Goal: Task Accomplishment & Management: Use online tool/utility

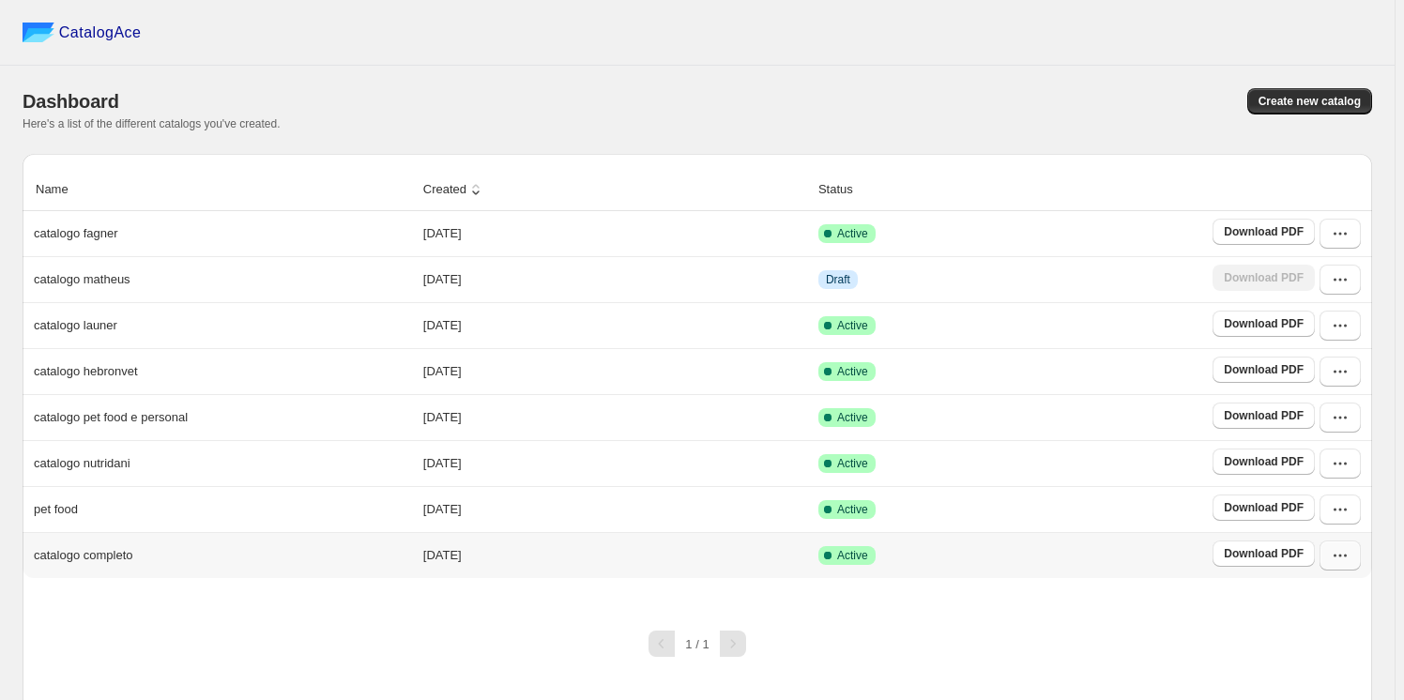
click at [1350, 555] on icon "button" at bounding box center [1340, 555] width 19 height 19
click at [1305, 413] on span "Edit" at bounding box center [1300, 420] width 21 height 14
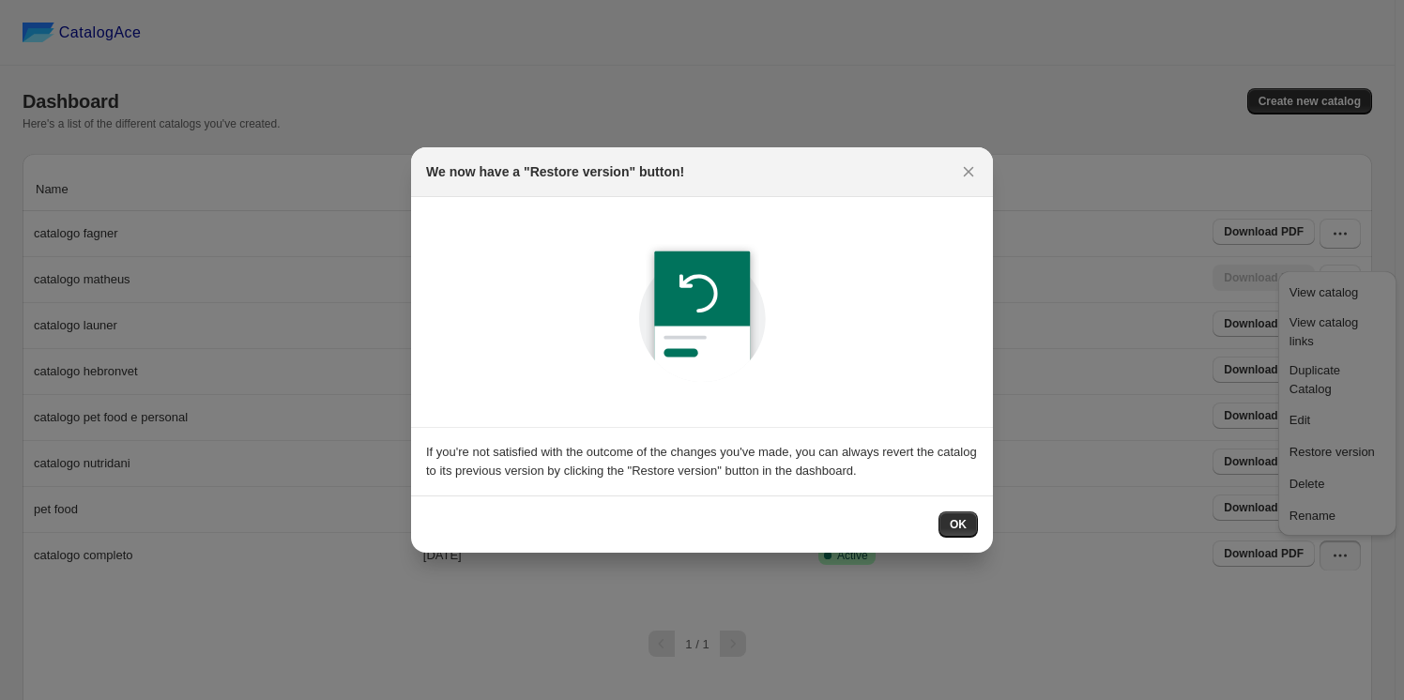
drag, startPoint x: 972, startPoint y: 174, endPoint x: 957, endPoint y: 191, distance: 23.3
click at [971, 174] on icon ":rv3:" at bounding box center [968, 171] width 19 height 19
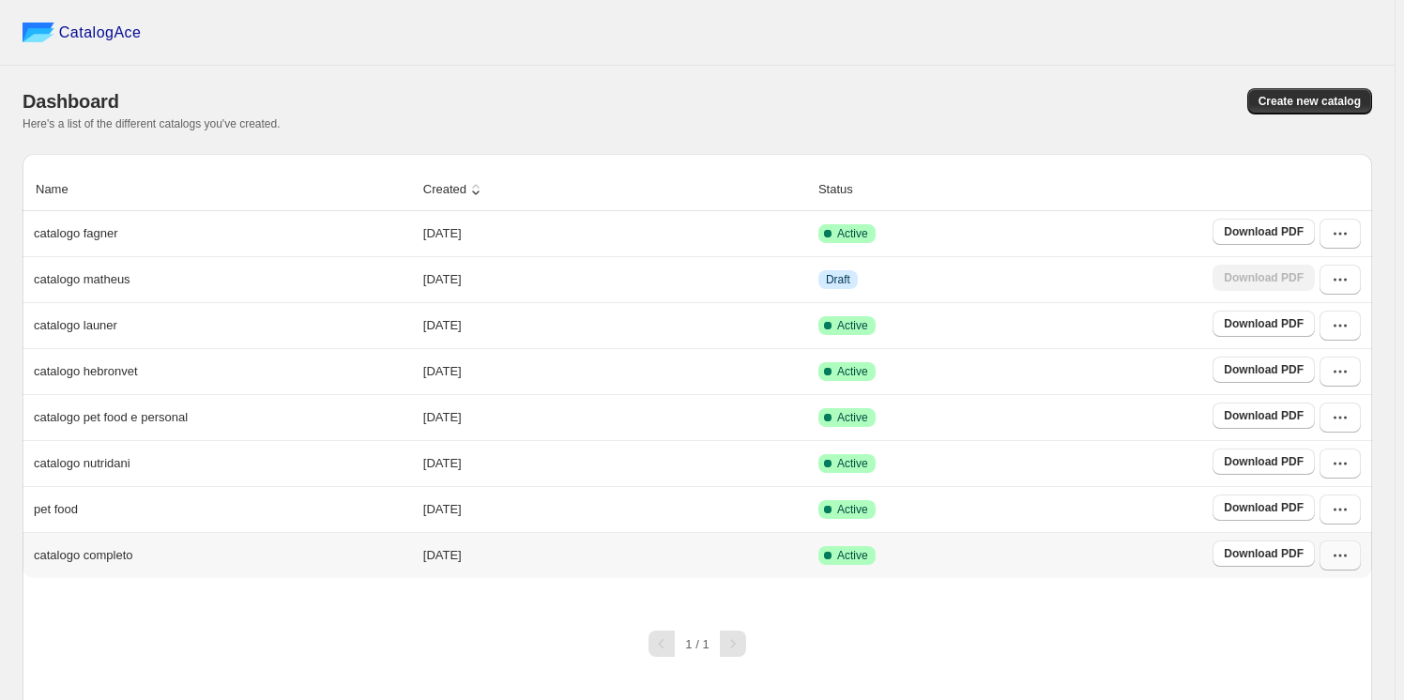
click at [1348, 554] on icon "button" at bounding box center [1340, 555] width 19 height 19
click at [1321, 363] on span "Duplicate Catalog" at bounding box center [1315, 379] width 51 height 33
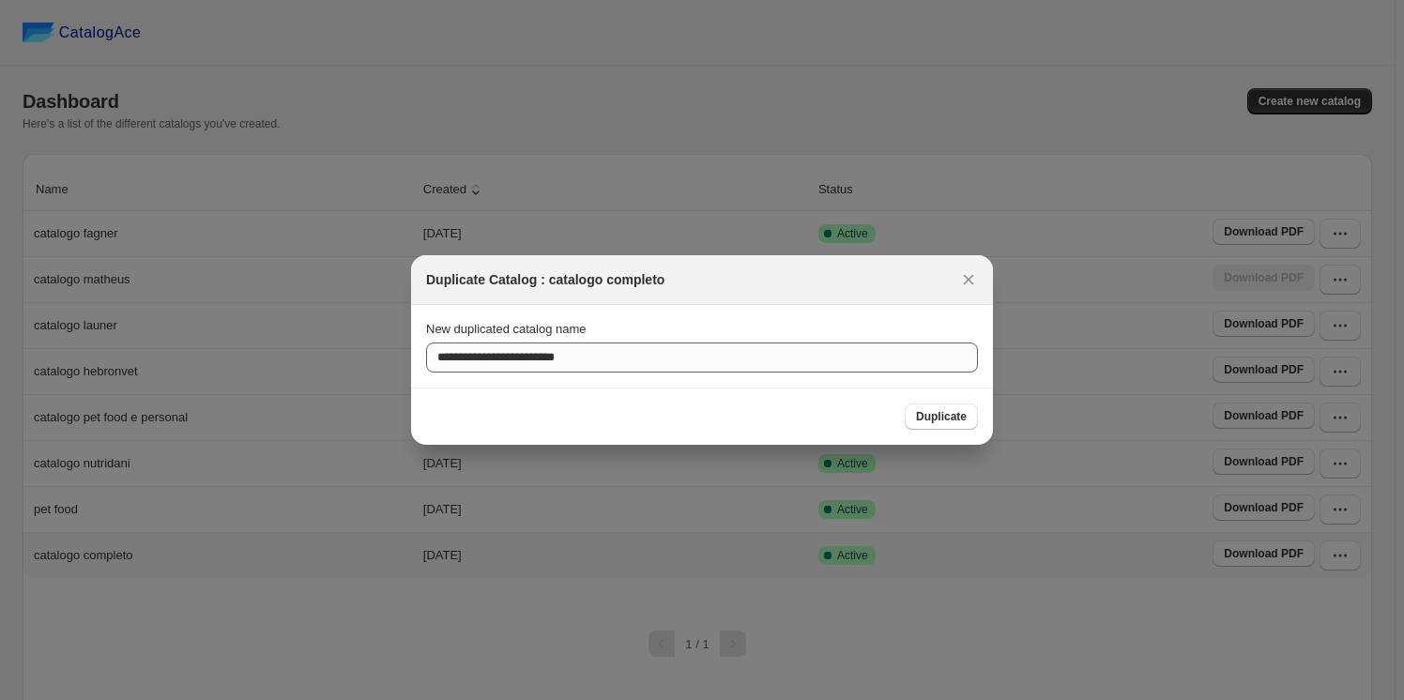
click at [684, 370] on section "**********" at bounding box center [702, 346] width 582 height 83
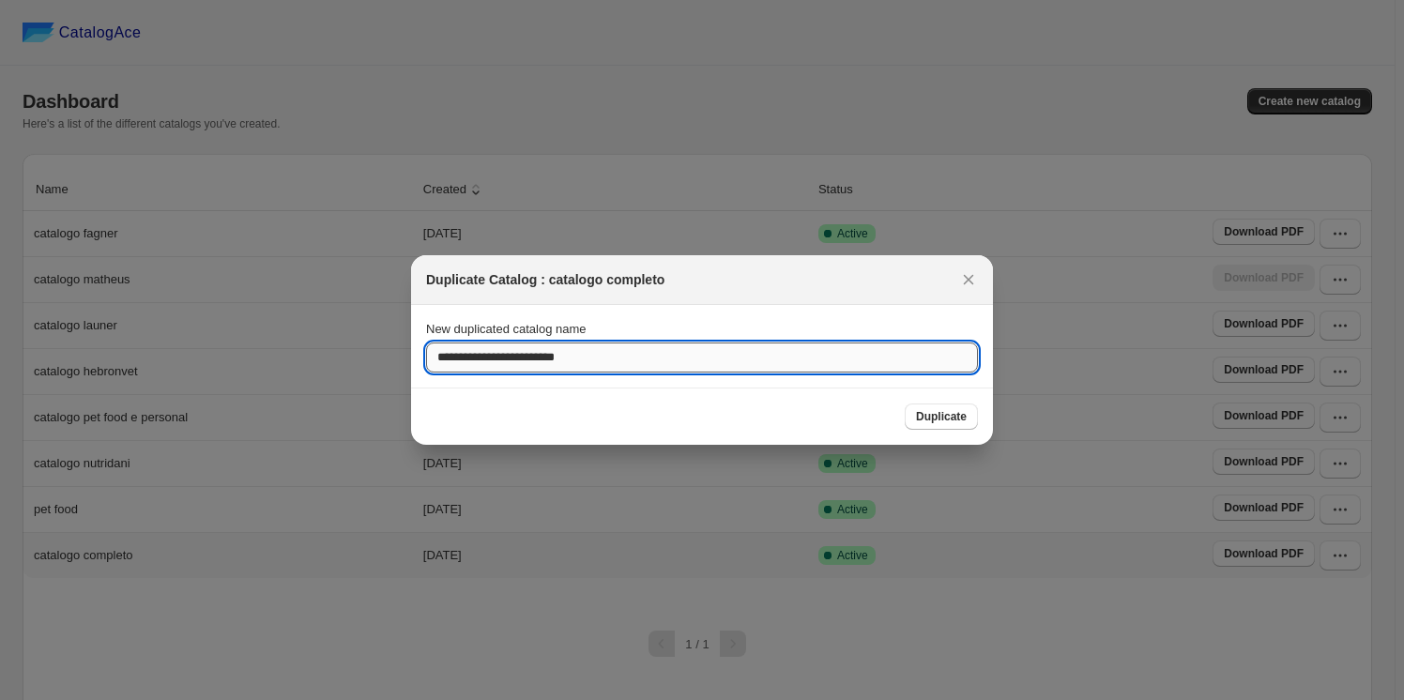
click at [653, 345] on input "**********" at bounding box center [702, 358] width 552 height 30
type input "*"
type input "**********"
click at [947, 422] on span "Duplicate" at bounding box center [941, 416] width 51 height 15
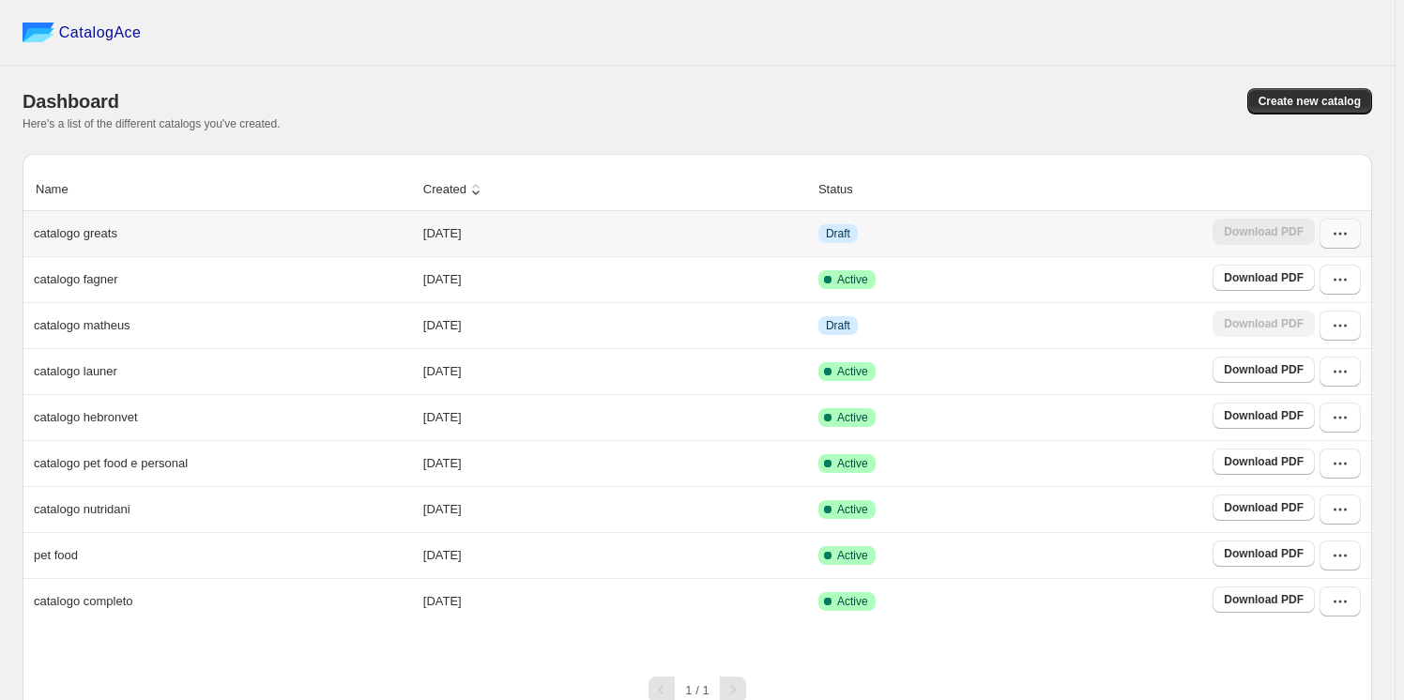
click at [1348, 236] on icon "button" at bounding box center [1340, 233] width 19 height 19
click at [1321, 393] on span "Edit" at bounding box center [1338, 402] width 96 height 19
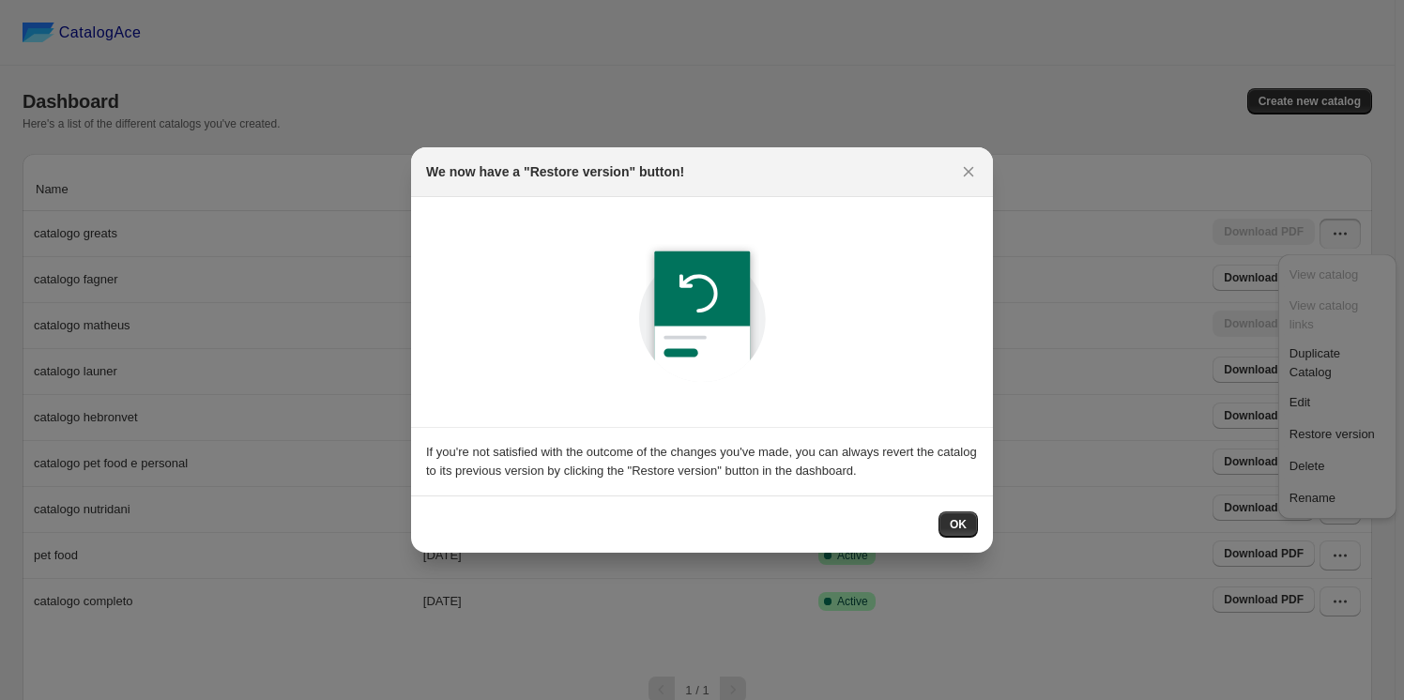
click at [954, 527] on span "OK" at bounding box center [958, 524] width 17 height 15
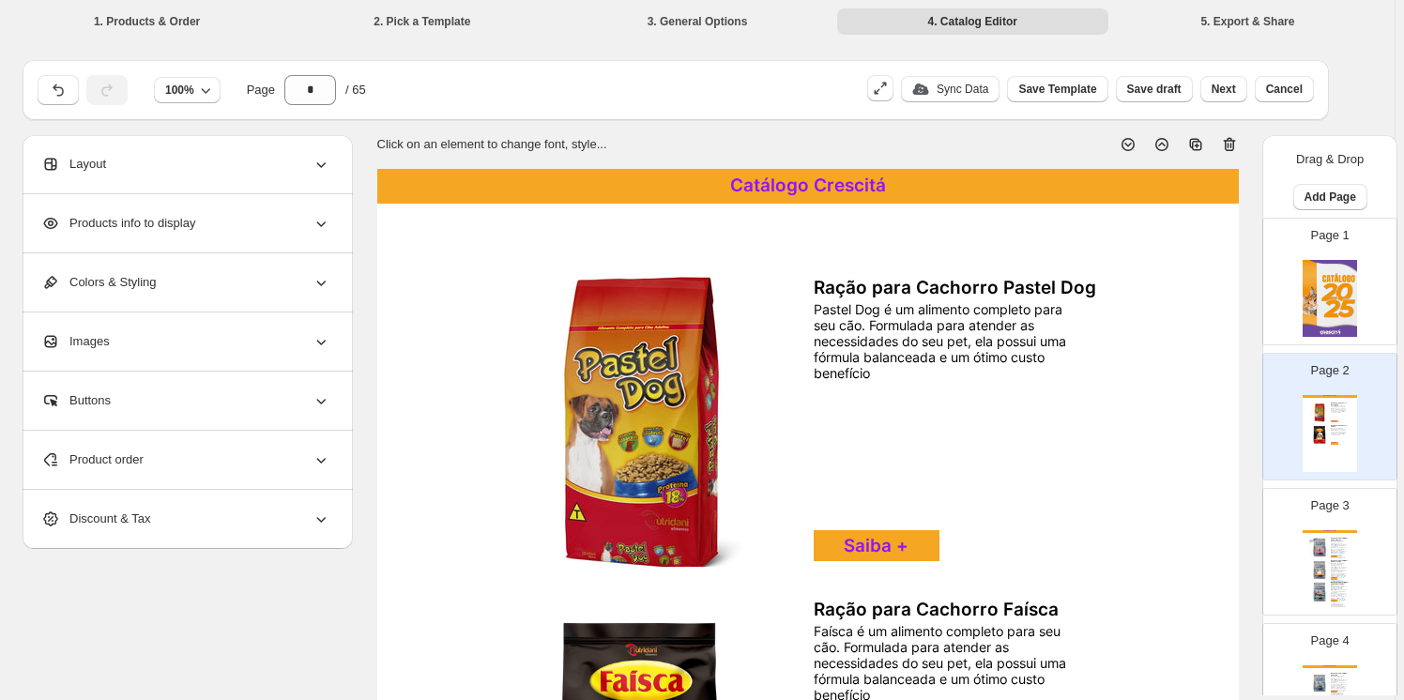
drag, startPoint x: 1233, startPoint y: 140, endPoint x: 1228, endPoint y: 163, distance: 23.9
click at [1233, 142] on icon at bounding box center [1229, 144] width 19 height 19
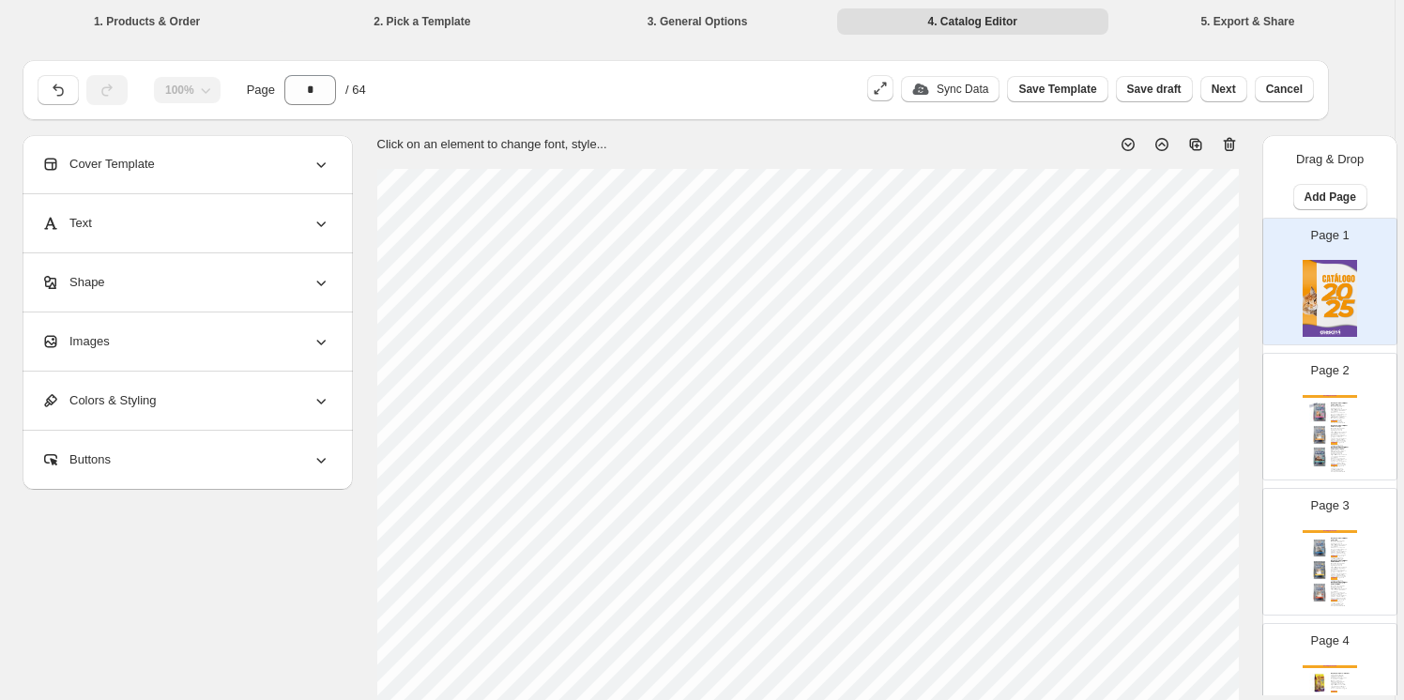
click at [1344, 416] on div "Ração para Gato Billy Cat Select Filhotes É um alimento completo e balanceado, …" at bounding box center [1341, 413] width 21 height 21
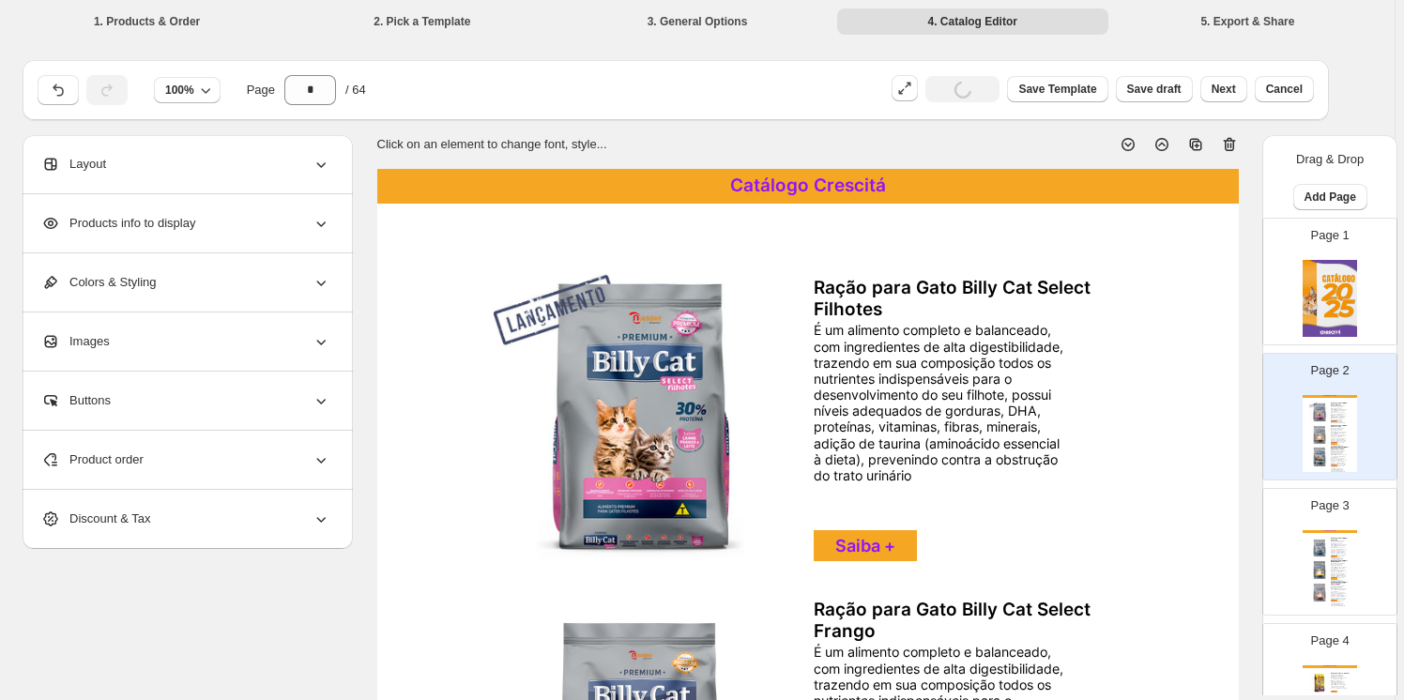
drag, startPoint x: 1231, startPoint y: 144, endPoint x: 1301, endPoint y: 314, distance: 184.8
click at [1230, 144] on icon at bounding box center [1229, 144] width 19 height 19
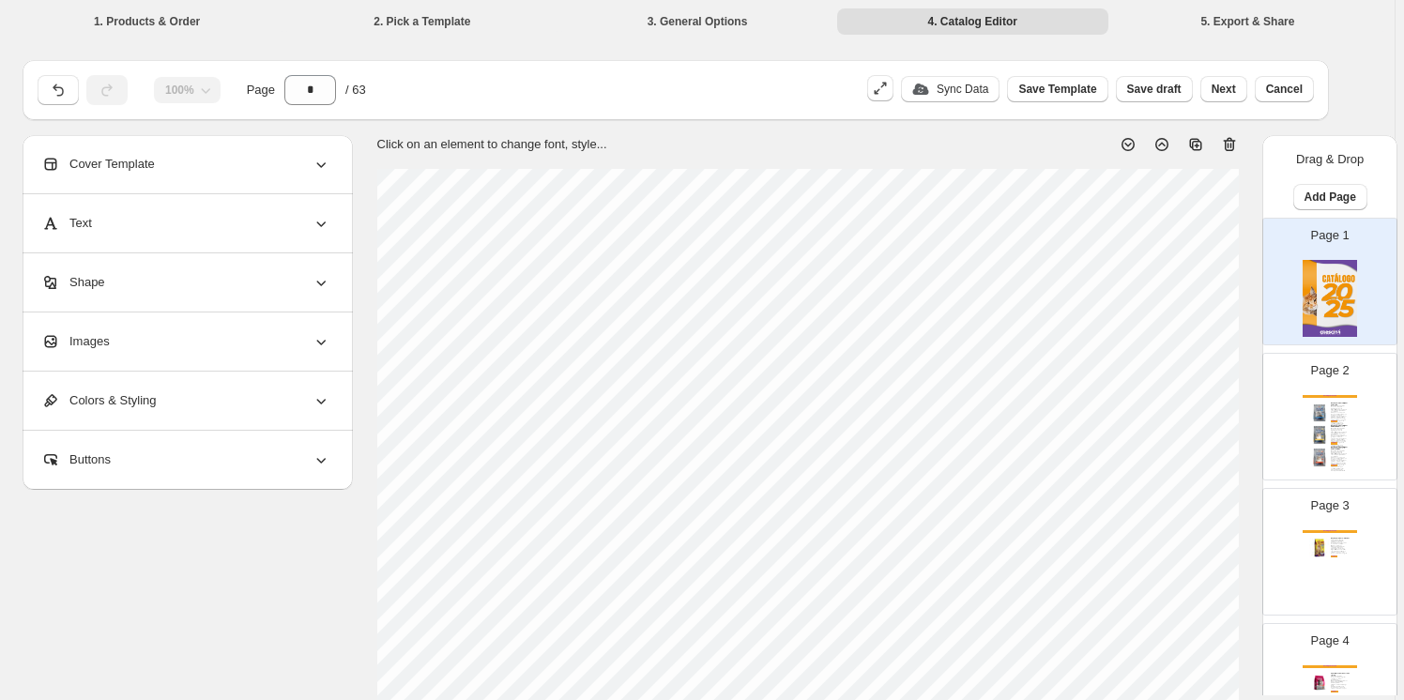
click at [1347, 401] on div "Catálogo Crescitá Ração para Gato Billy Cat Select Mix É um alimento completo e…" at bounding box center [1330, 433] width 54 height 77
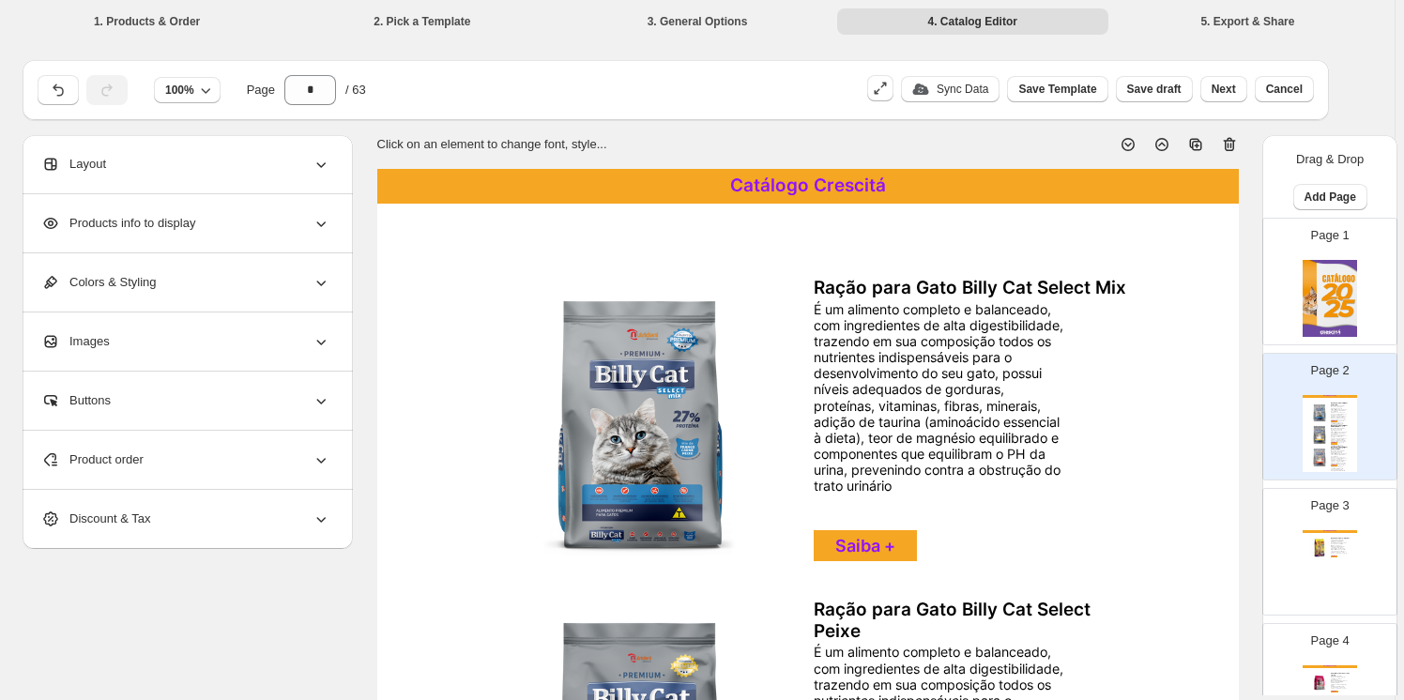
drag, startPoint x: 1232, startPoint y: 143, endPoint x: 1228, endPoint y: 164, distance: 21.9
click at [1232, 144] on icon at bounding box center [1229, 144] width 19 height 19
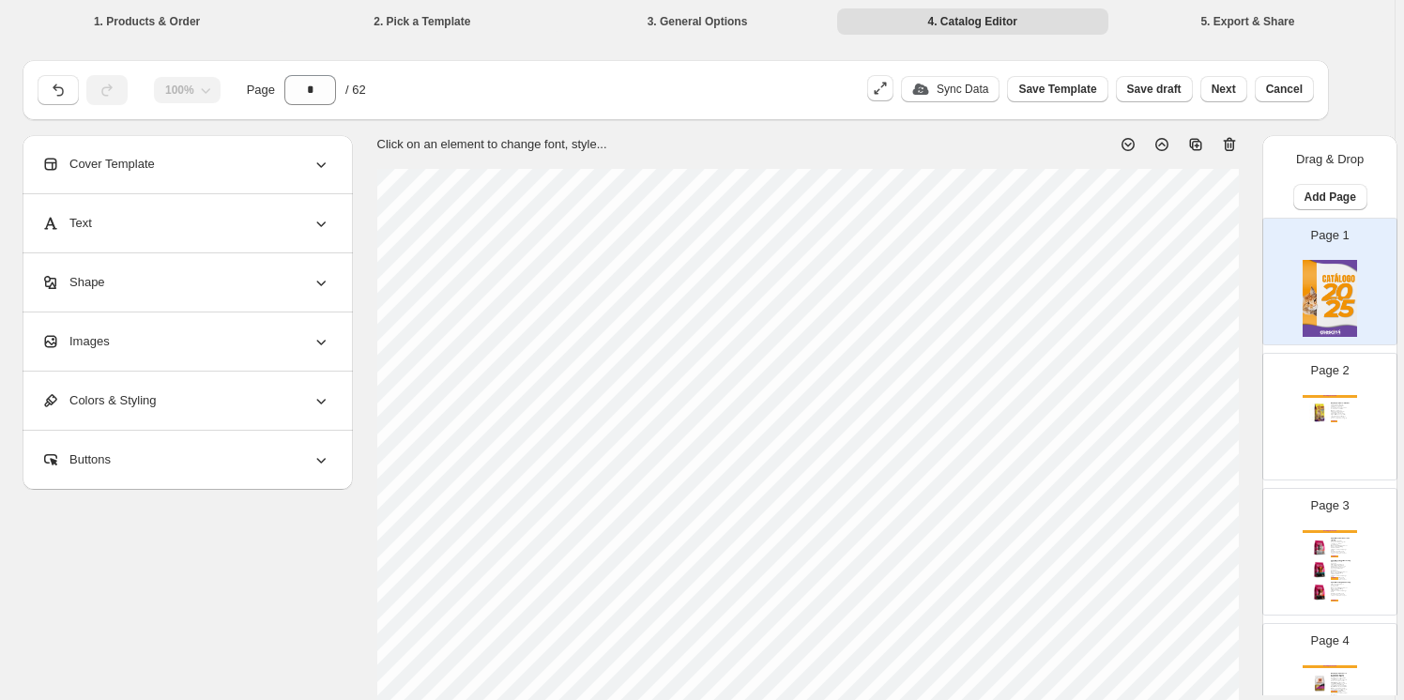
drag, startPoint x: 1347, startPoint y: 403, endPoint x: 1288, endPoint y: 313, distance: 107.8
click at [1344, 403] on div "Ração para Gato - kiko Cat" at bounding box center [1341, 404] width 21 height 2
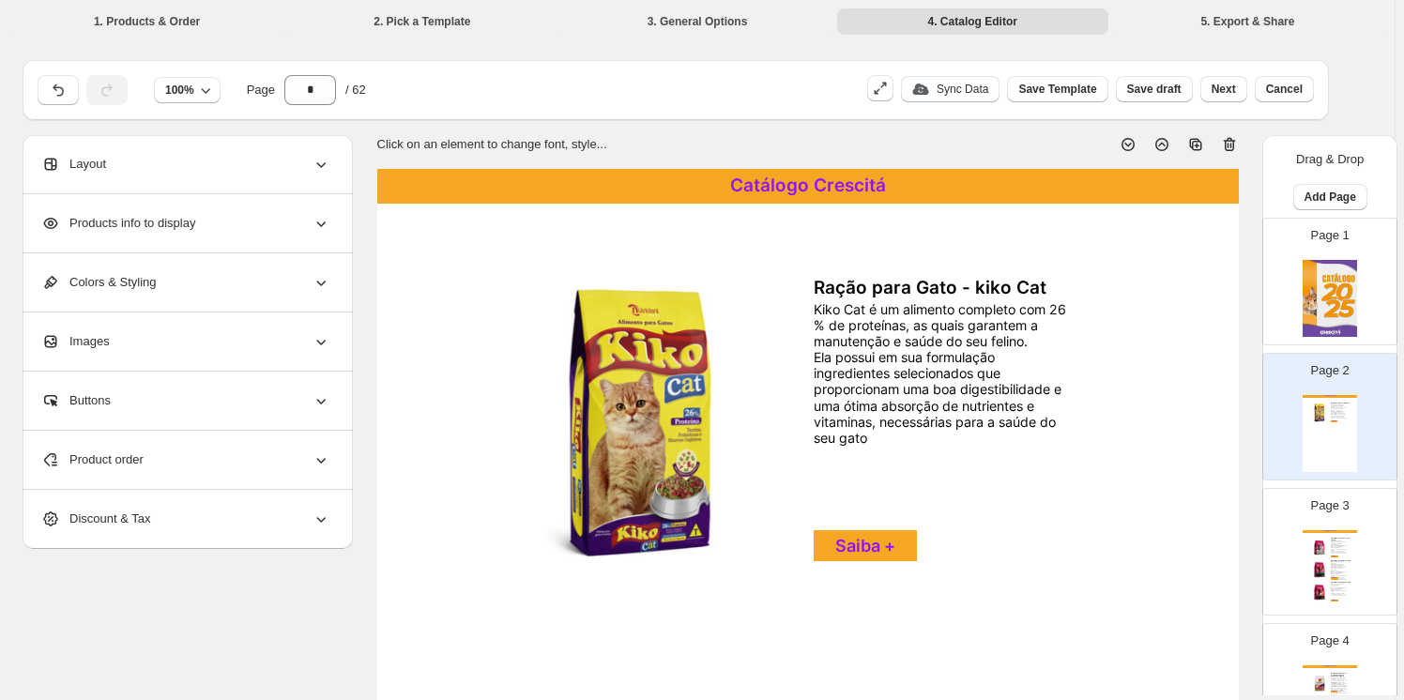
click at [1229, 145] on icon at bounding box center [1229, 144] width 19 height 19
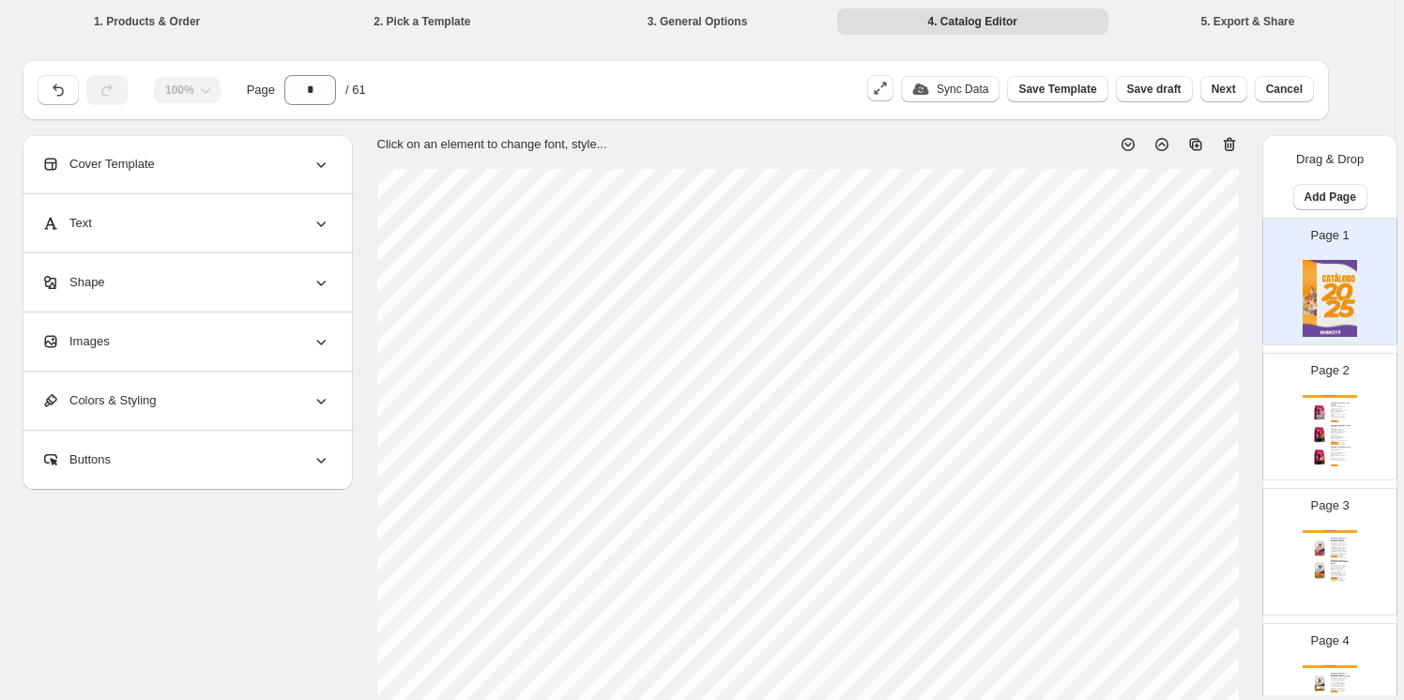
drag, startPoint x: 1320, startPoint y: 421, endPoint x: 1261, endPoint y: 337, distance: 103.1
click at [1317, 419] on img at bounding box center [1319, 413] width 21 height 21
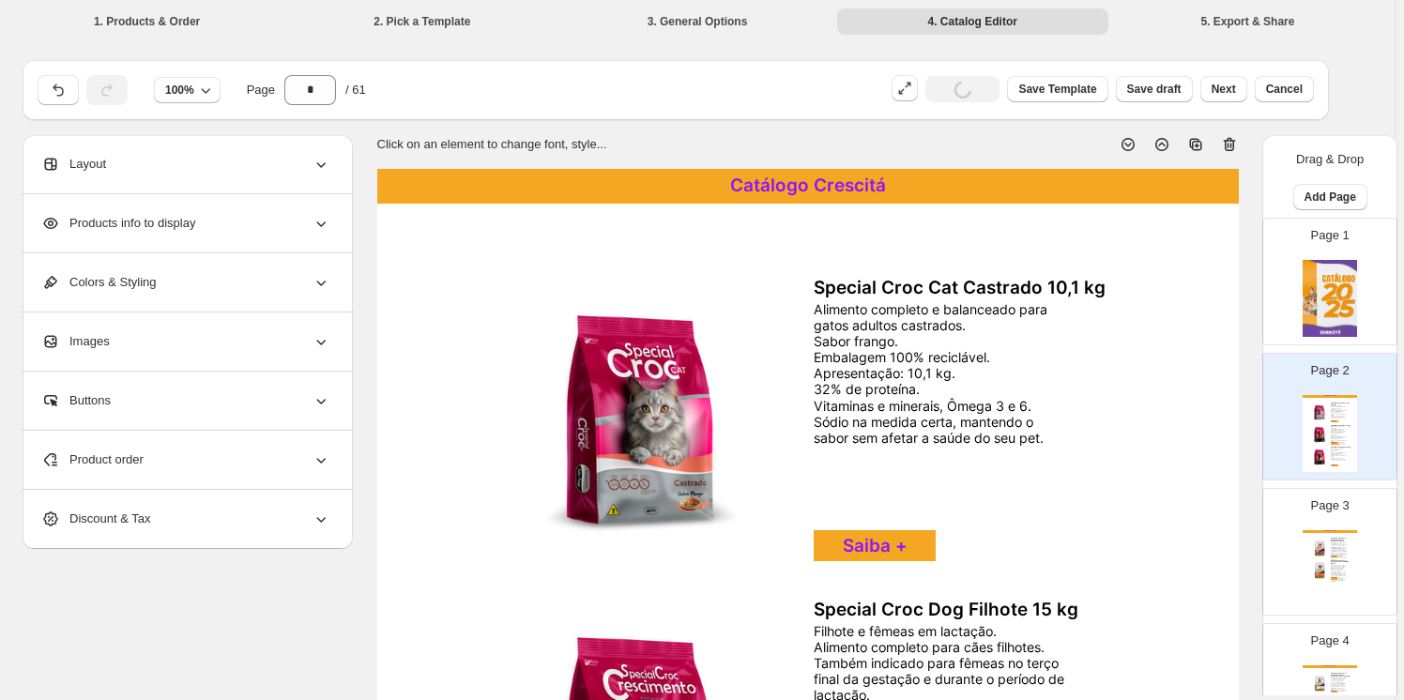
click at [1235, 145] on icon at bounding box center [1229, 144] width 19 height 19
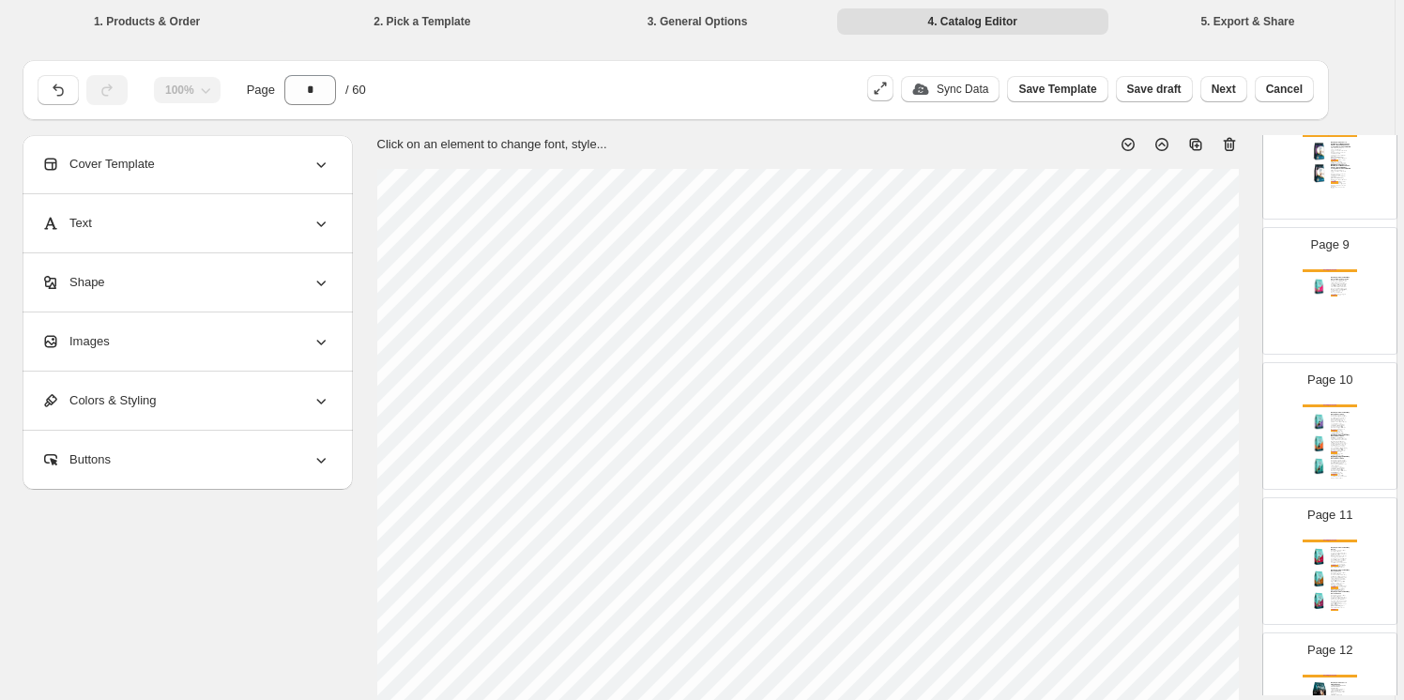
click at [1335, 601] on div "A combinação das fibras de alta qualidade, favorecem o fluxo intestinal, facili…" at bounding box center [1339, 601] width 16 height 13
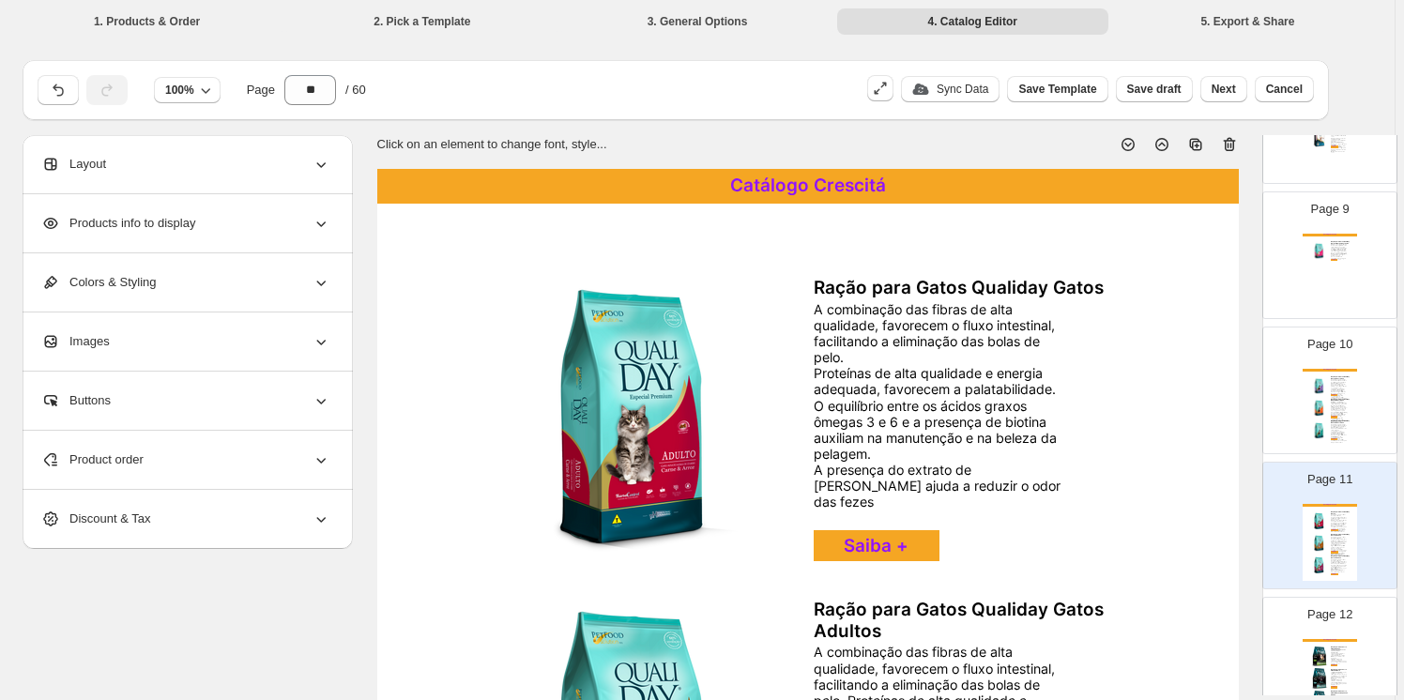
click at [1230, 146] on icon at bounding box center [1229, 144] width 19 height 19
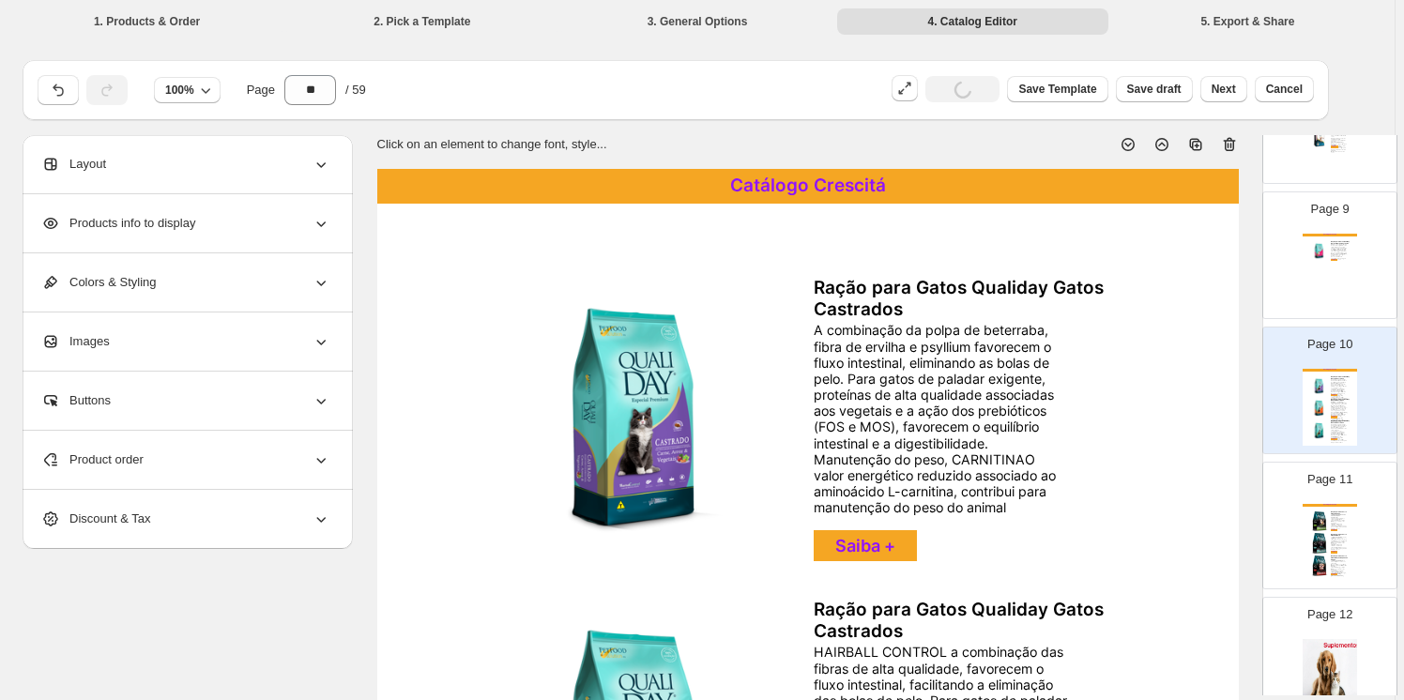
scroll to position [1109, 0]
click at [1230, 146] on icon at bounding box center [1229, 144] width 19 height 19
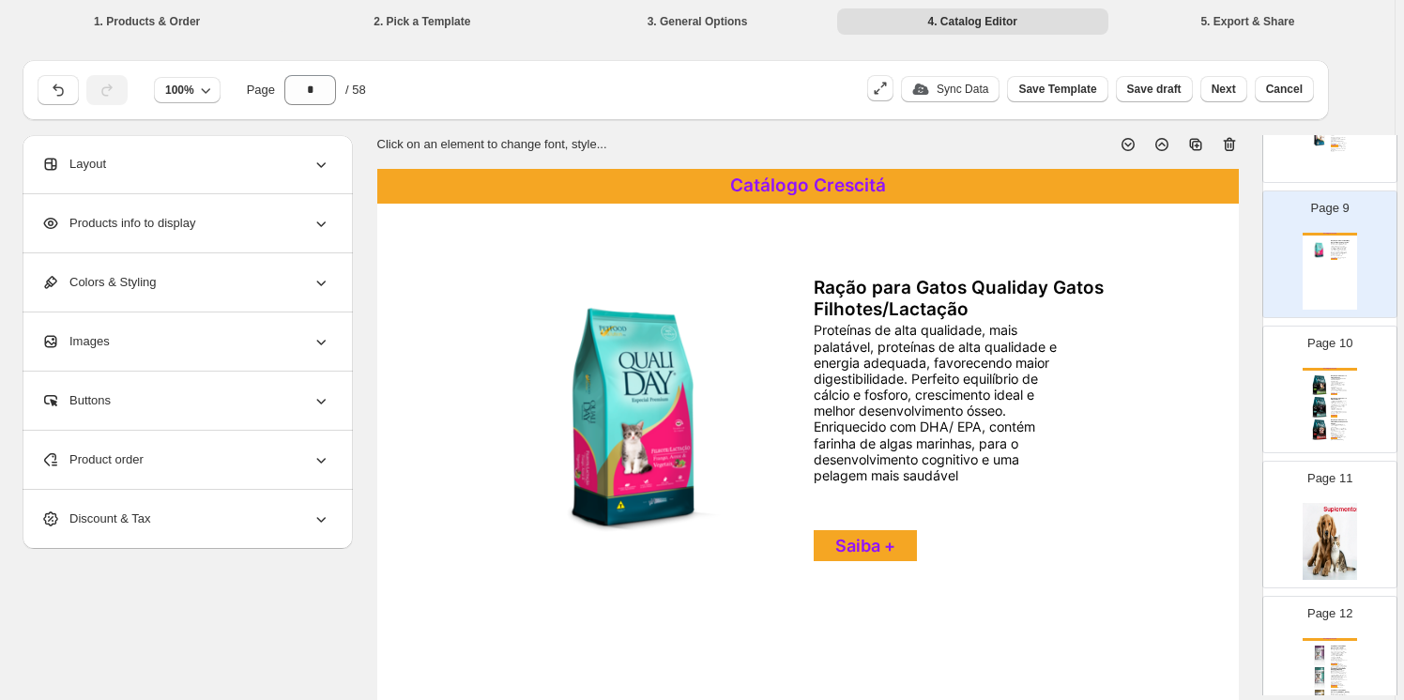
click at [1230, 146] on icon at bounding box center [1229, 144] width 19 height 19
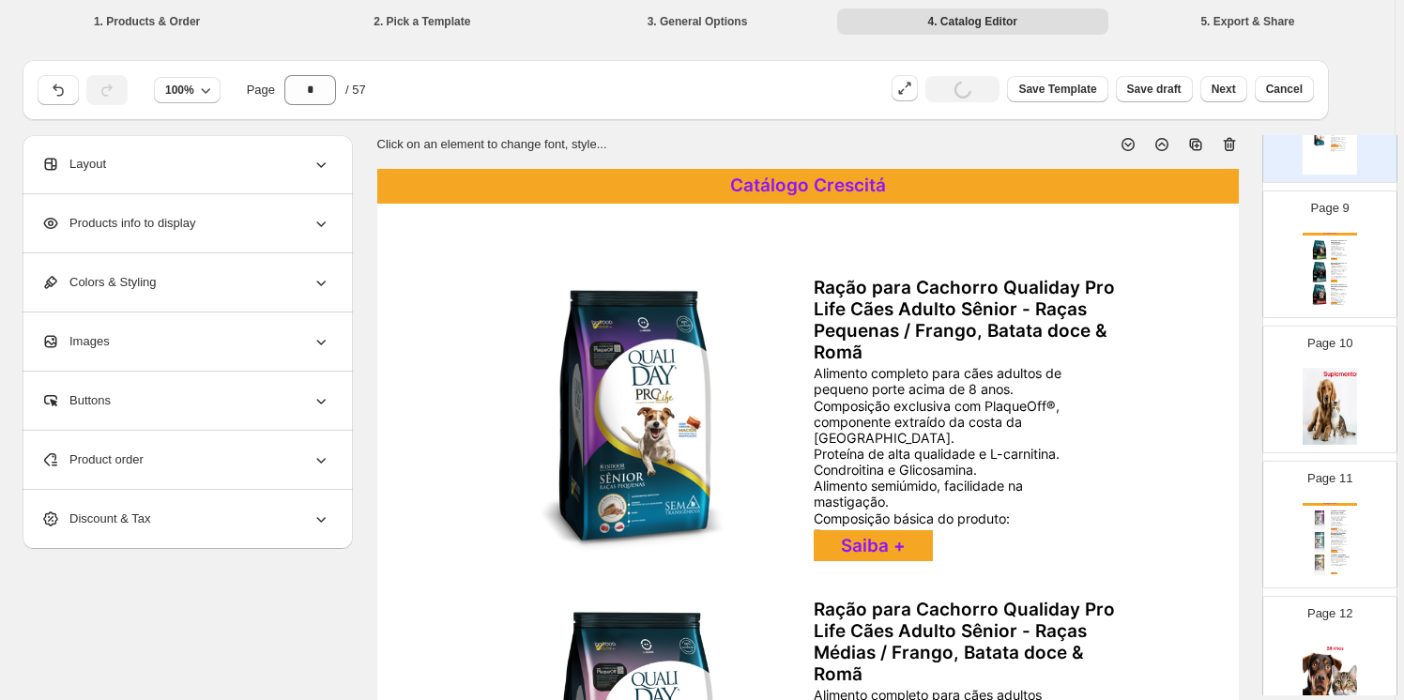
click at [1230, 146] on icon at bounding box center [1229, 144] width 19 height 19
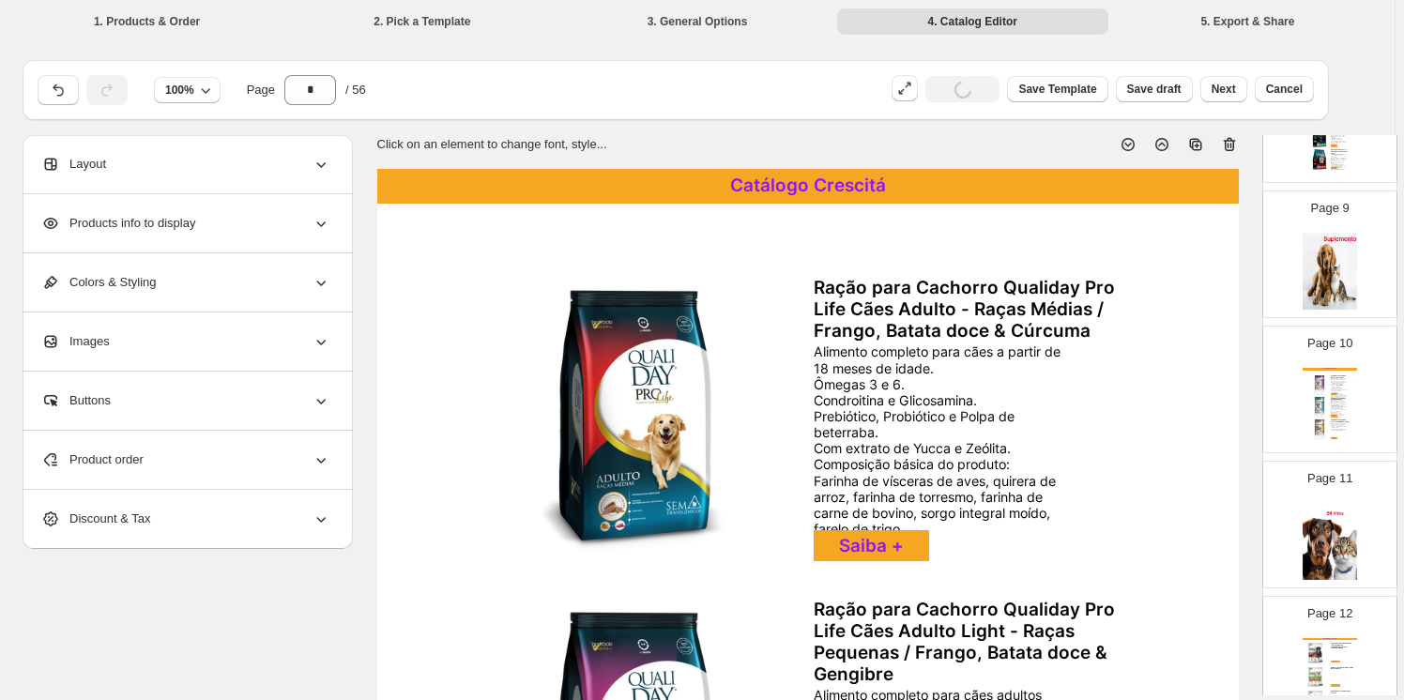
click at [1230, 146] on icon at bounding box center [1229, 144] width 19 height 19
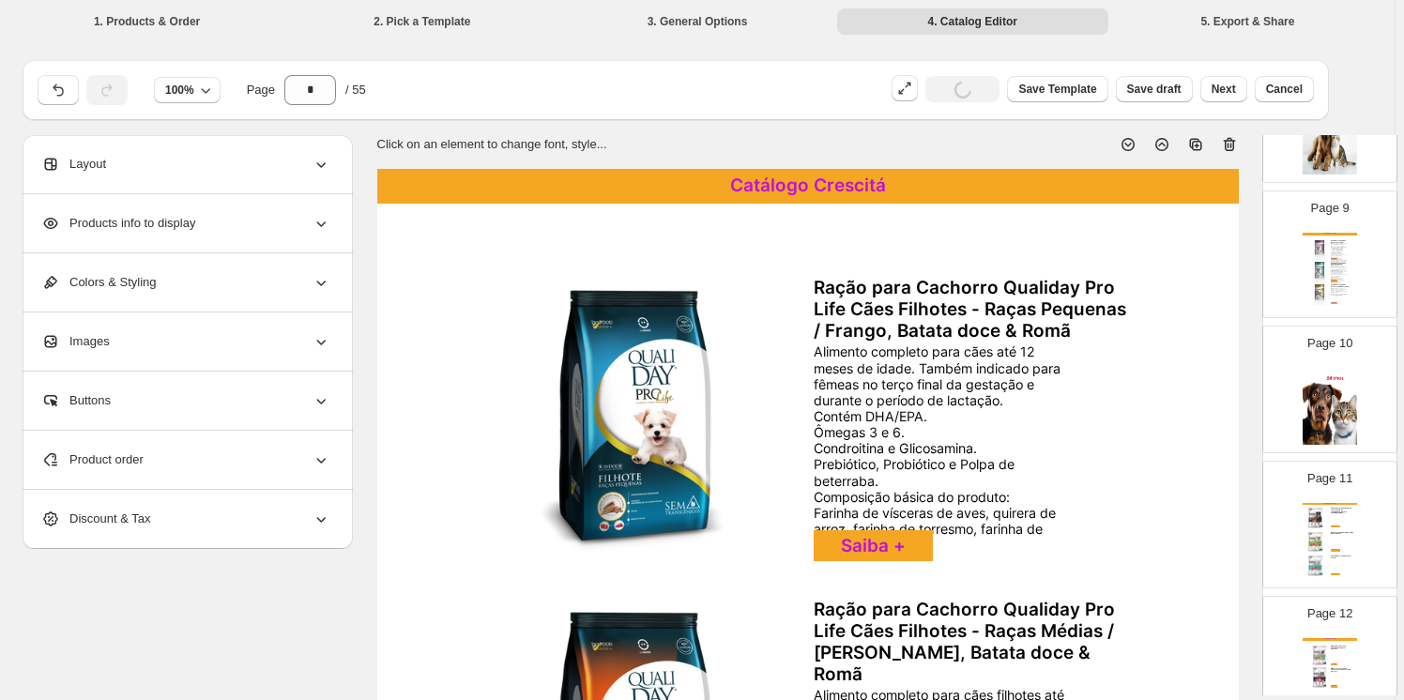
click at [1230, 146] on icon at bounding box center [1229, 144] width 19 height 19
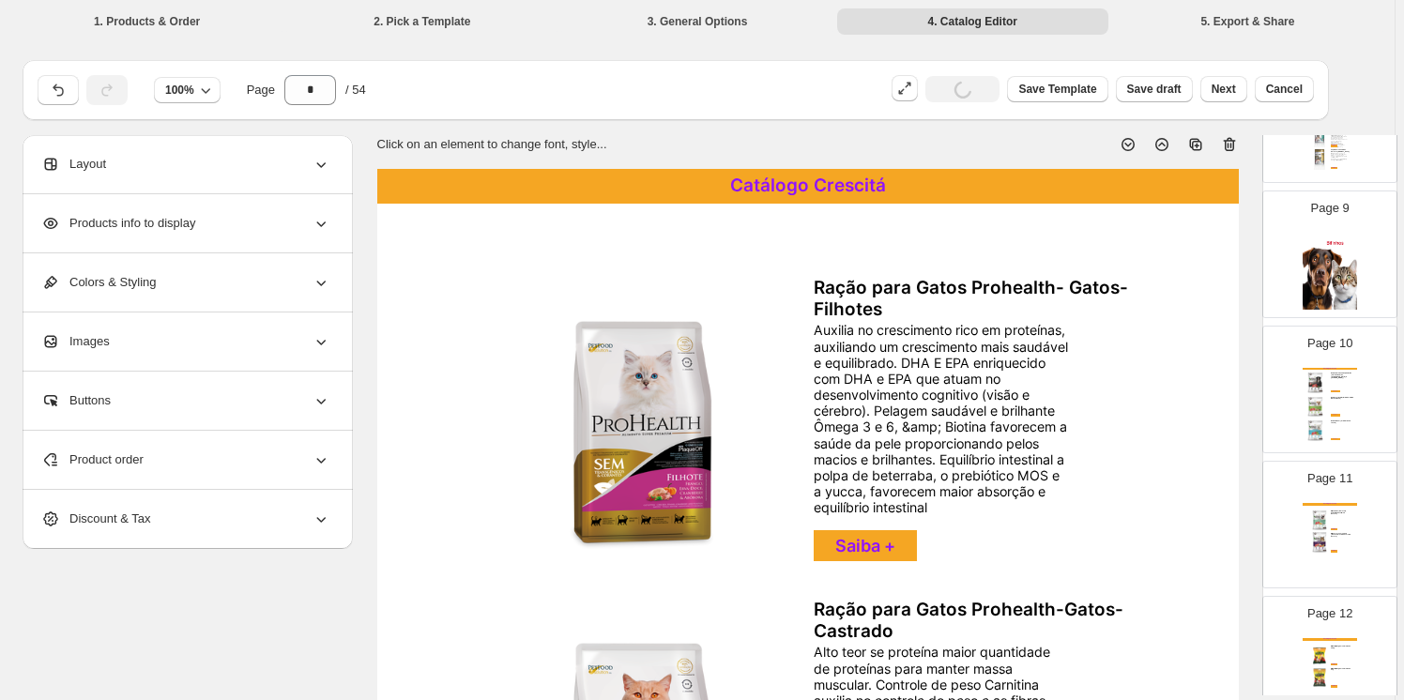
click at [1230, 147] on icon at bounding box center [1229, 144] width 19 height 19
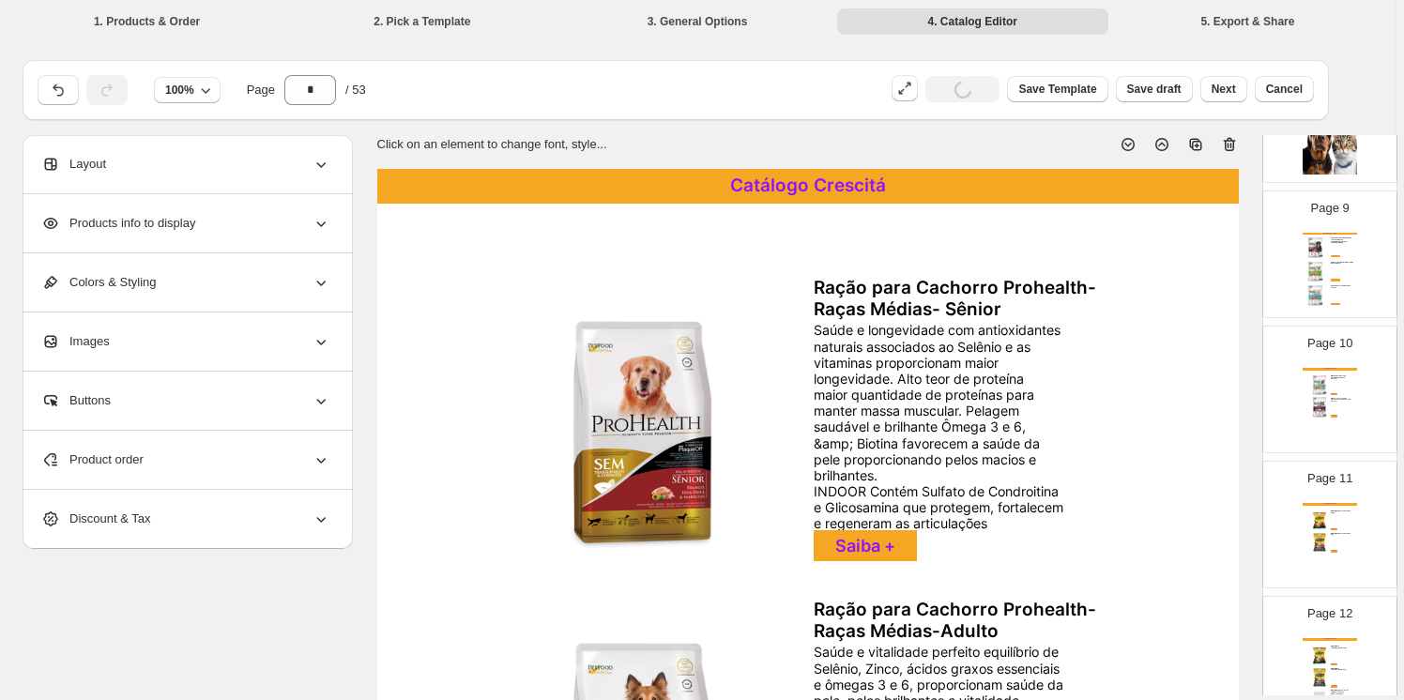
click at [1230, 147] on icon at bounding box center [1229, 144] width 19 height 19
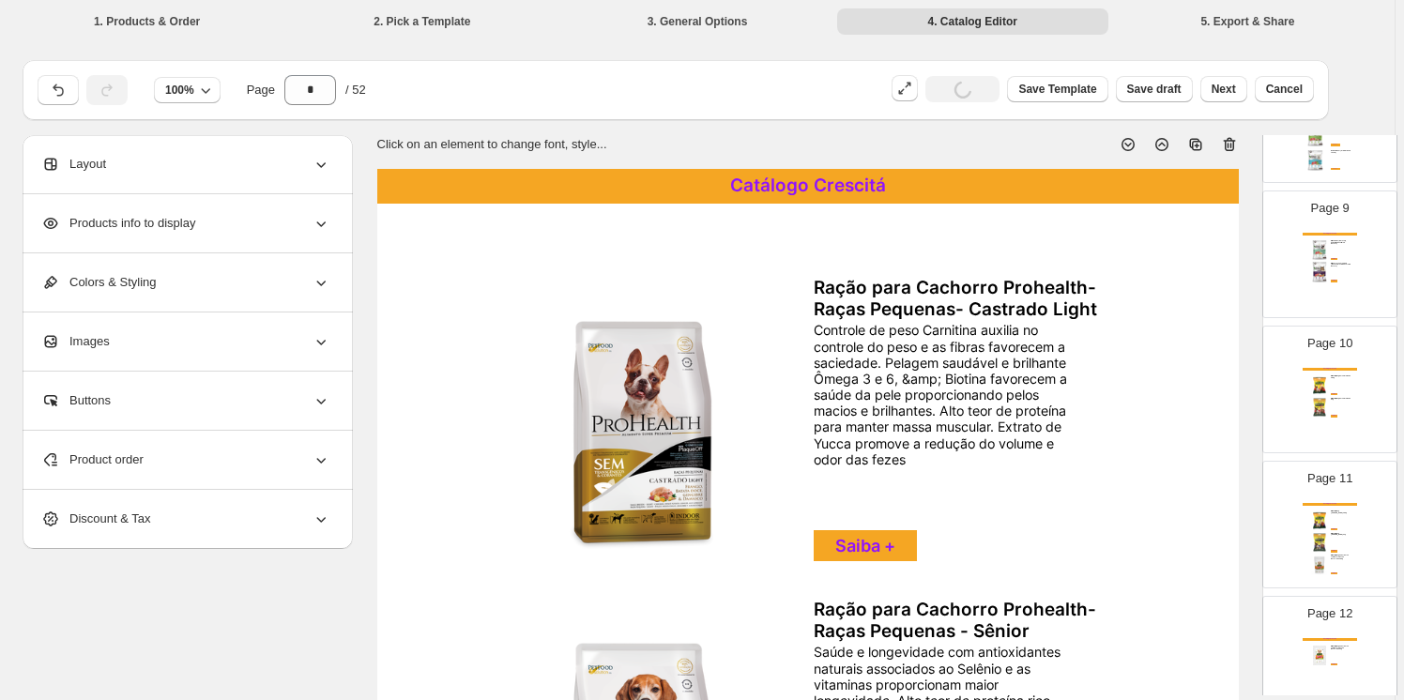
click at [1230, 147] on icon at bounding box center [1229, 144] width 19 height 19
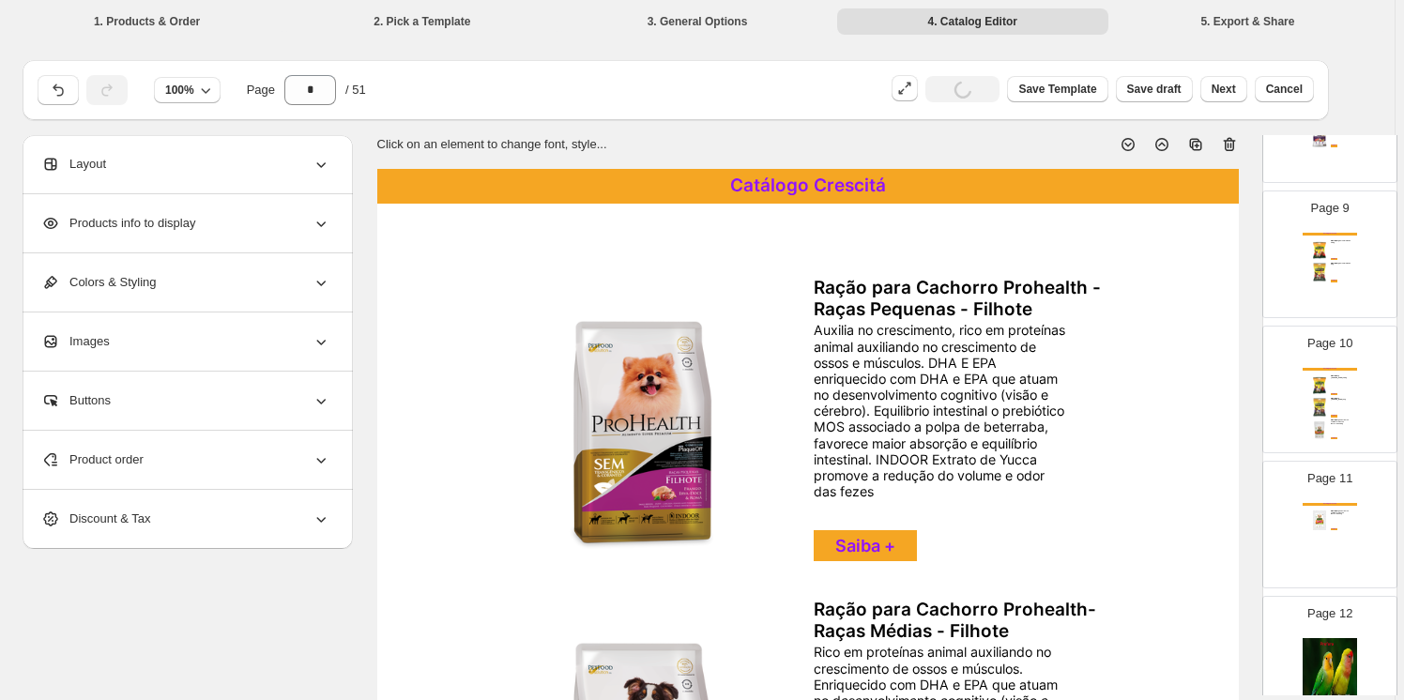
click at [1230, 147] on icon at bounding box center [1229, 144] width 19 height 19
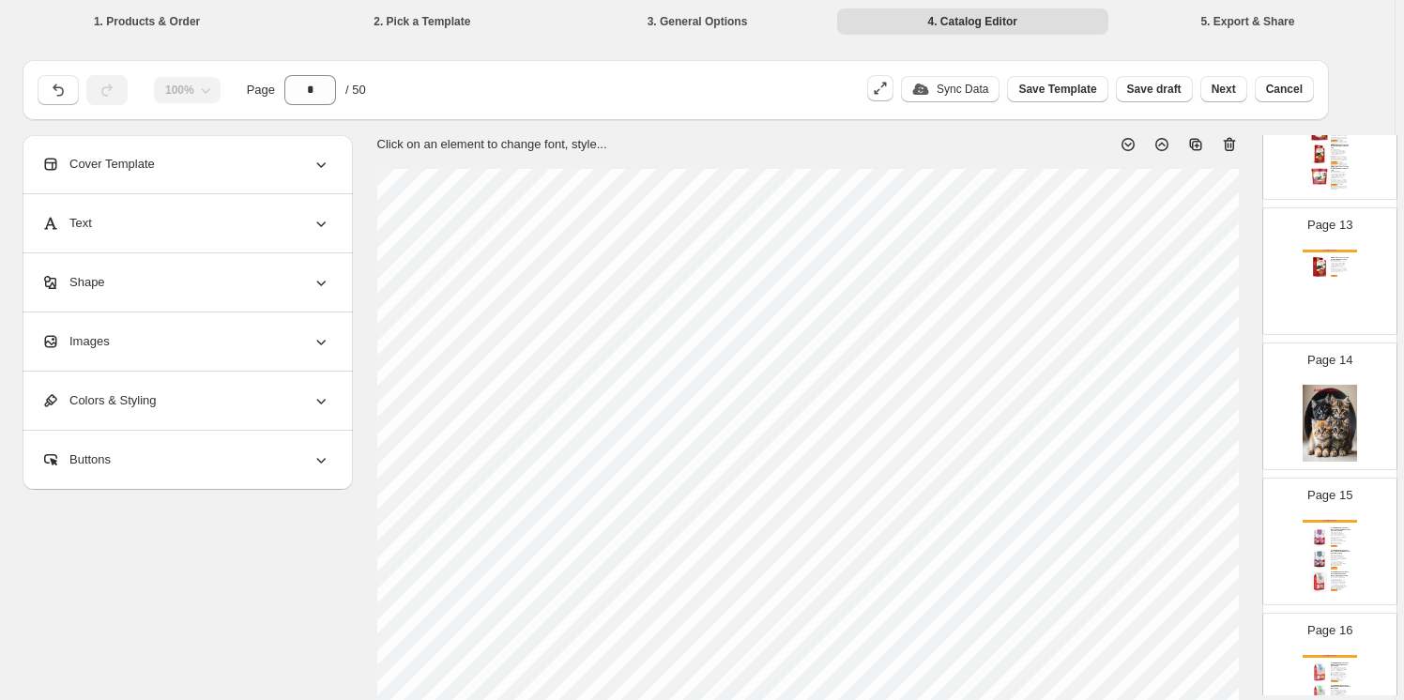
click at [1322, 276] on div "Catálogo Crescitá Alimento para Tartaruga Prefere Gammarus 24g - Fonte de micro…" at bounding box center [1330, 288] width 54 height 77
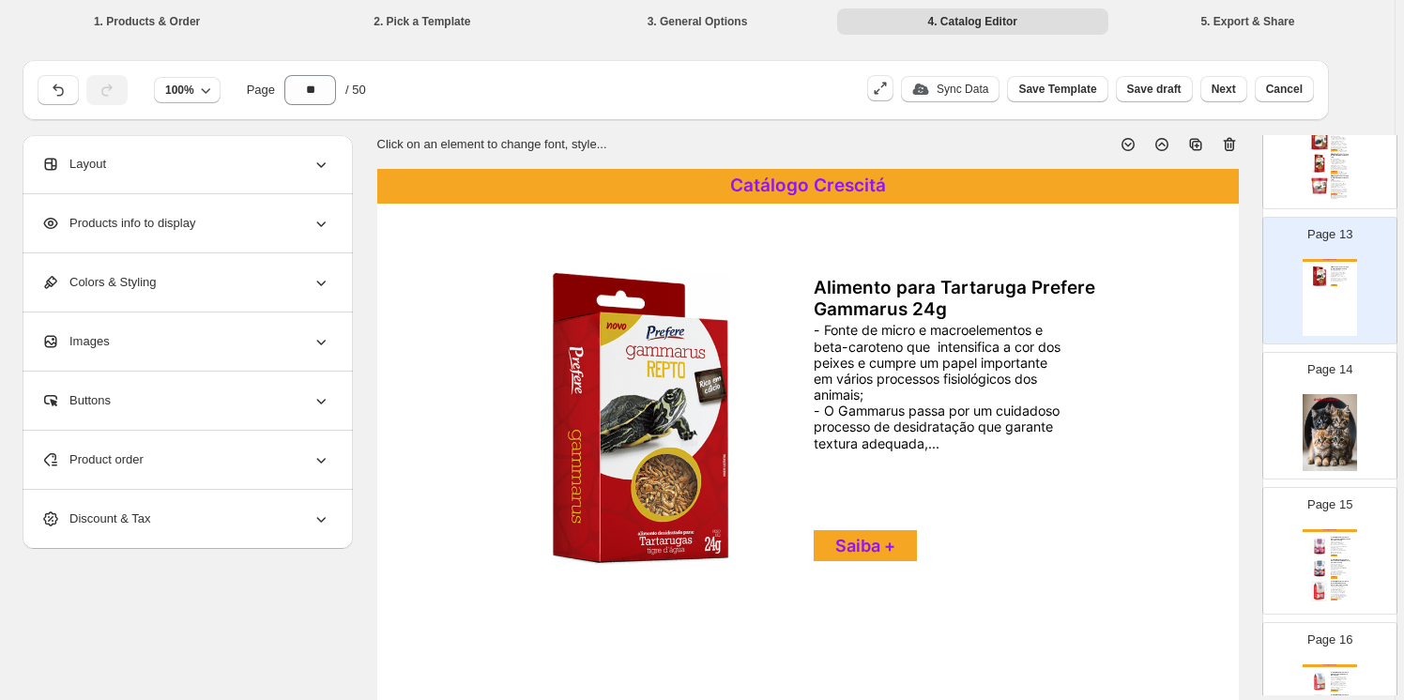
scroll to position [1622, 0]
click at [1230, 146] on icon at bounding box center [1229, 144] width 19 height 19
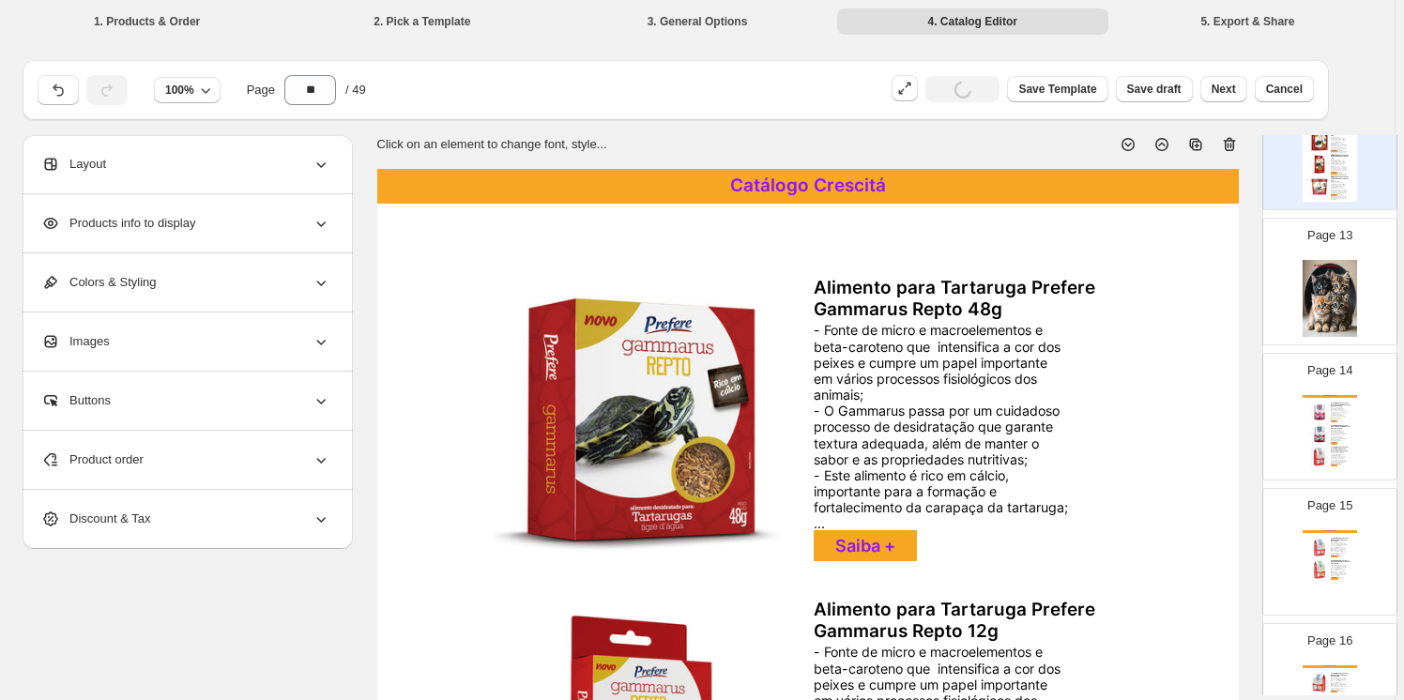
click at [1230, 146] on icon at bounding box center [1229, 144] width 19 height 19
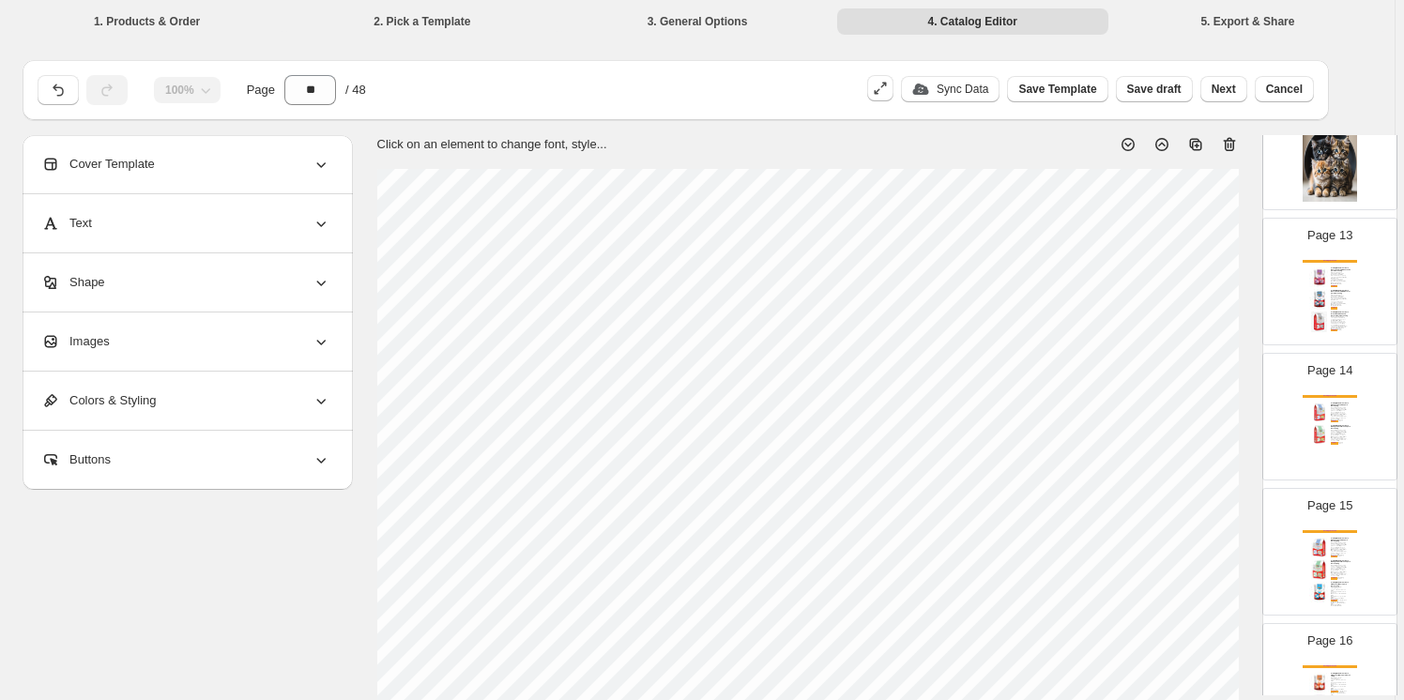
click at [1230, 146] on icon at bounding box center [1229, 144] width 19 height 19
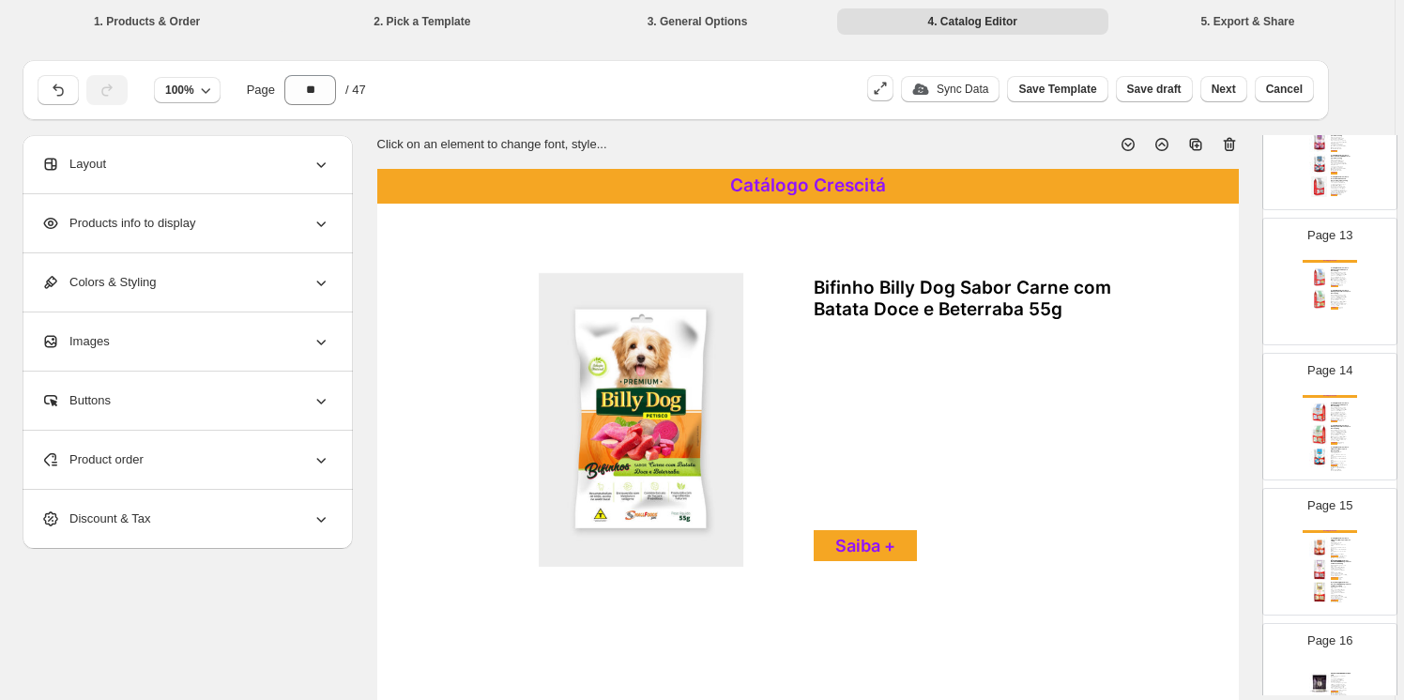
click at [1230, 146] on icon at bounding box center [1229, 144] width 19 height 19
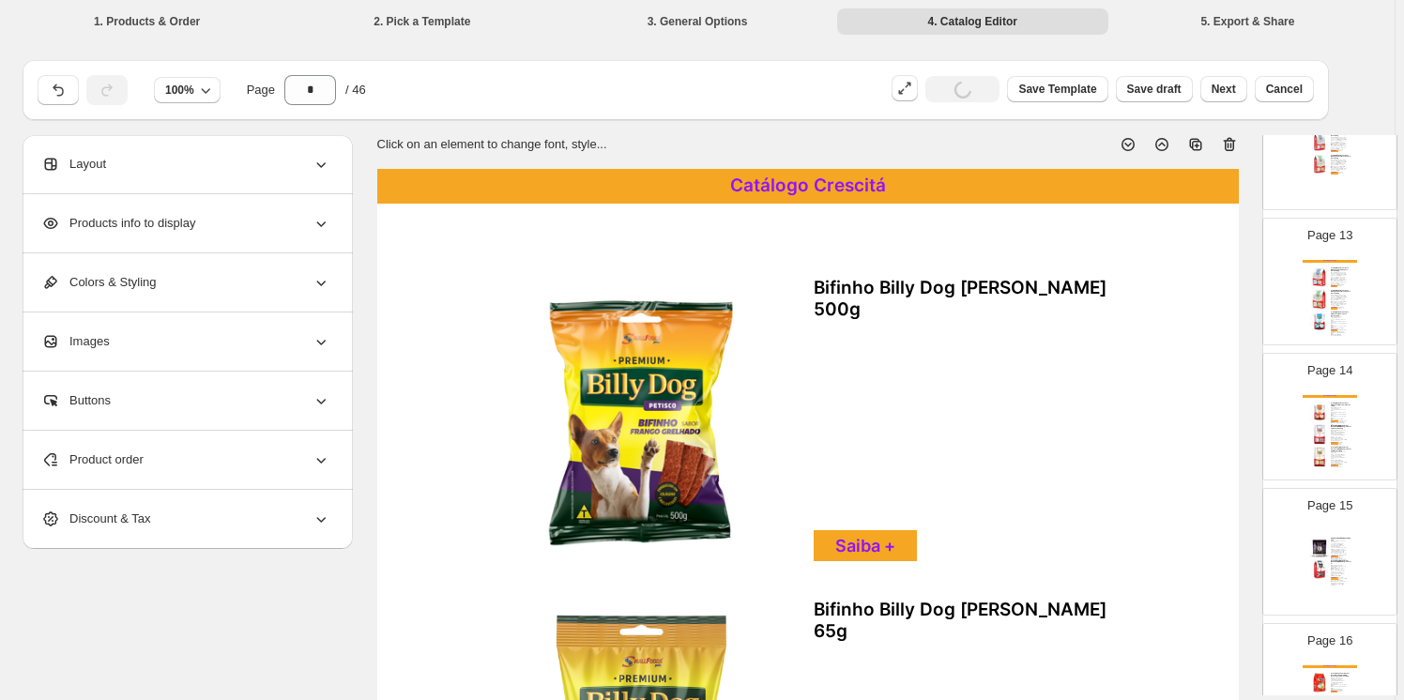
click at [1230, 146] on icon at bounding box center [1229, 144] width 19 height 19
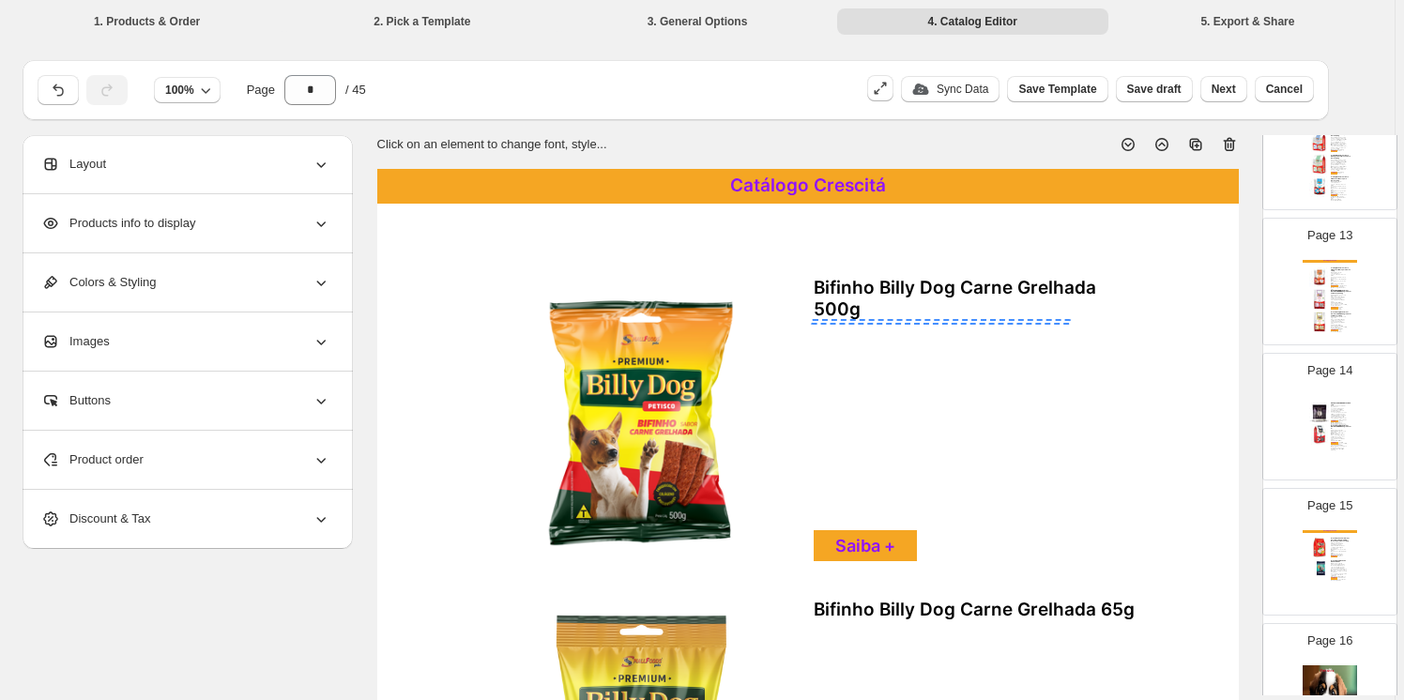
click at [1230, 146] on icon at bounding box center [1229, 144] width 19 height 19
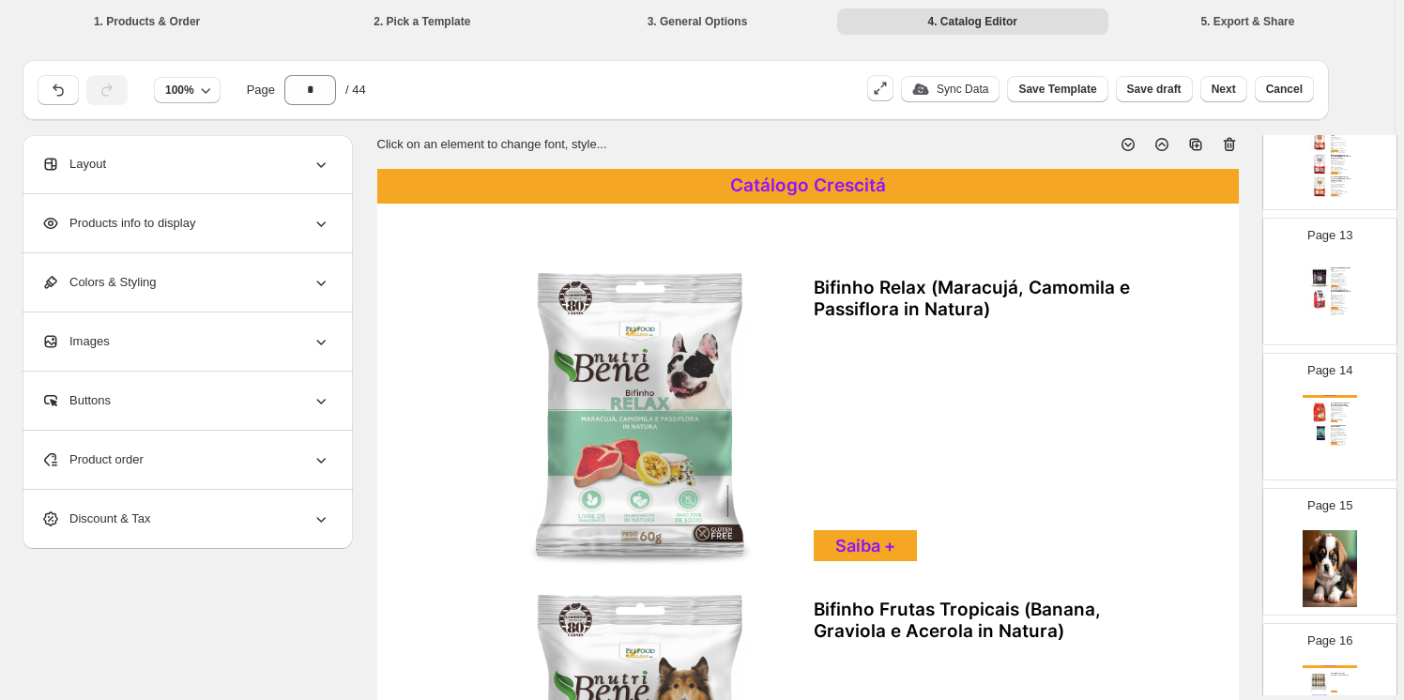
click at [1230, 146] on icon at bounding box center [1229, 144] width 19 height 19
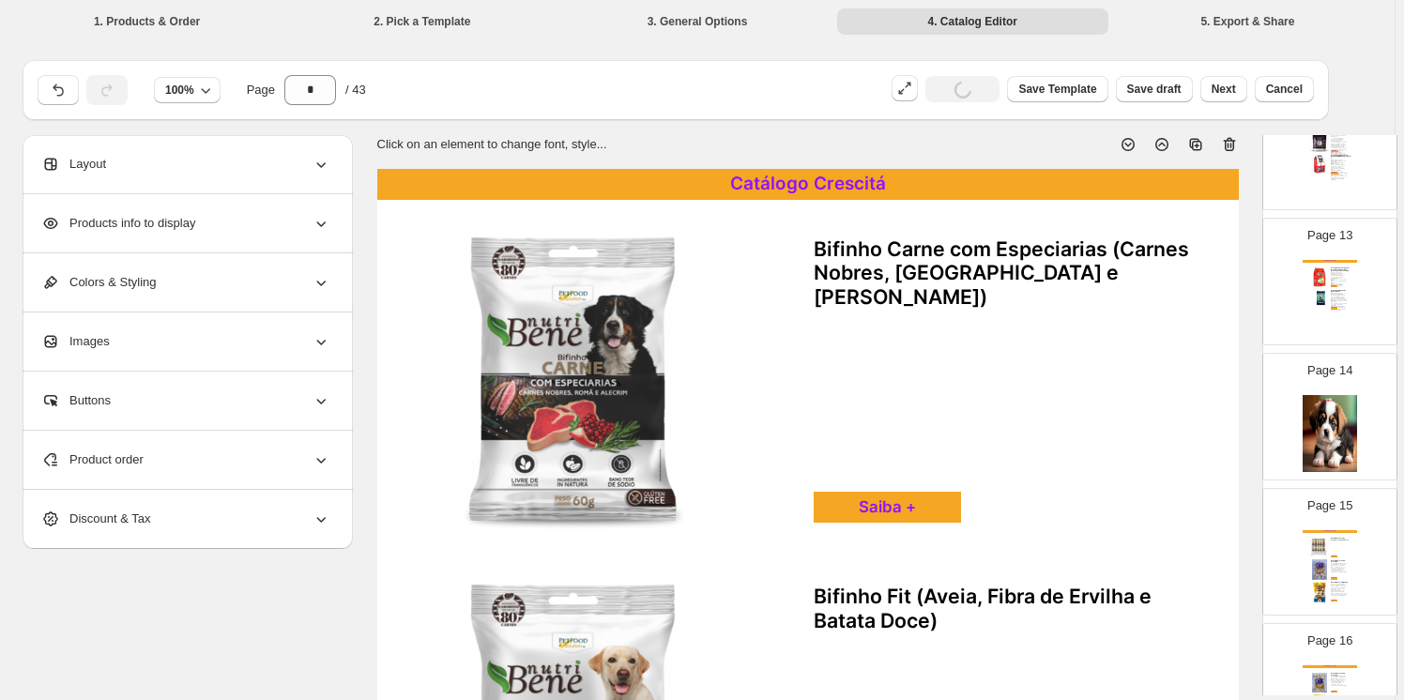
click at [1230, 146] on icon at bounding box center [1229, 144] width 19 height 19
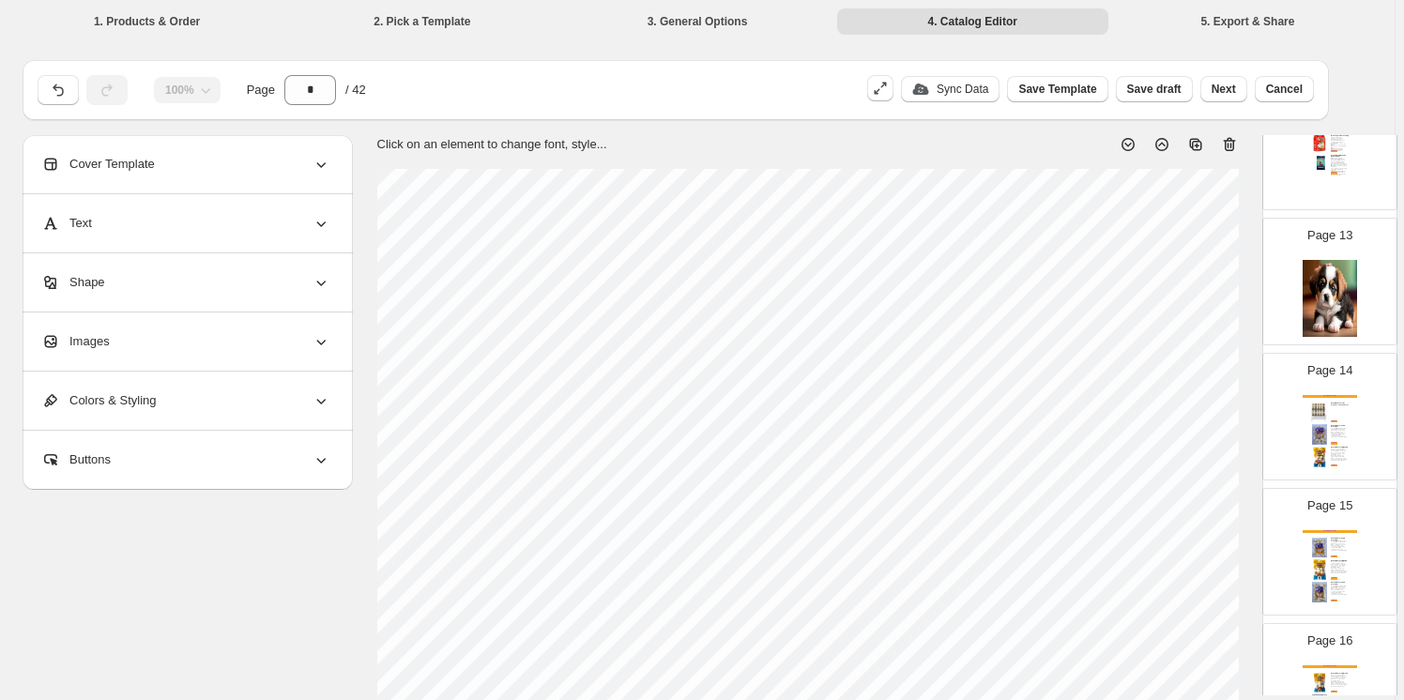
drag, startPoint x: 1237, startPoint y: 139, endPoint x: 1231, endPoint y: 150, distance: 13.0
click at [1237, 140] on icon at bounding box center [1229, 144] width 19 height 19
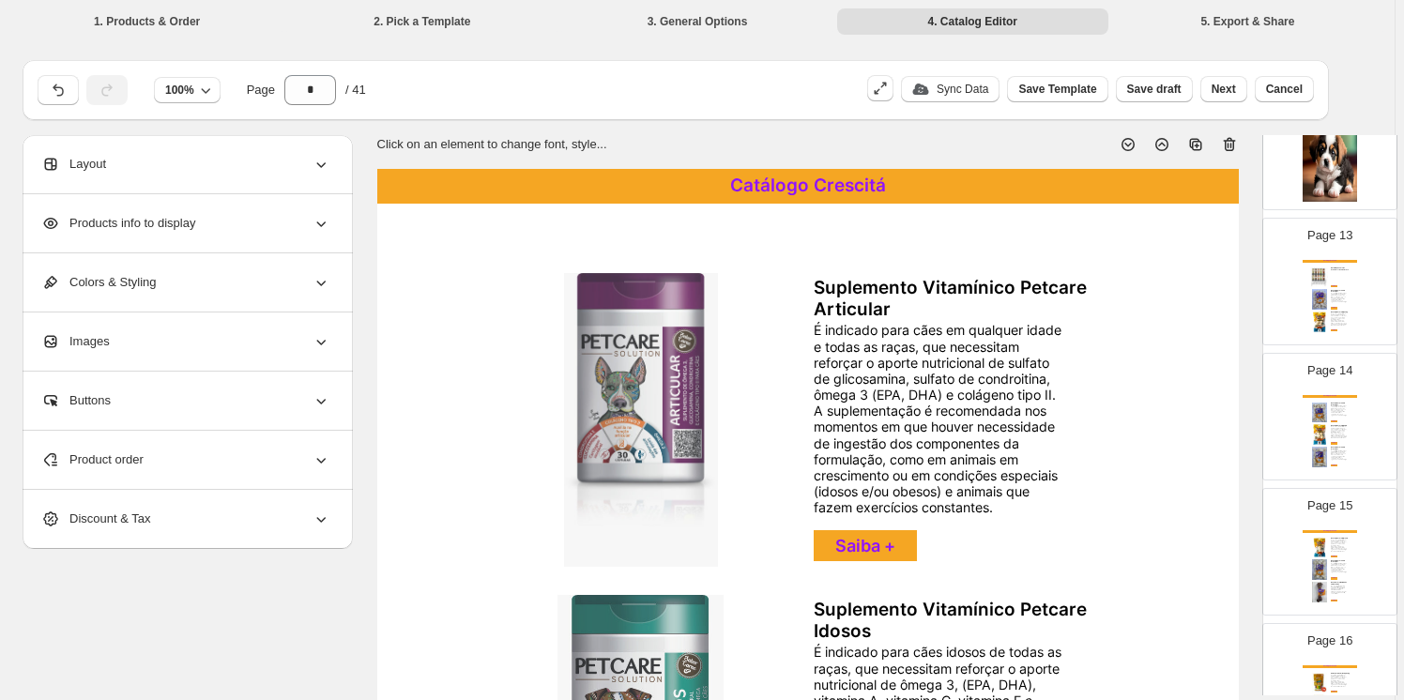
click at [1227, 146] on icon at bounding box center [1229, 144] width 19 height 19
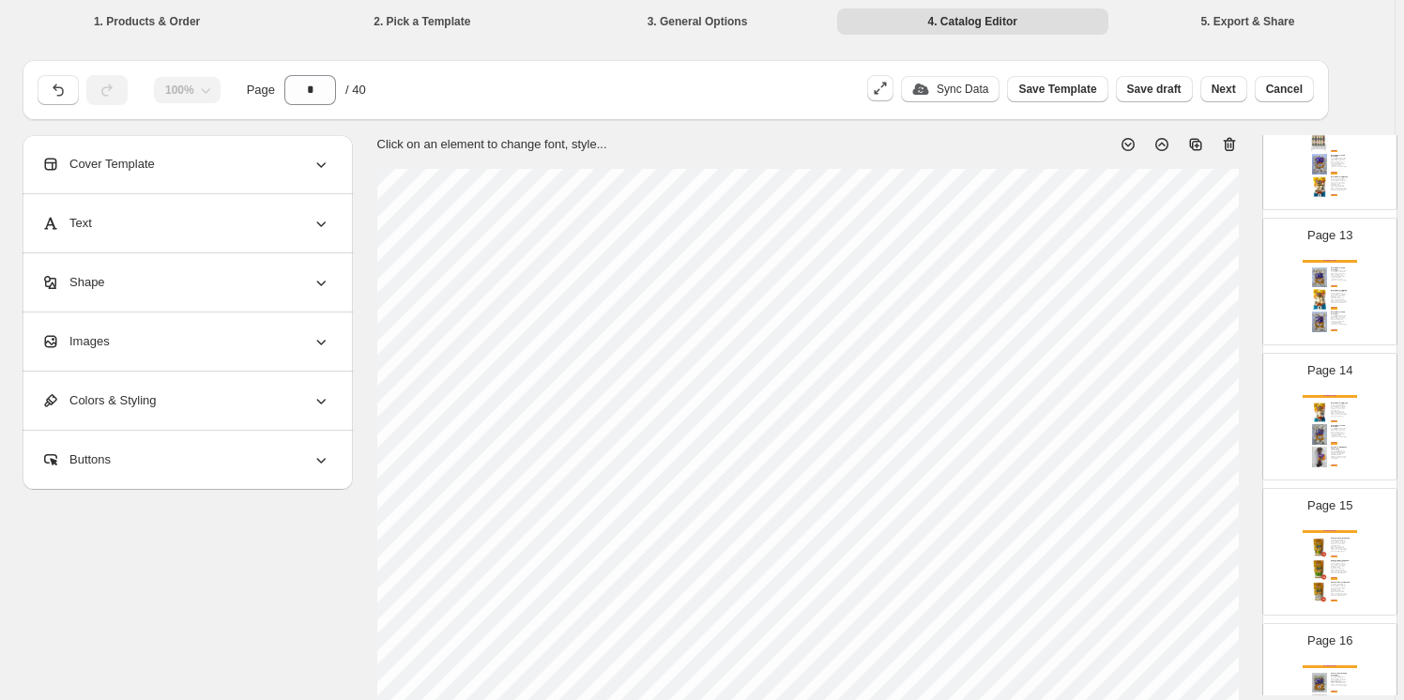
click at [1231, 141] on icon at bounding box center [1229, 144] width 19 height 19
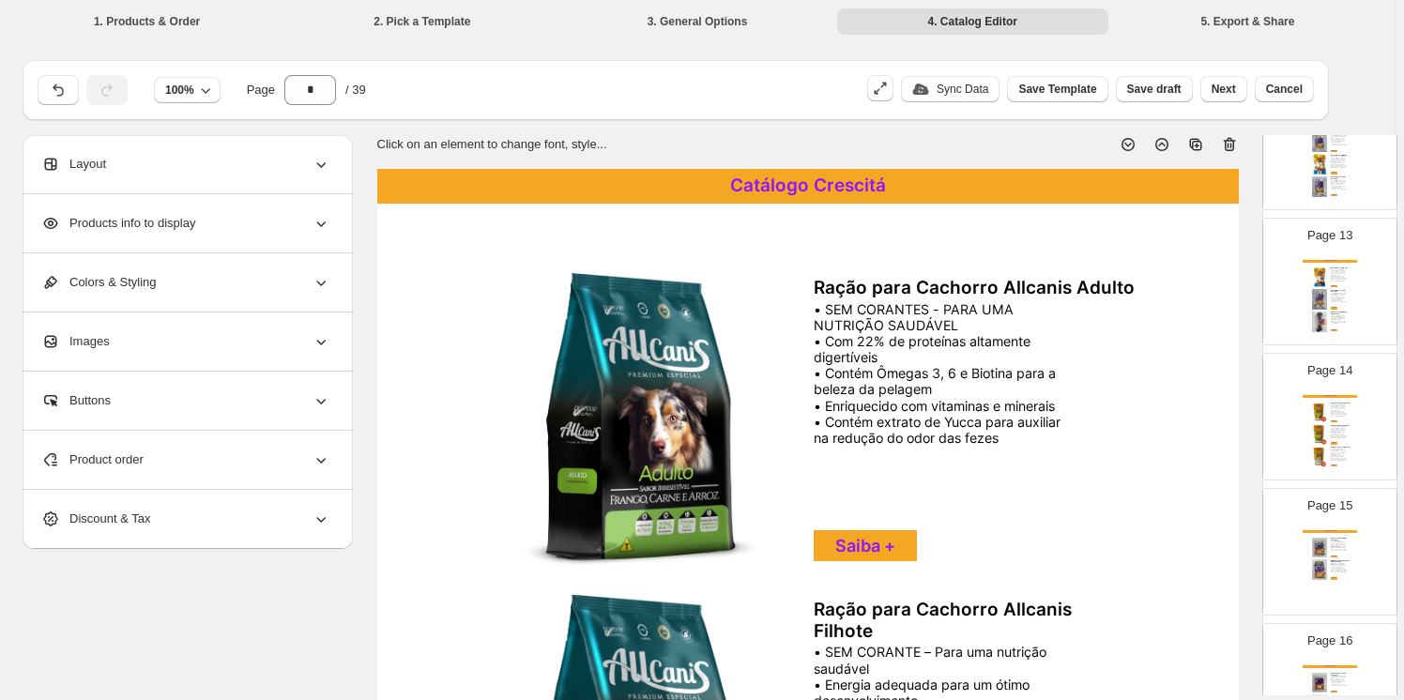
click at [1230, 145] on icon at bounding box center [1229, 144] width 19 height 19
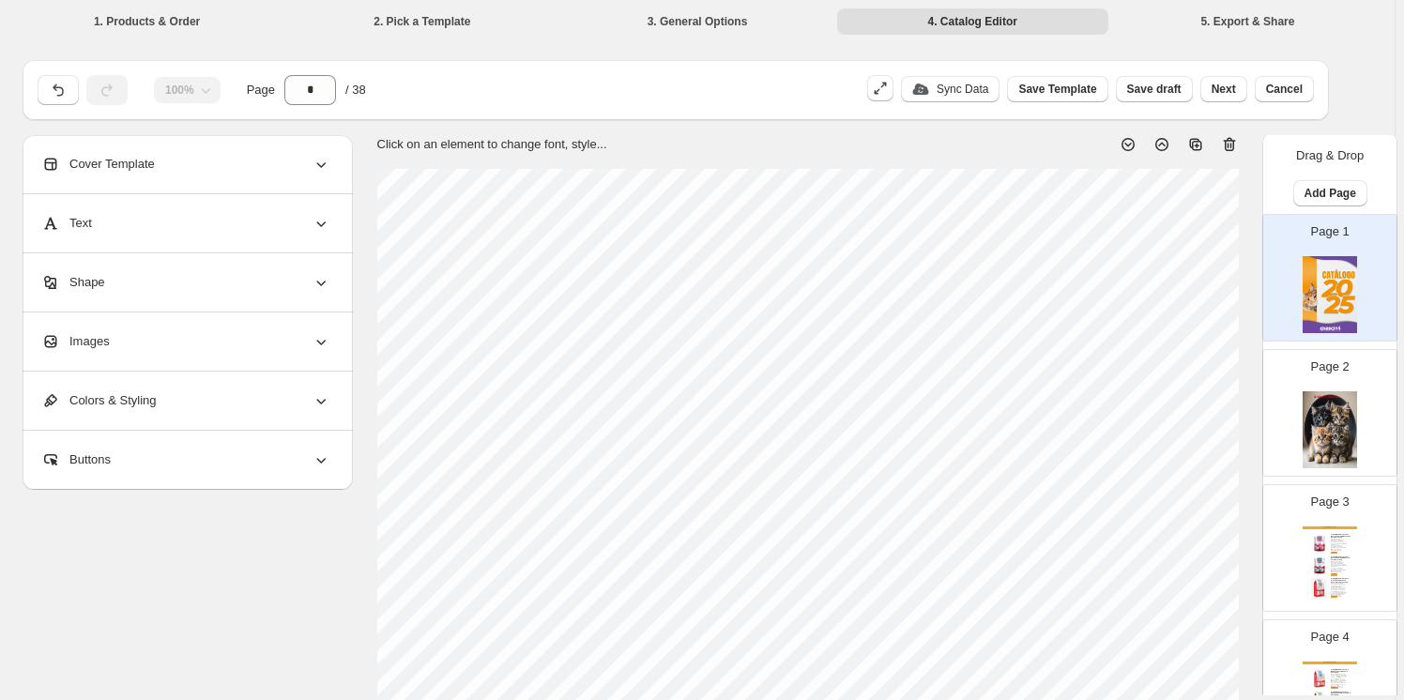
scroll to position [0, 0]
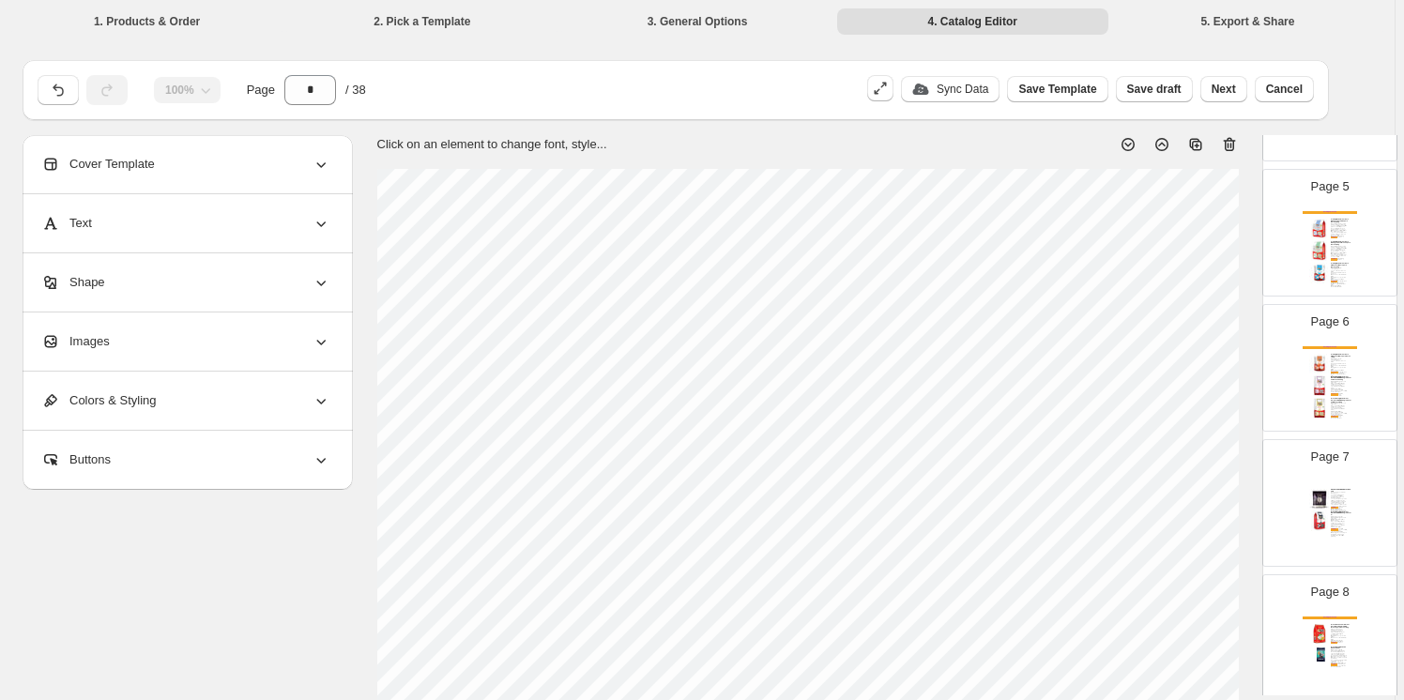
click at [1343, 505] on div "GRANULADO HIGIENICO FELINAN 4 KG Chega de maus odores. Conheça a nanotecnologia…" at bounding box center [1341, 501] width 21 height 24
type input "*"
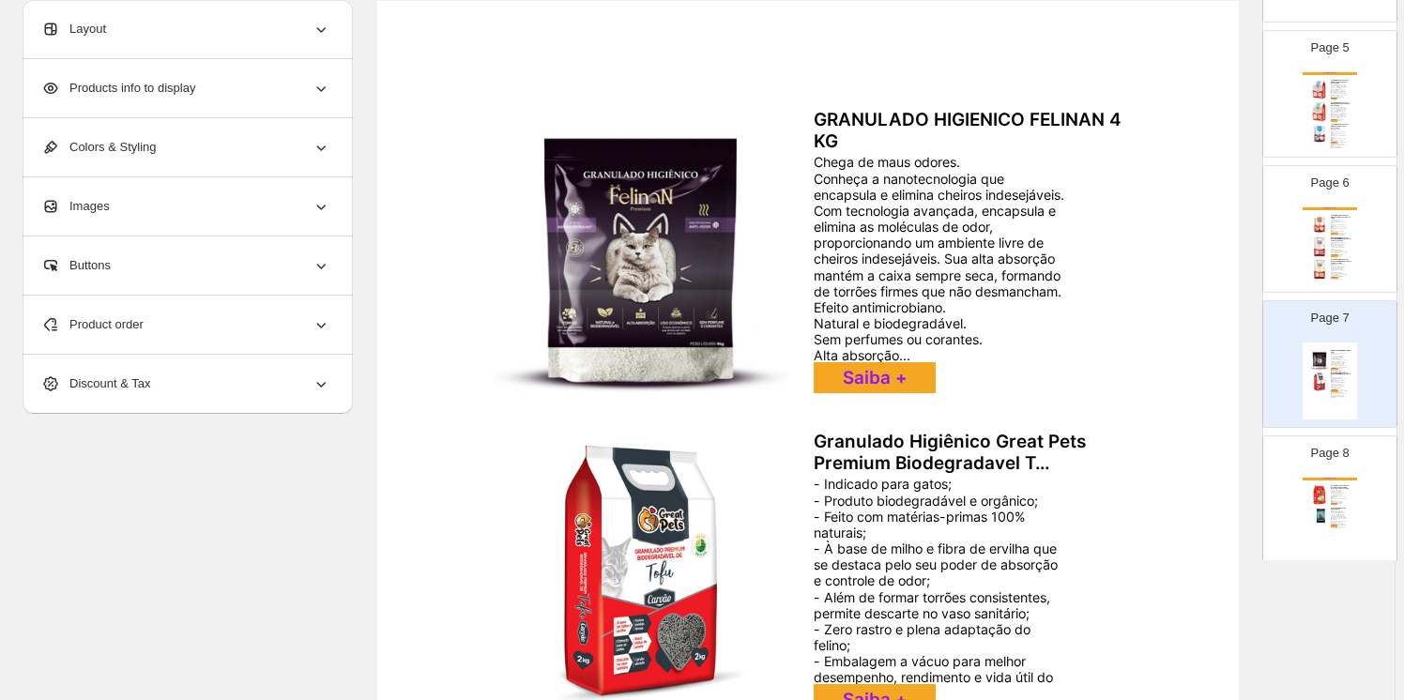
click at [324, 327] on icon at bounding box center [321, 326] width 9 height 6
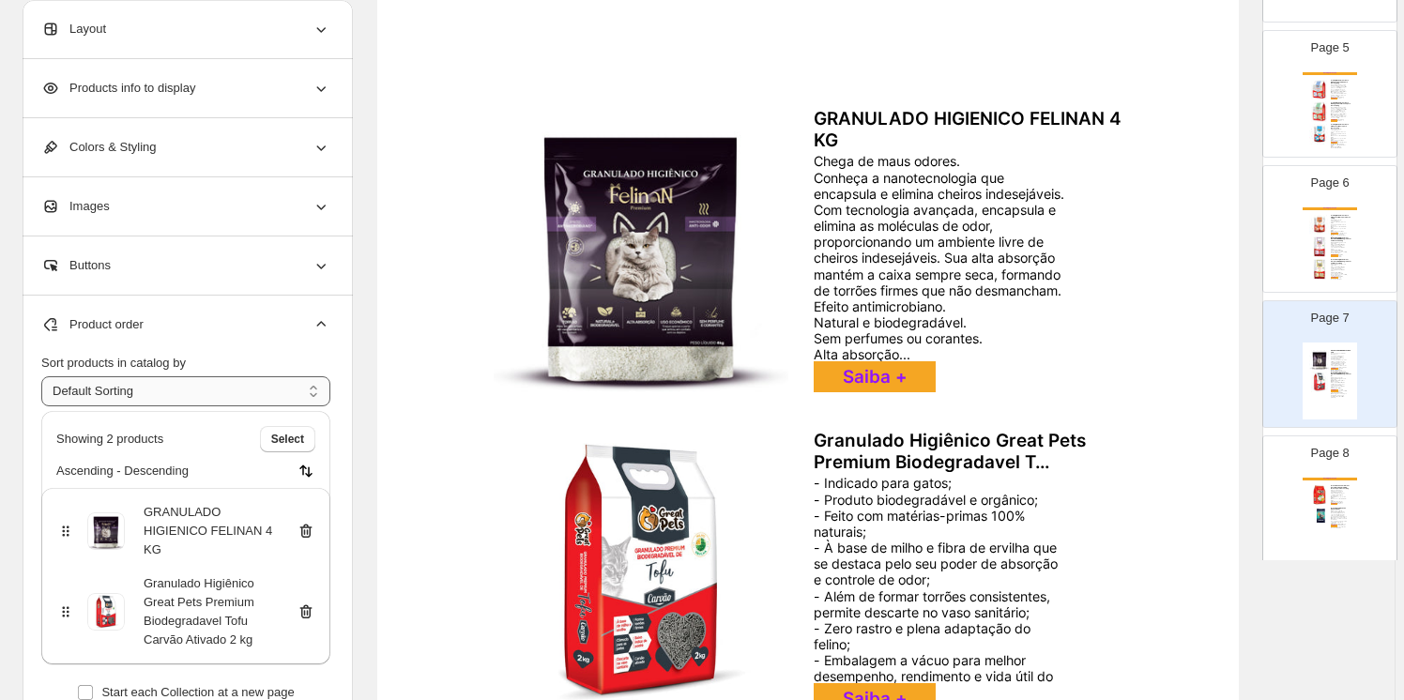
scroll to position [170, 0]
click at [311, 522] on icon at bounding box center [306, 531] width 19 height 19
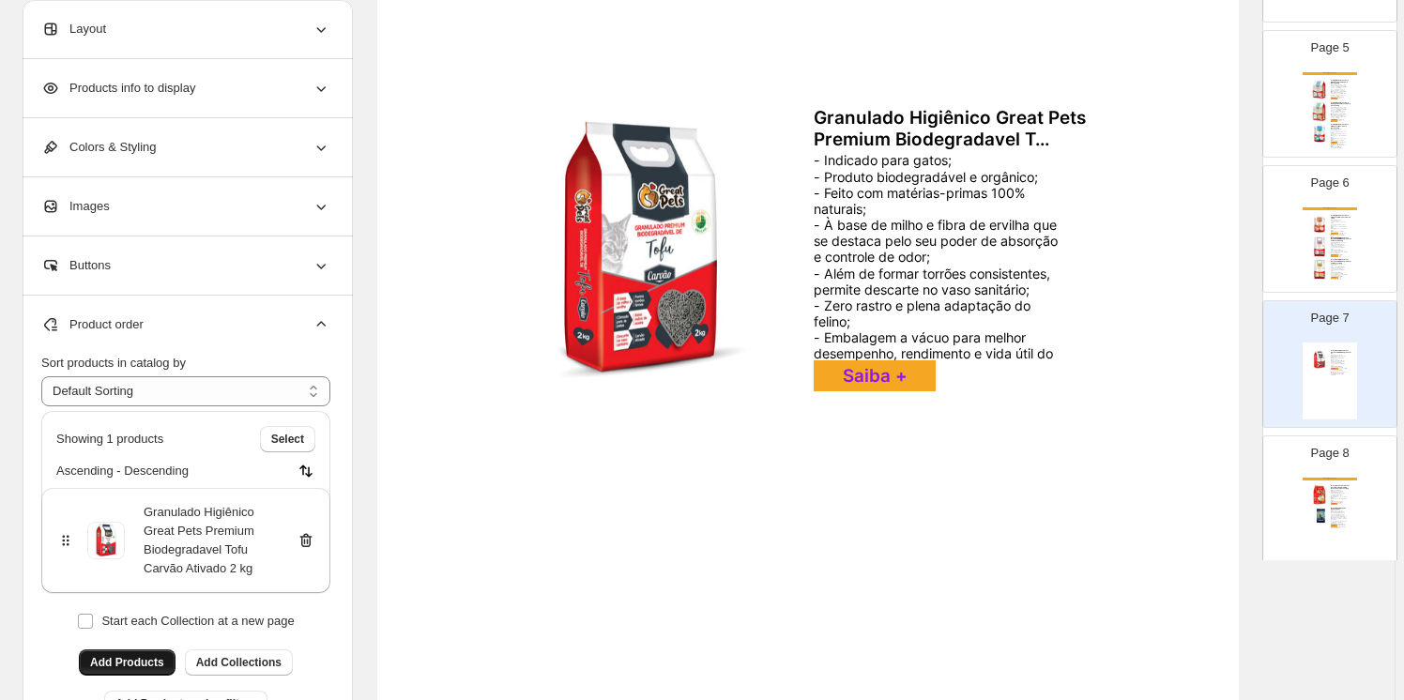
click at [134, 659] on span "Add Products" at bounding box center [127, 662] width 74 height 15
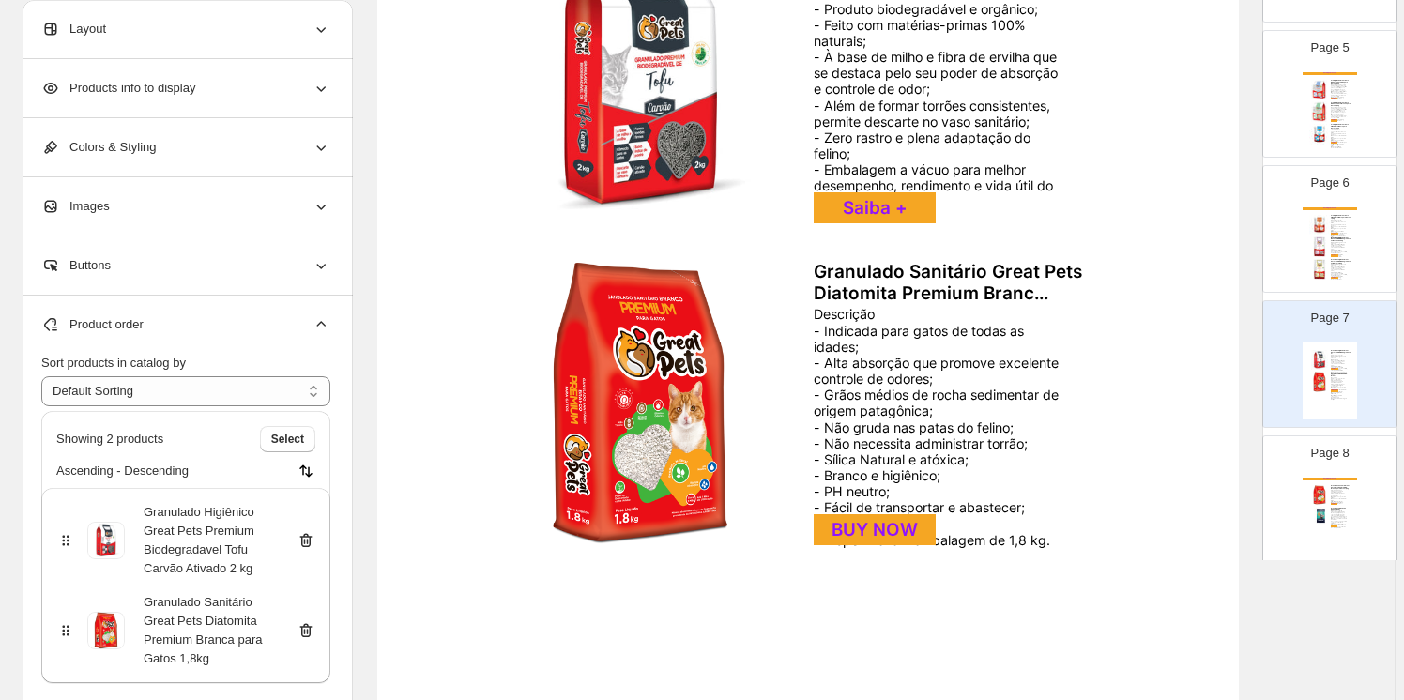
click at [632, 407] on img at bounding box center [641, 404] width 322 height 294
select select "*******"
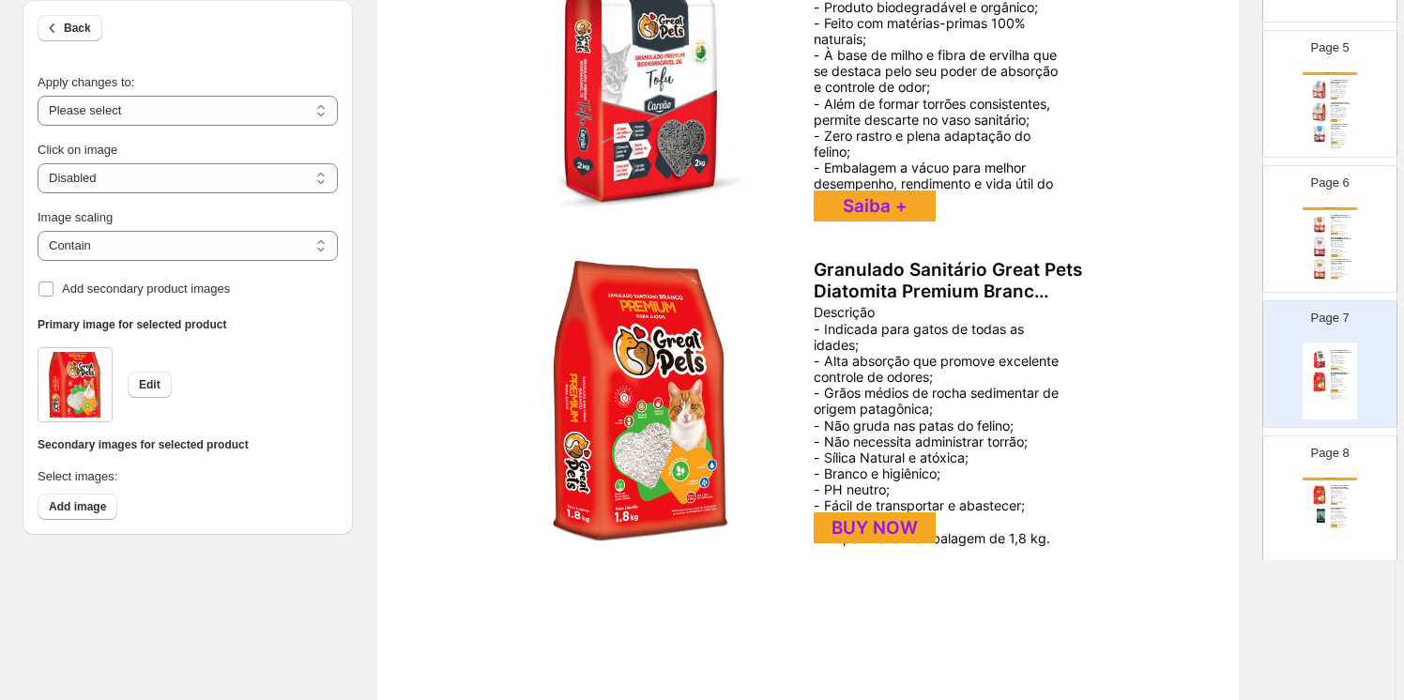
scroll to position [341, 0]
click at [176, 111] on select "**********" at bounding box center [188, 111] width 300 height 30
select select "**********"
click at [40, 96] on select "**********" at bounding box center [188, 111] width 300 height 30
click at [894, 389] on div "Descrição - Indicada para gatos de todas as idades; - Alta absorção que promove…" at bounding box center [941, 423] width 254 height 241
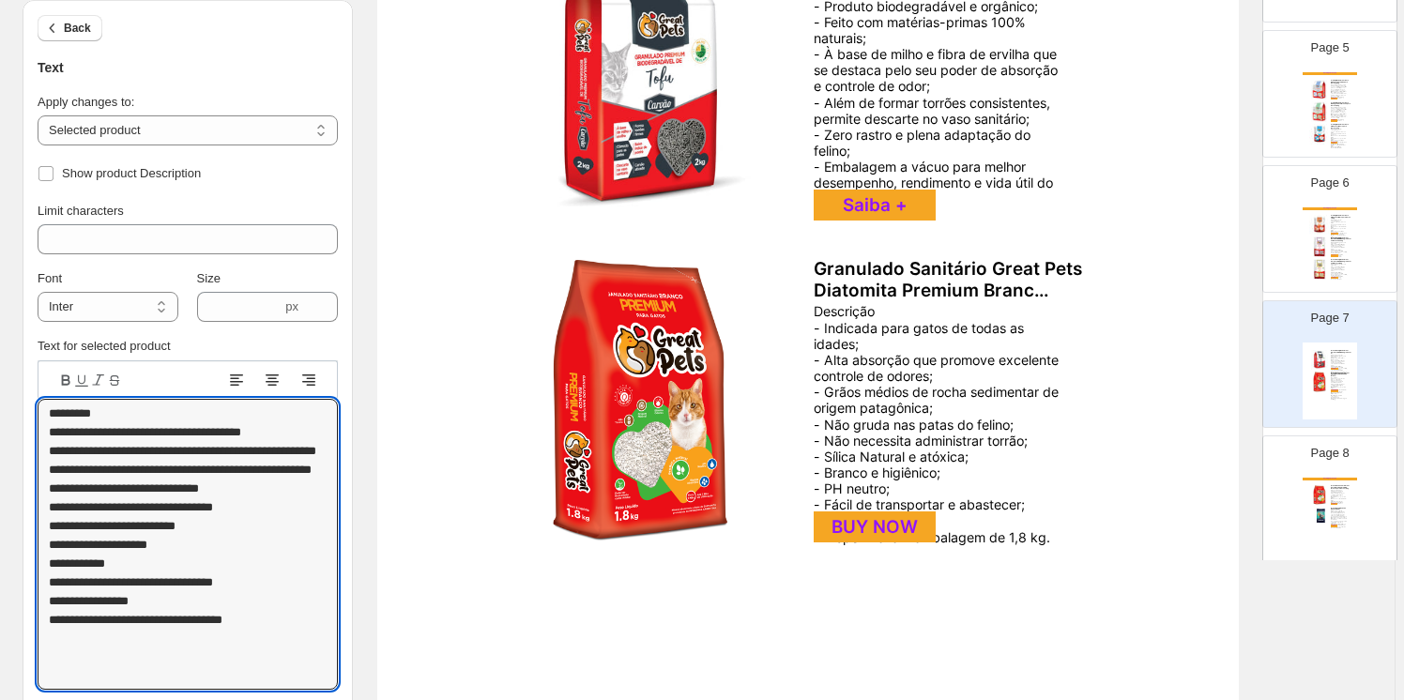
drag, startPoint x: 103, startPoint y: 411, endPoint x: -97, endPoint y: 413, distance: 200.0
type textarea "**********"
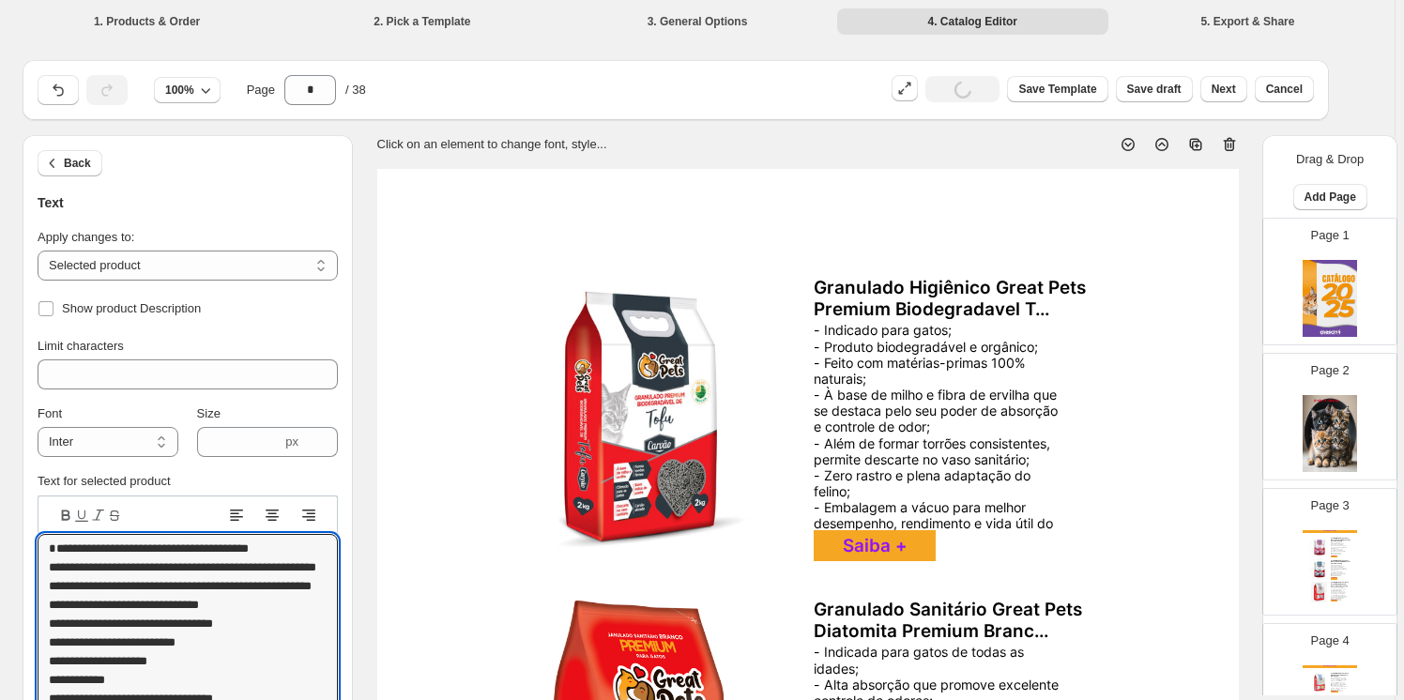
select select "**********"
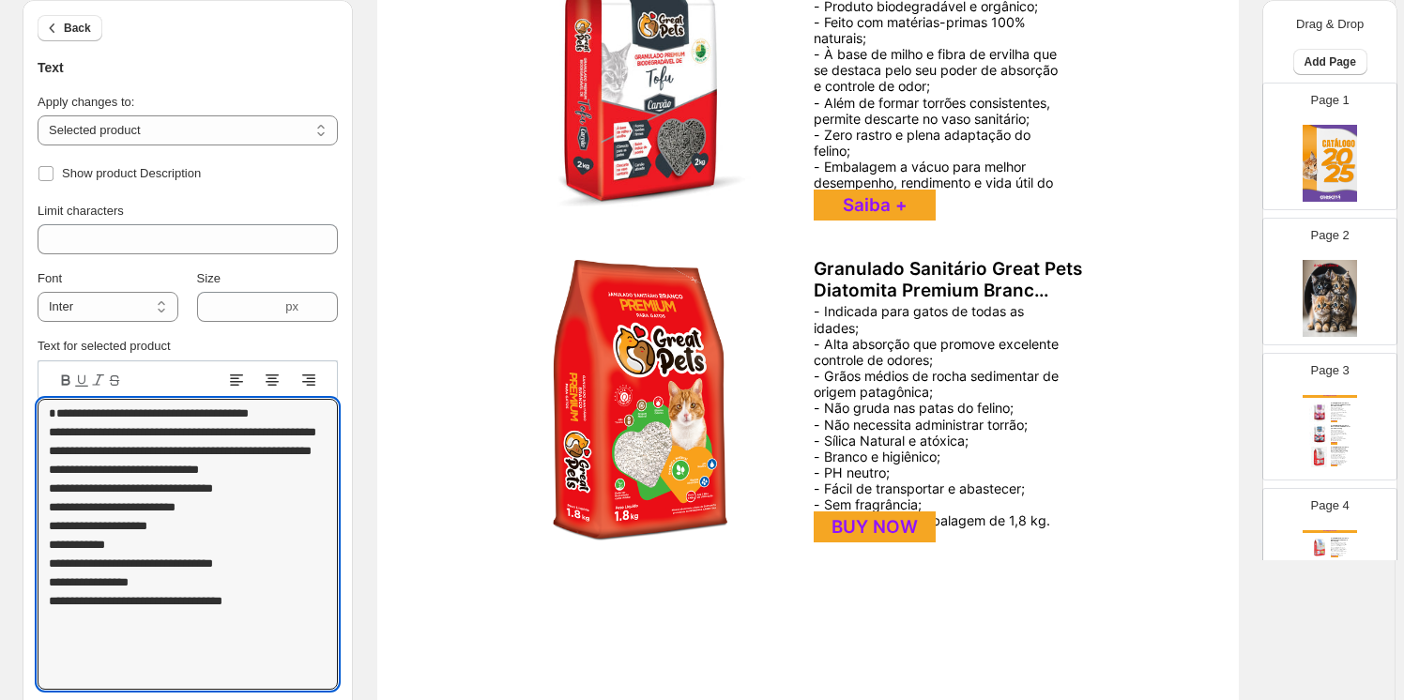
scroll to position [593, 0]
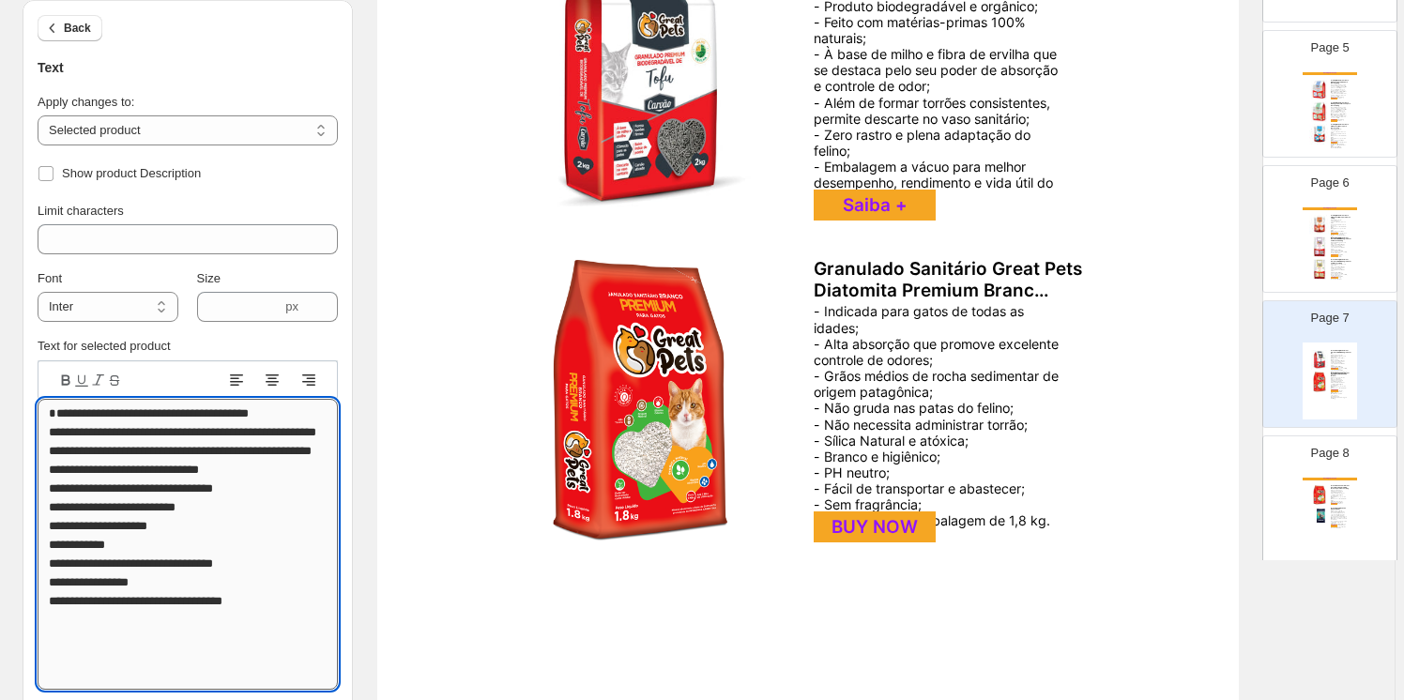
click at [54, 430] on textarea "**********" at bounding box center [188, 544] width 300 height 291
type textarea "**********"
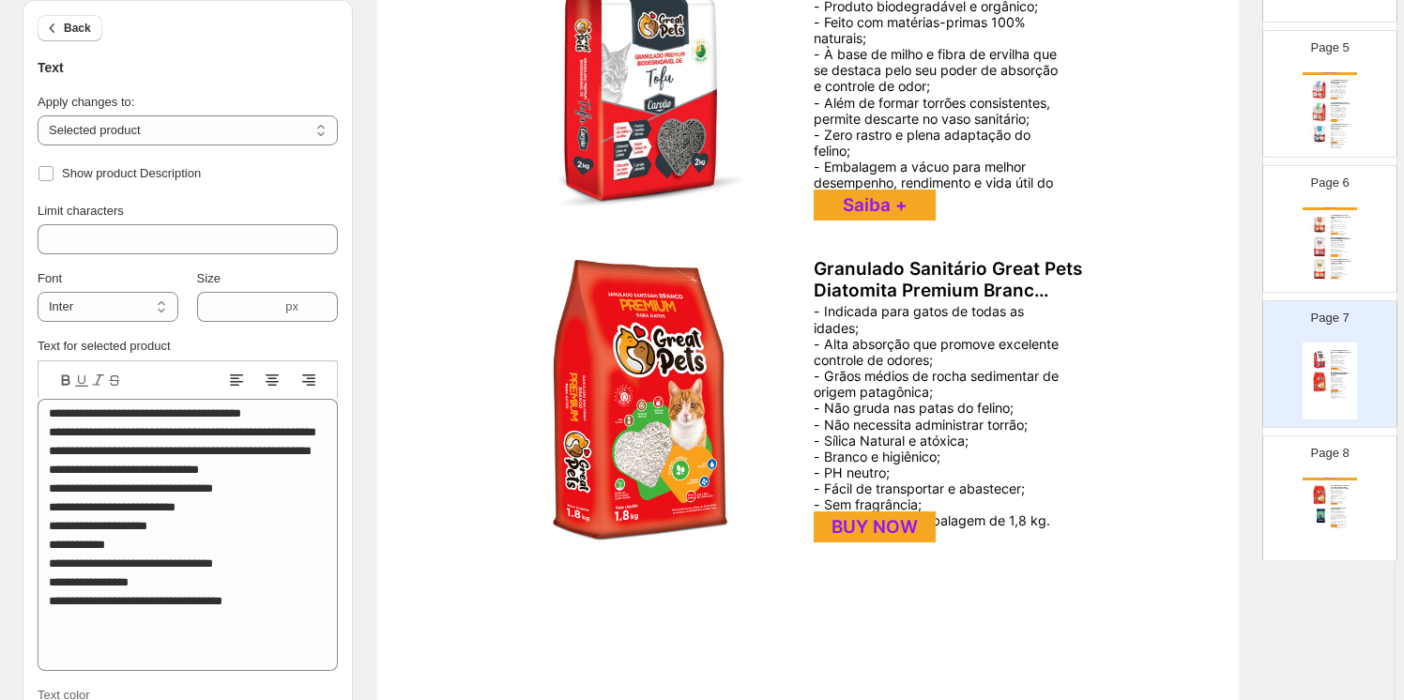
click at [870, 523] on div "BUY NOW" at bounding box center [875, 527] width 122 height 31
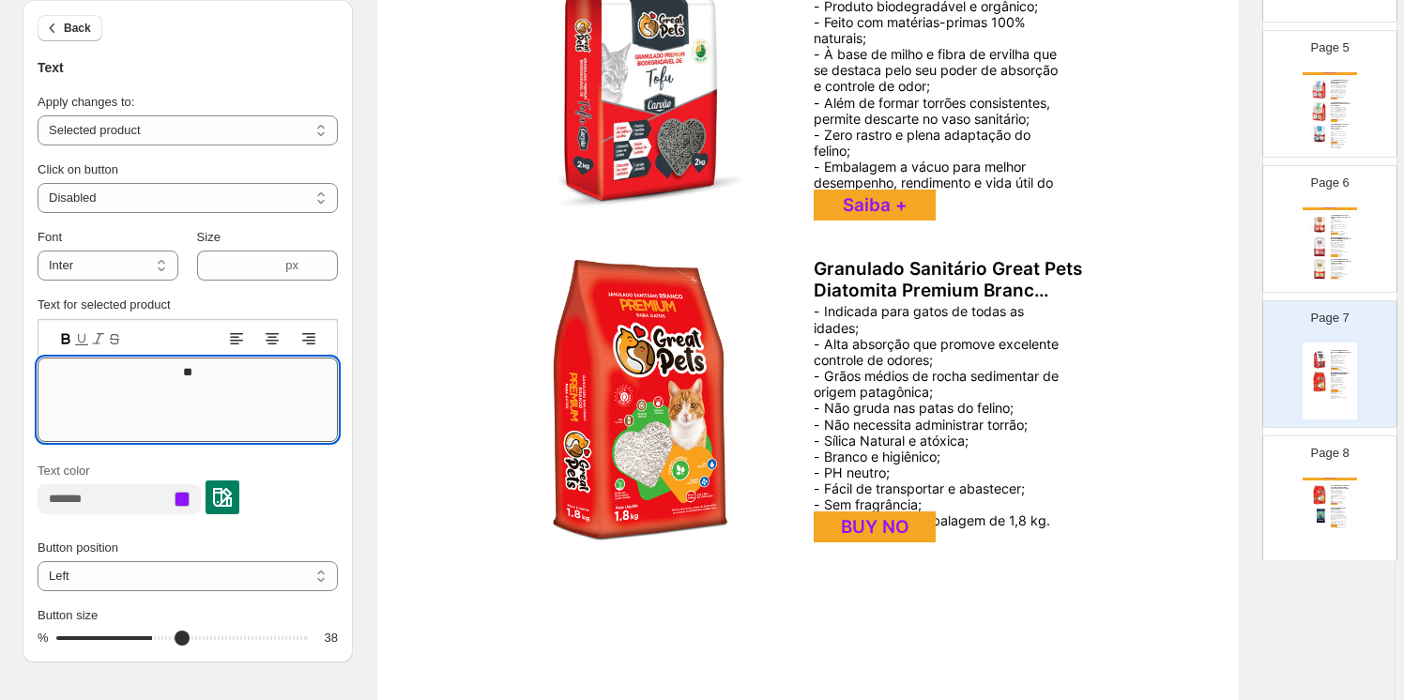
type textarea "*"
click at [178, 370] on textarea "*******" at bounding box center [188, 400] width 300 height 84
type textarea "*******"
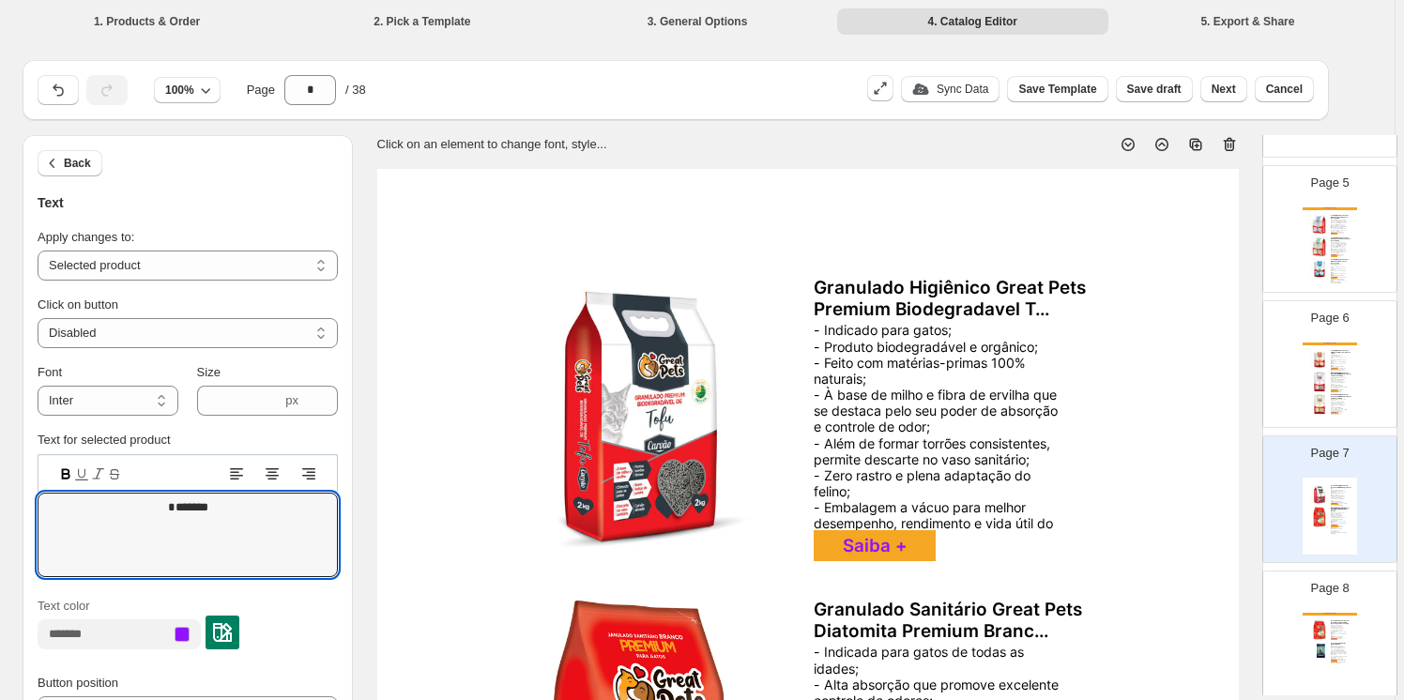
scroll to position [0, 0]
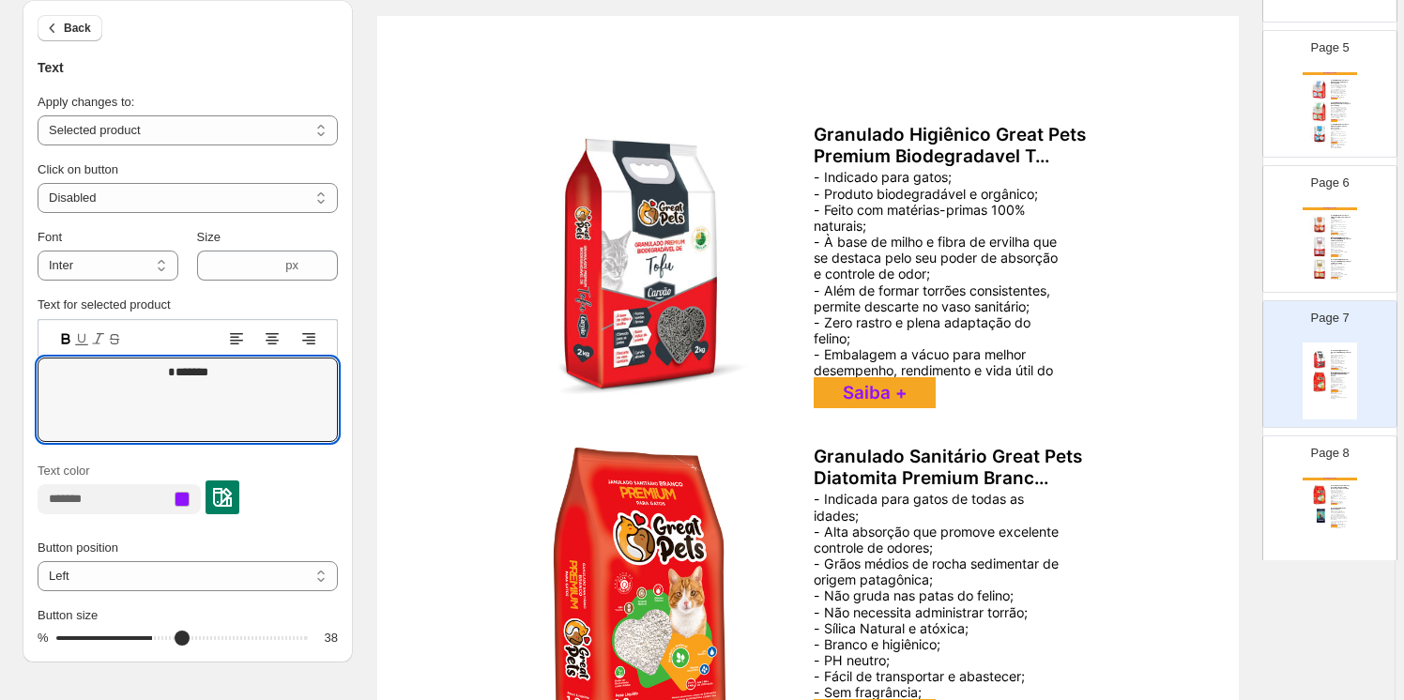
click at [1307, 478] on div "Catálogo Crescitá Granulado Sanitário Great Pets Diatomita Premium Branca para …" at bounding box center [1330, 516] width 54 height 77
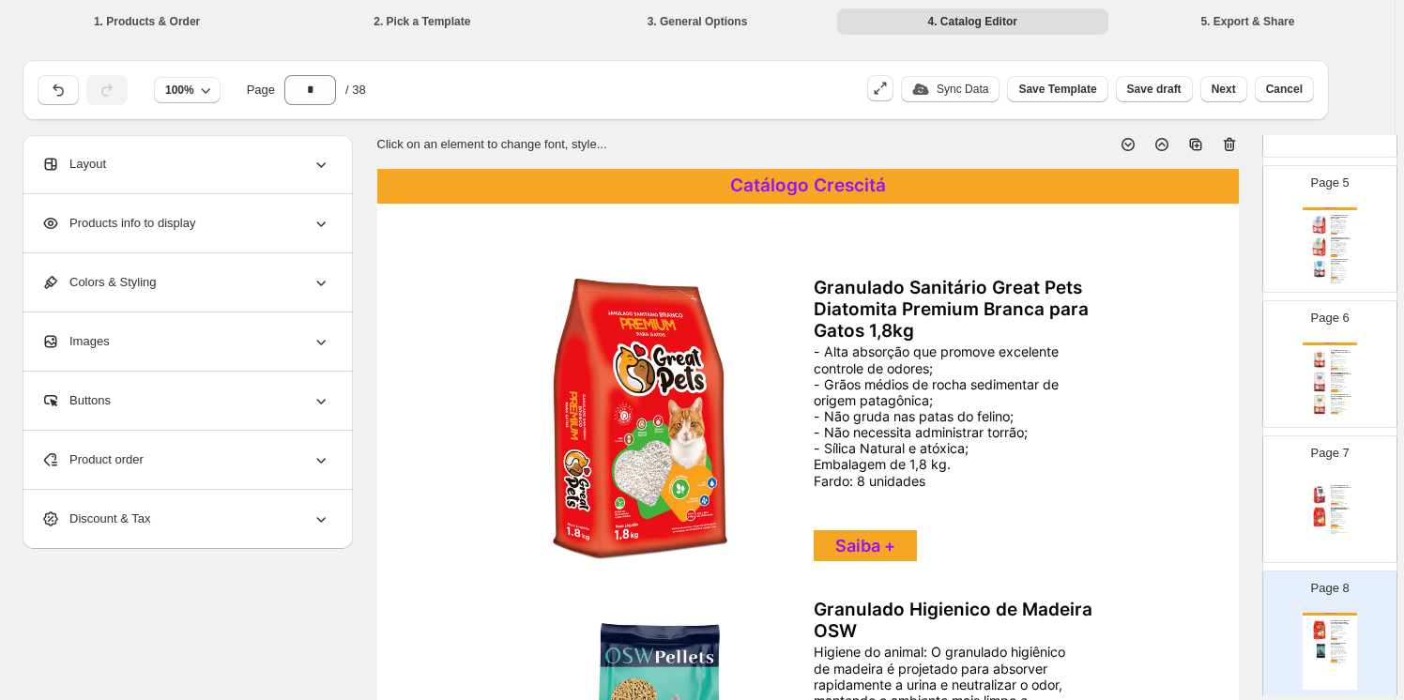
drag, startPoint x: 1232, startPoint y: 144, endPoint x: 1237, endPoint y: 160, distance: 16.9
click at [1233, 145] on icon at bounding box center [1229, 144] width 19 height 19
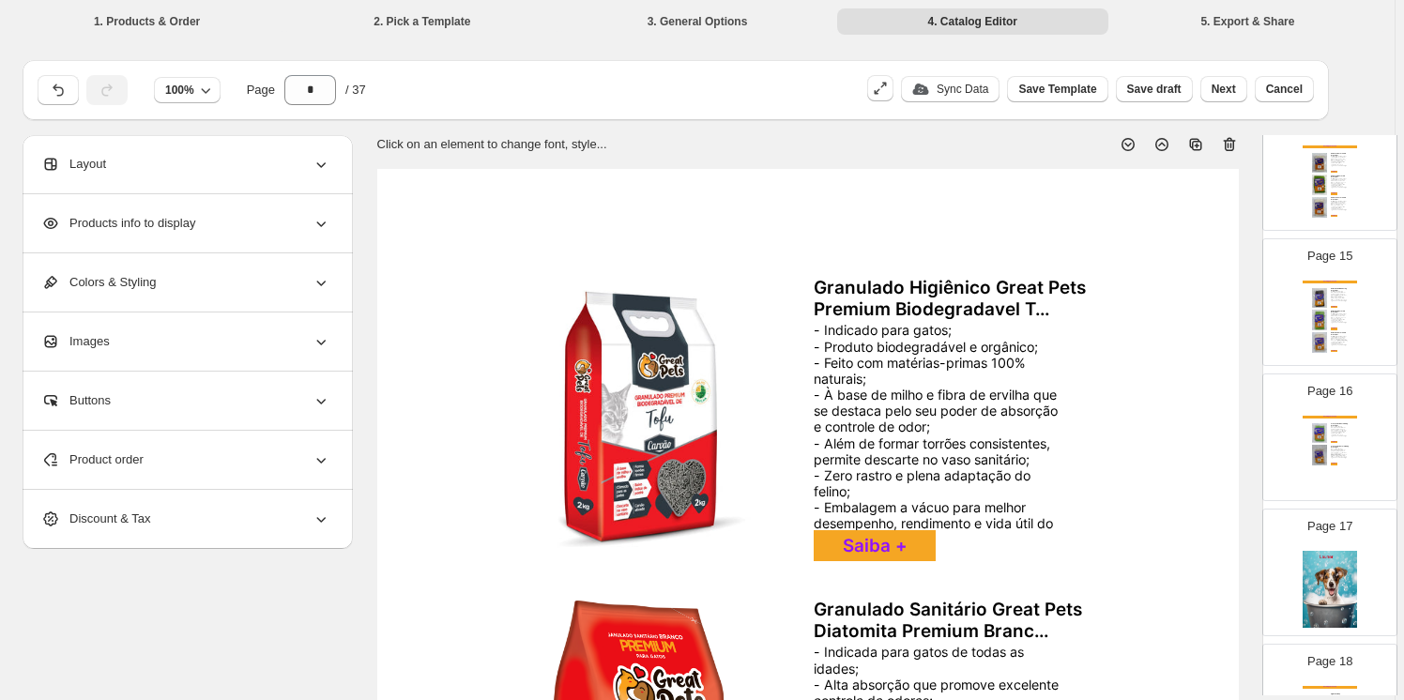
scroll to position [1873, 0]
click at [1321, 583] on img at bounding box center [1330, 588] width 54 height 77
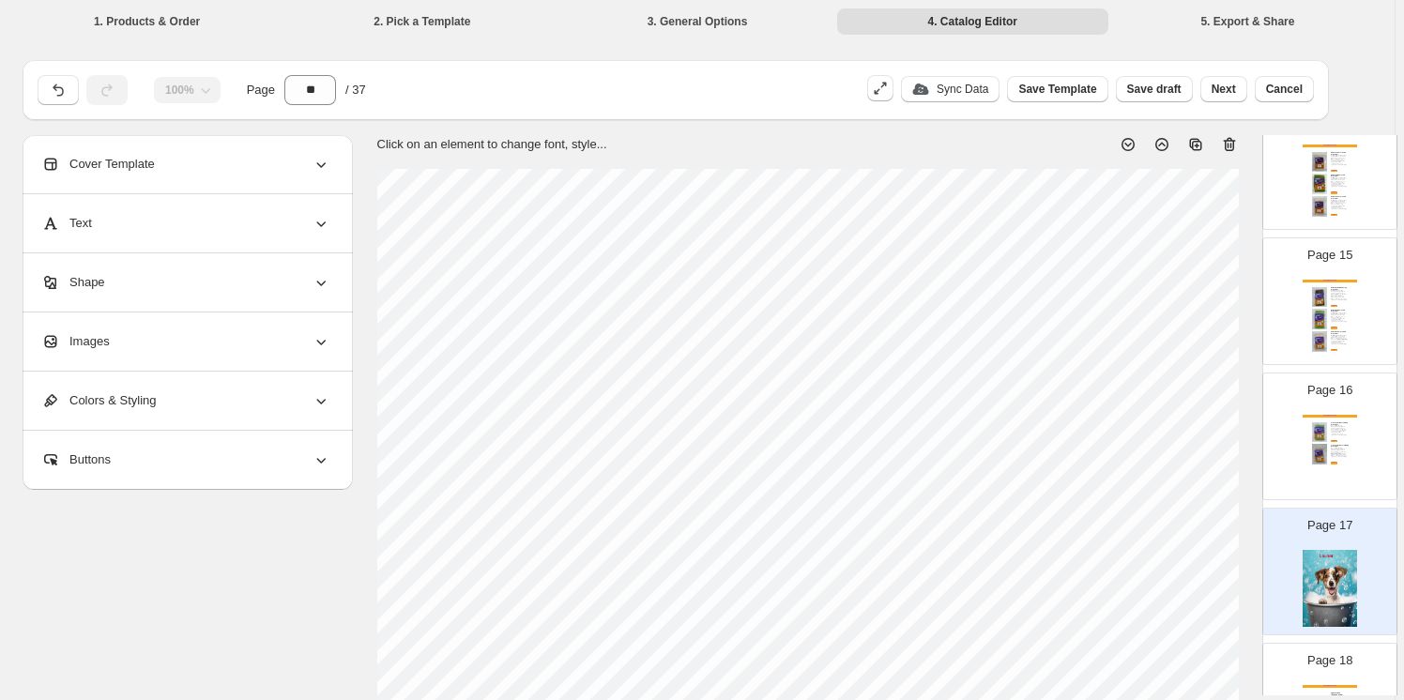
click at [1235, 150] on icon at bounding box center [1229, 145] width 12 height 14
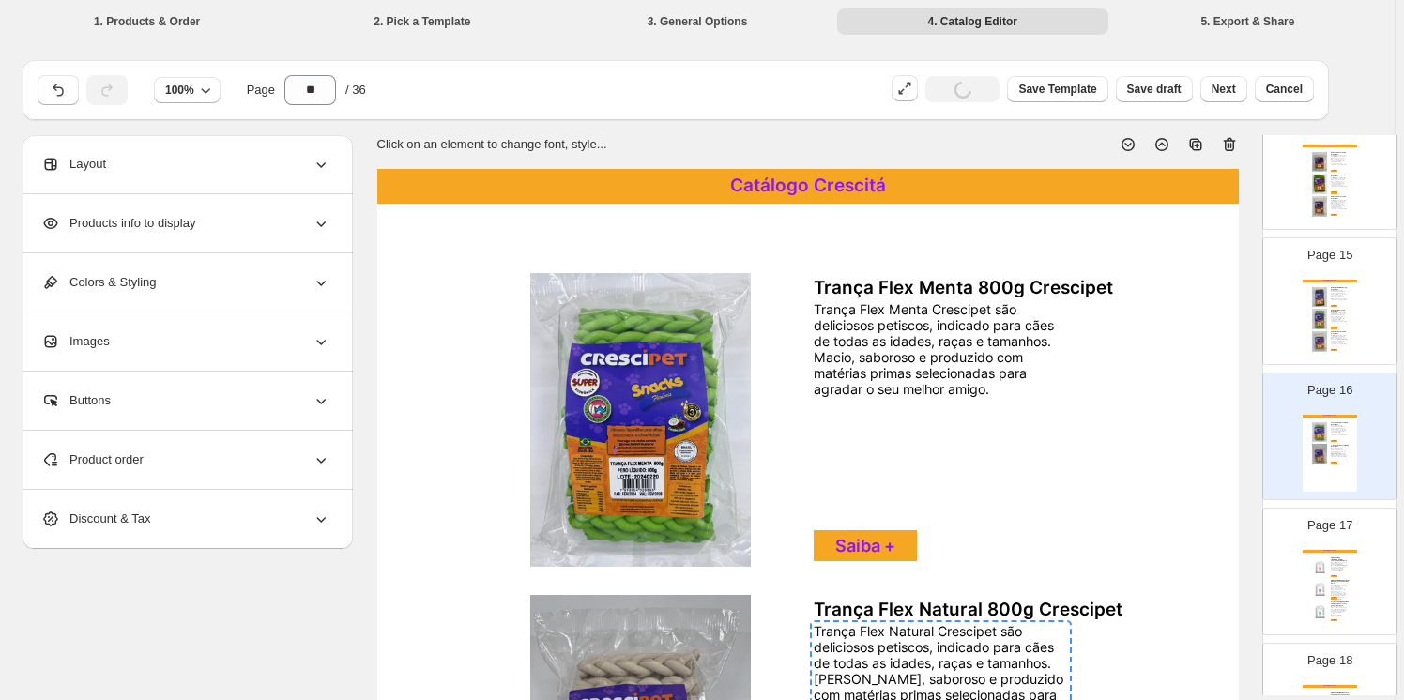
click at [1235, 149] on icon at bounding box center [1229, 145] width 12 height 14
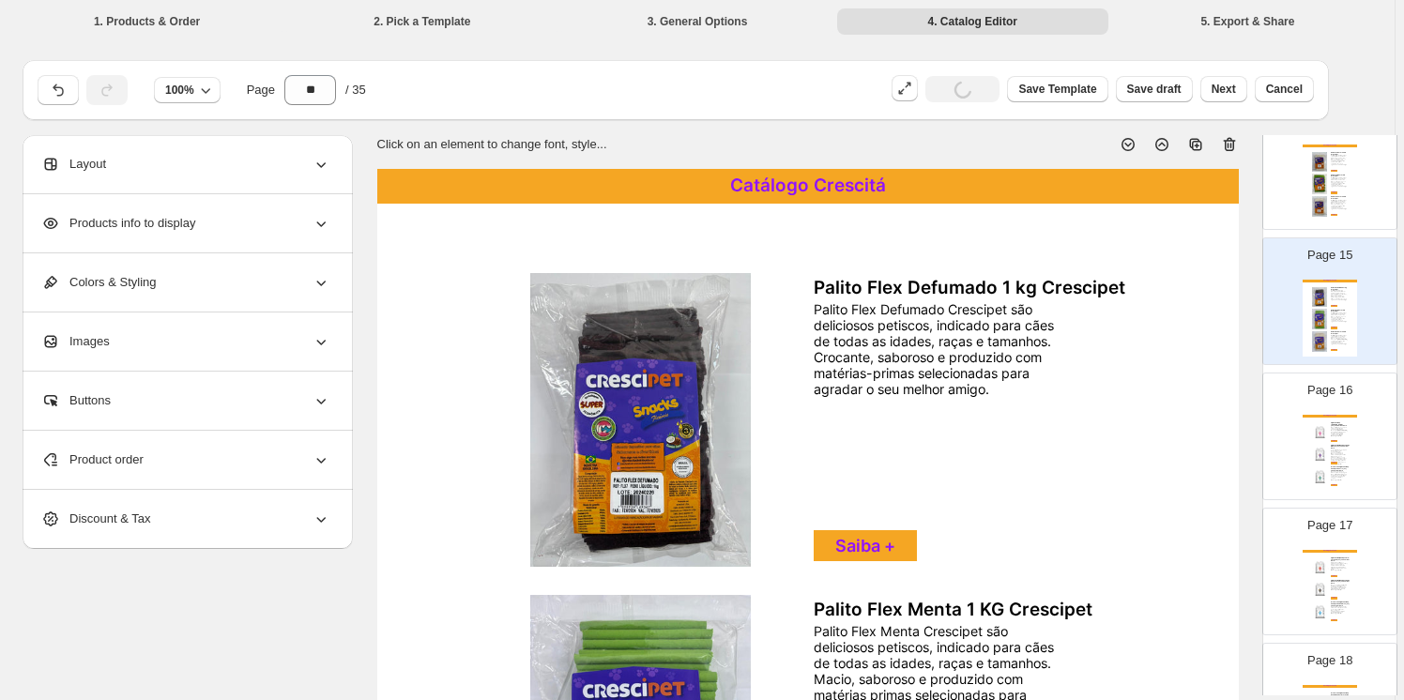
click at [1235, 149] on icon at bounding box center [1229, 145] width 12 height 14
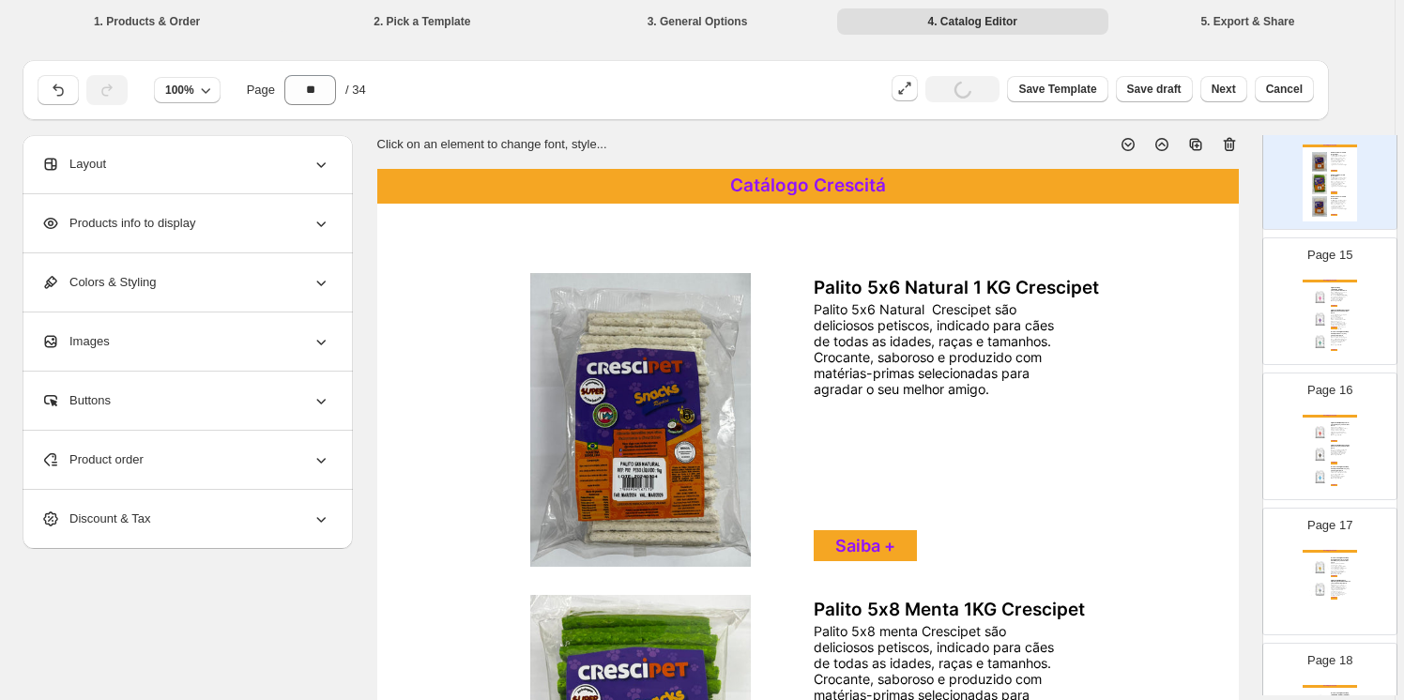
click at [1235, 149] on icon at bounding box center [1229, 145] width 12 height 14
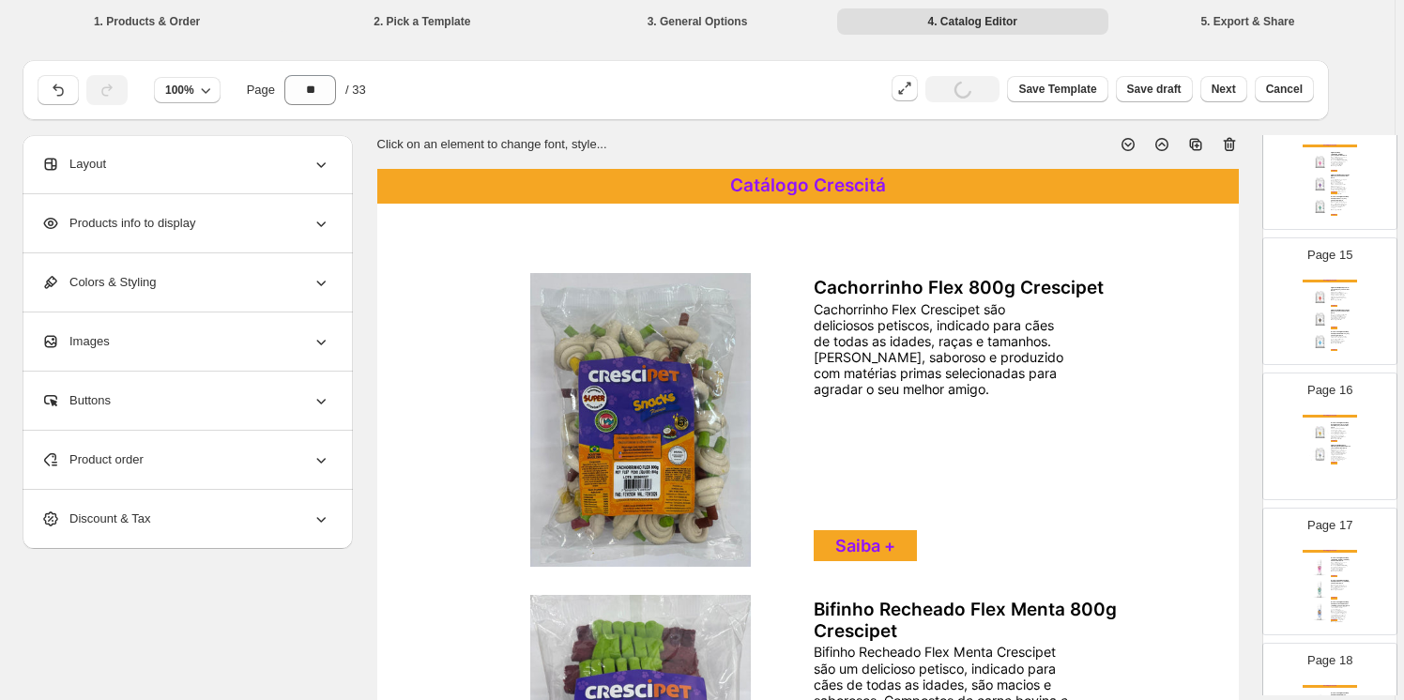
click at [1235, 149] on icon at bounding box center [1229, 145] width 12 height 14
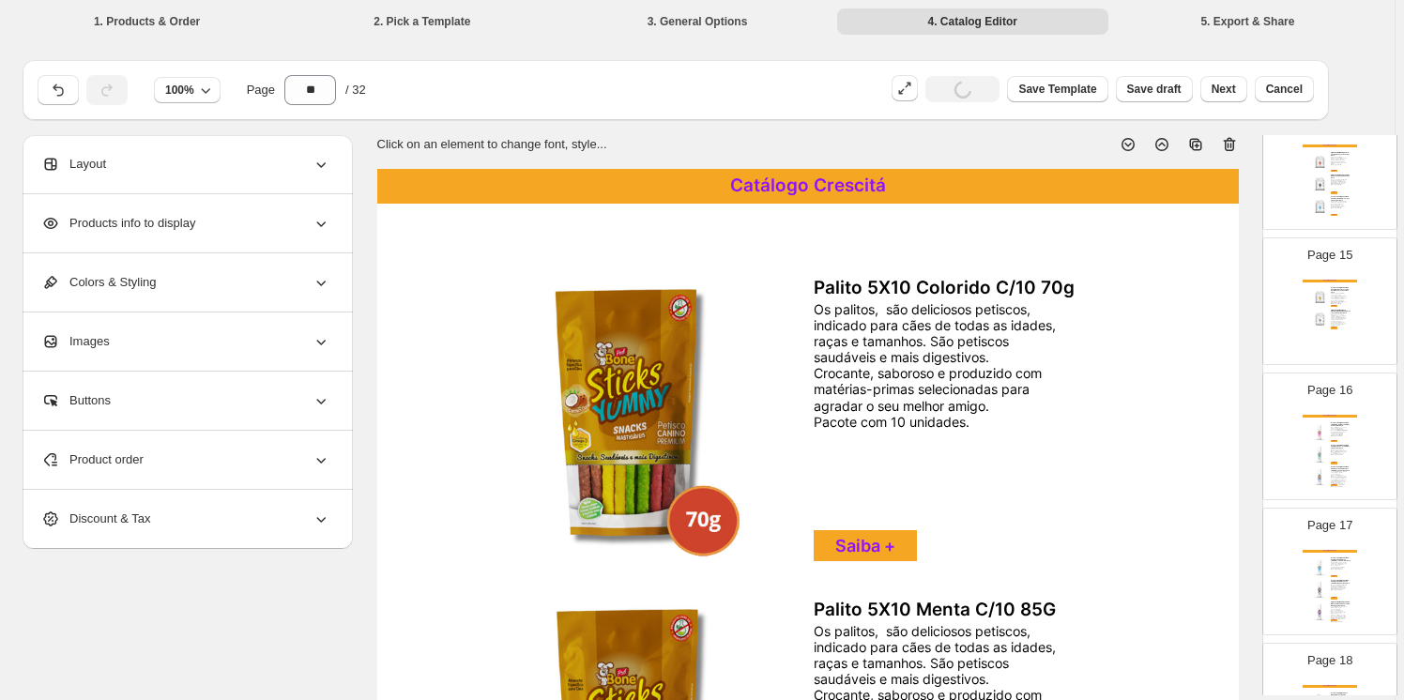
click at [1235, 149] on icon at bounding box center [1229, 145] width 12 height 14
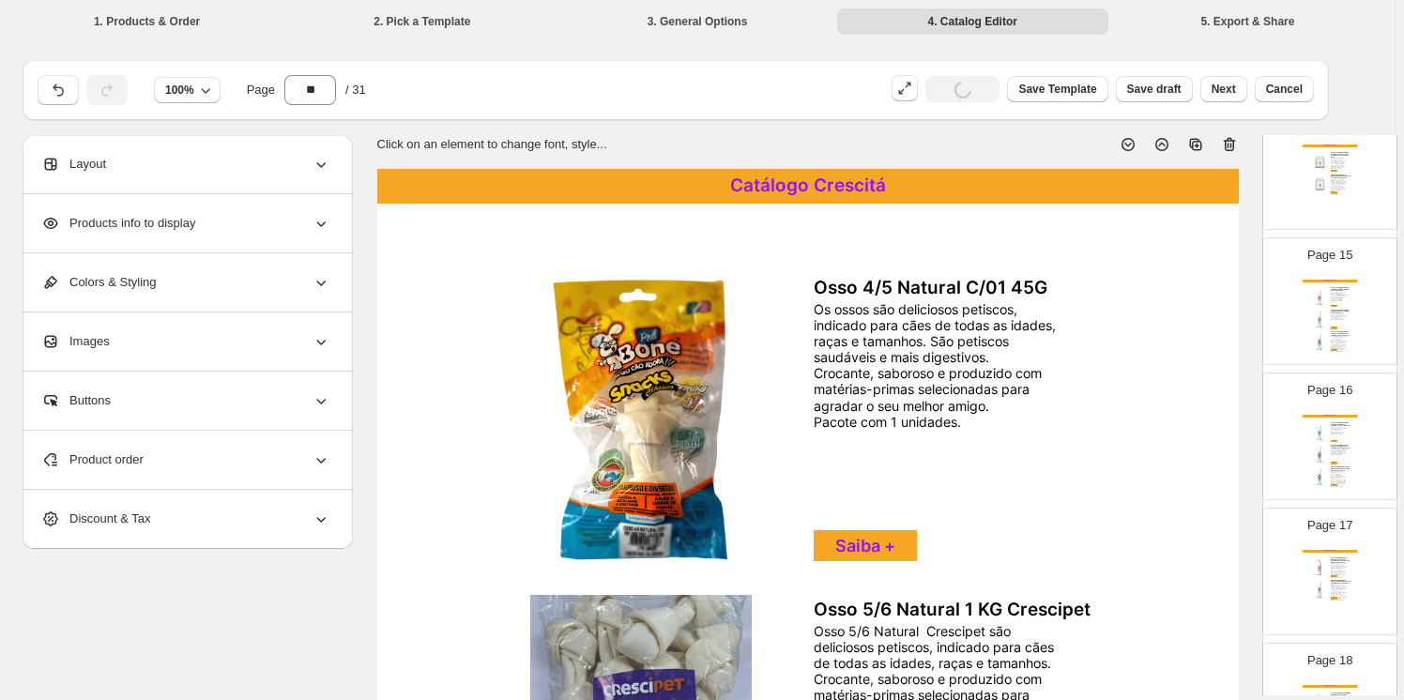
click at [1235, 149] on icon at bounding box center [1229, 145] width 12 height 14
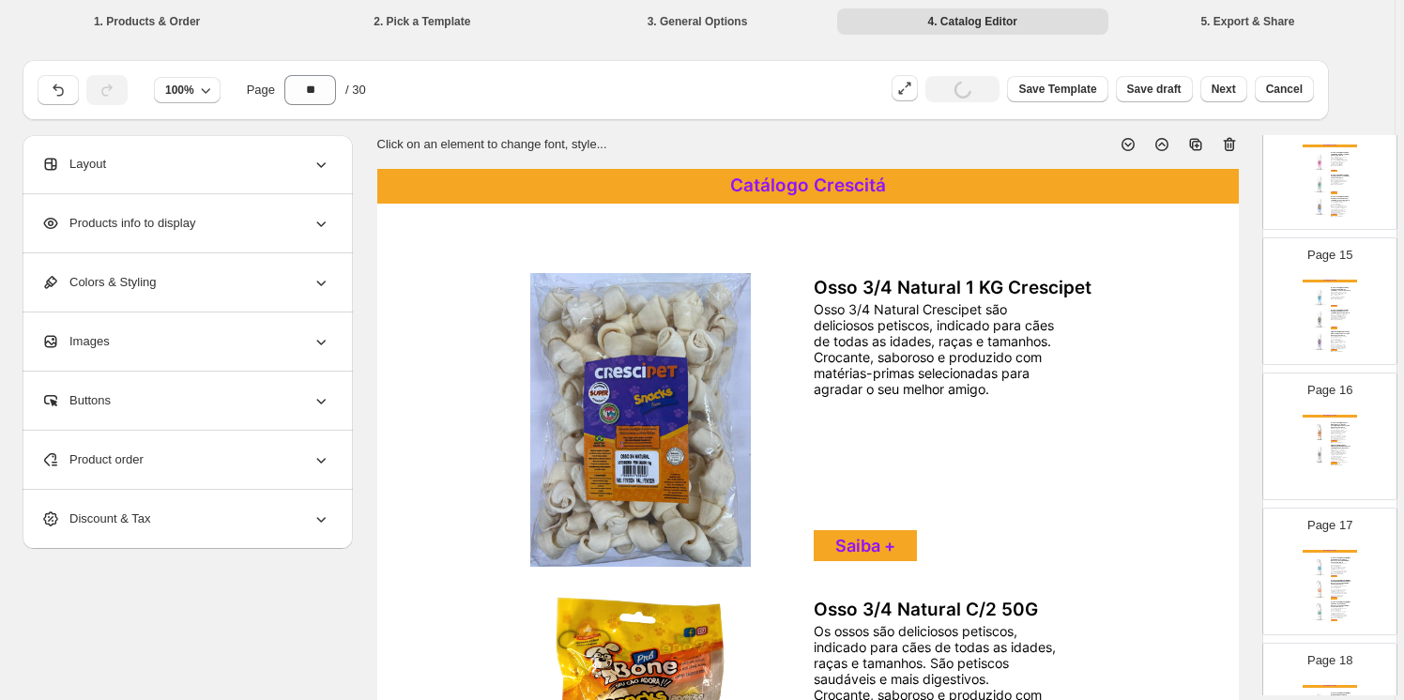
click at [1235, 149] on icon at bounding box center [1229, 145] width 12 height 14
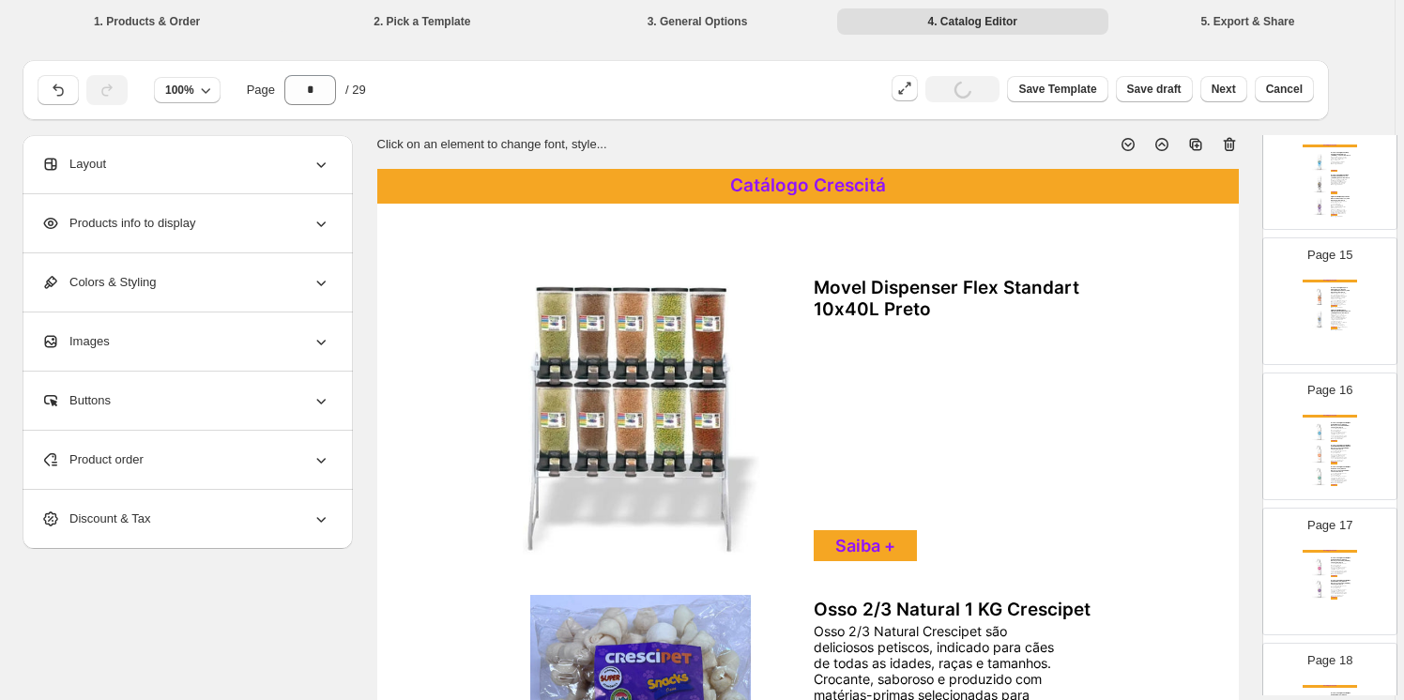
click at [1235, 149] on icon at bounding box center [1229, 145] width 12 height 14
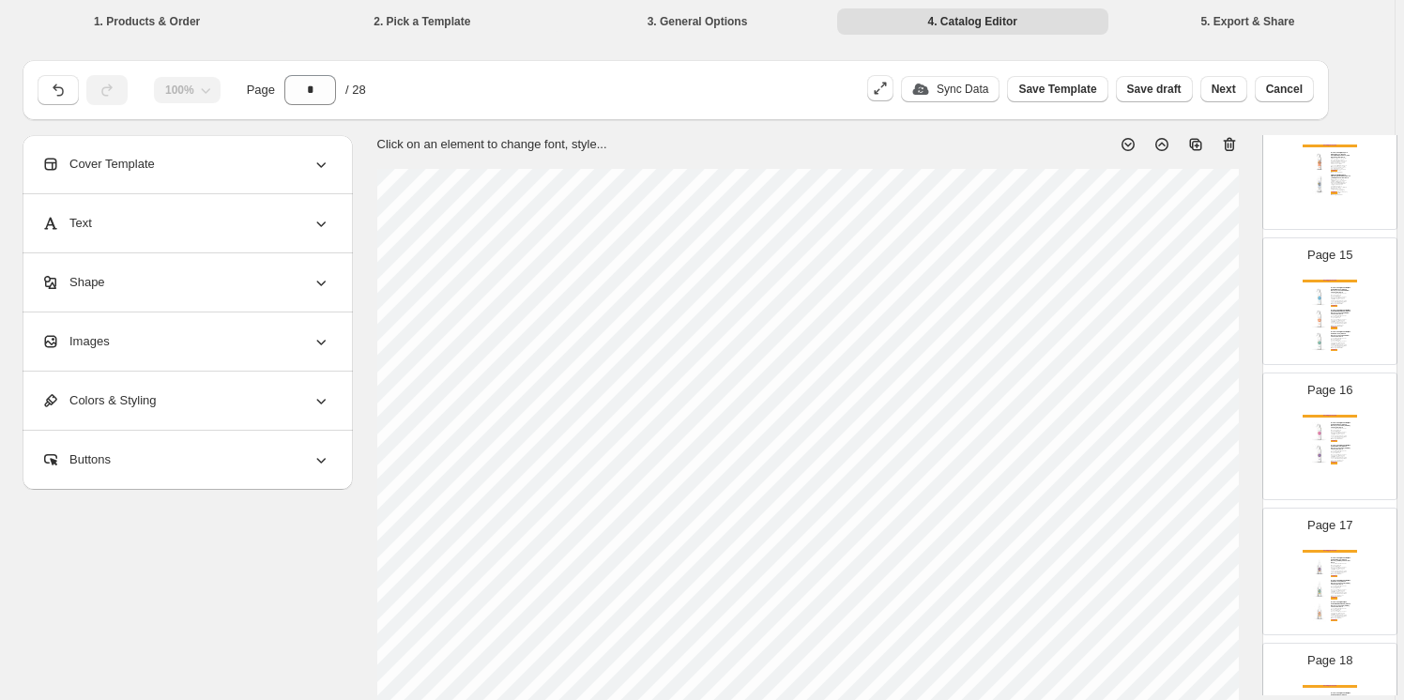
click at [1235, 149] on icon at bounding box center [1229, 145] width 12 height 14
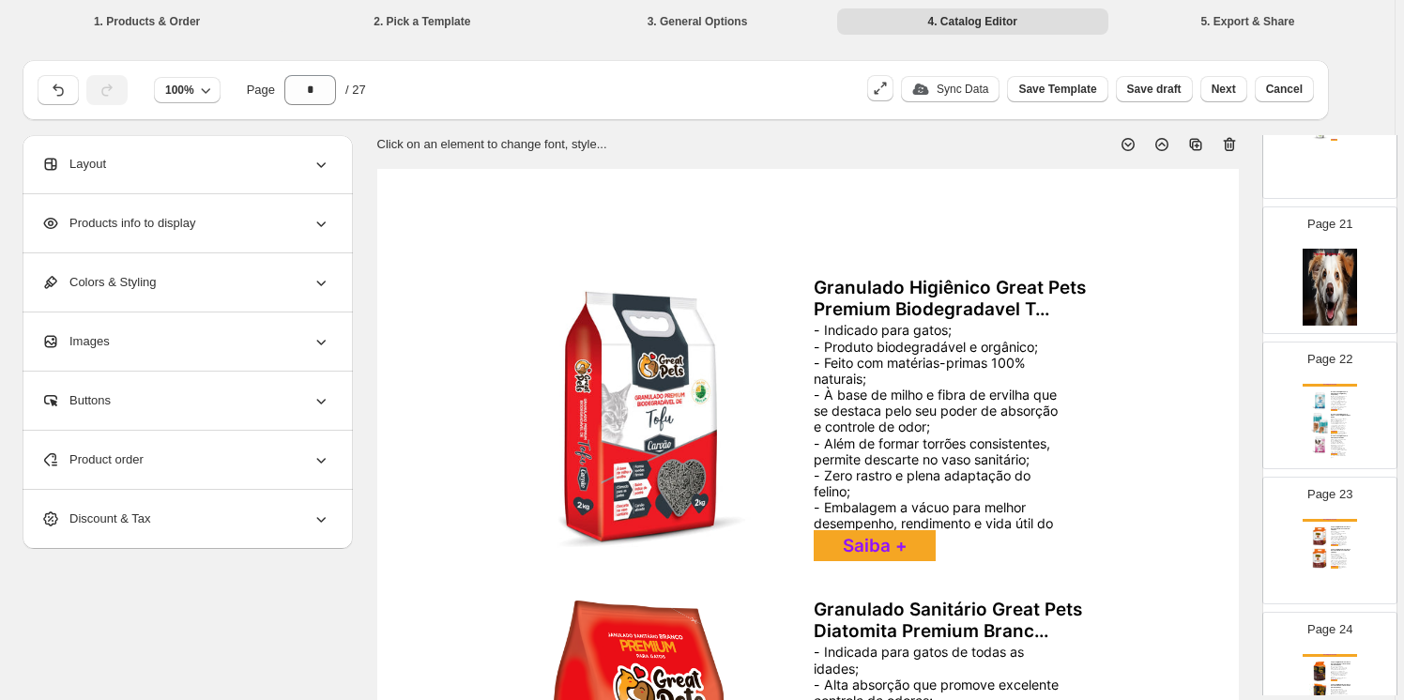
click at [1324, 422] on img at bounding box center [1319, 423] width 21 height 21
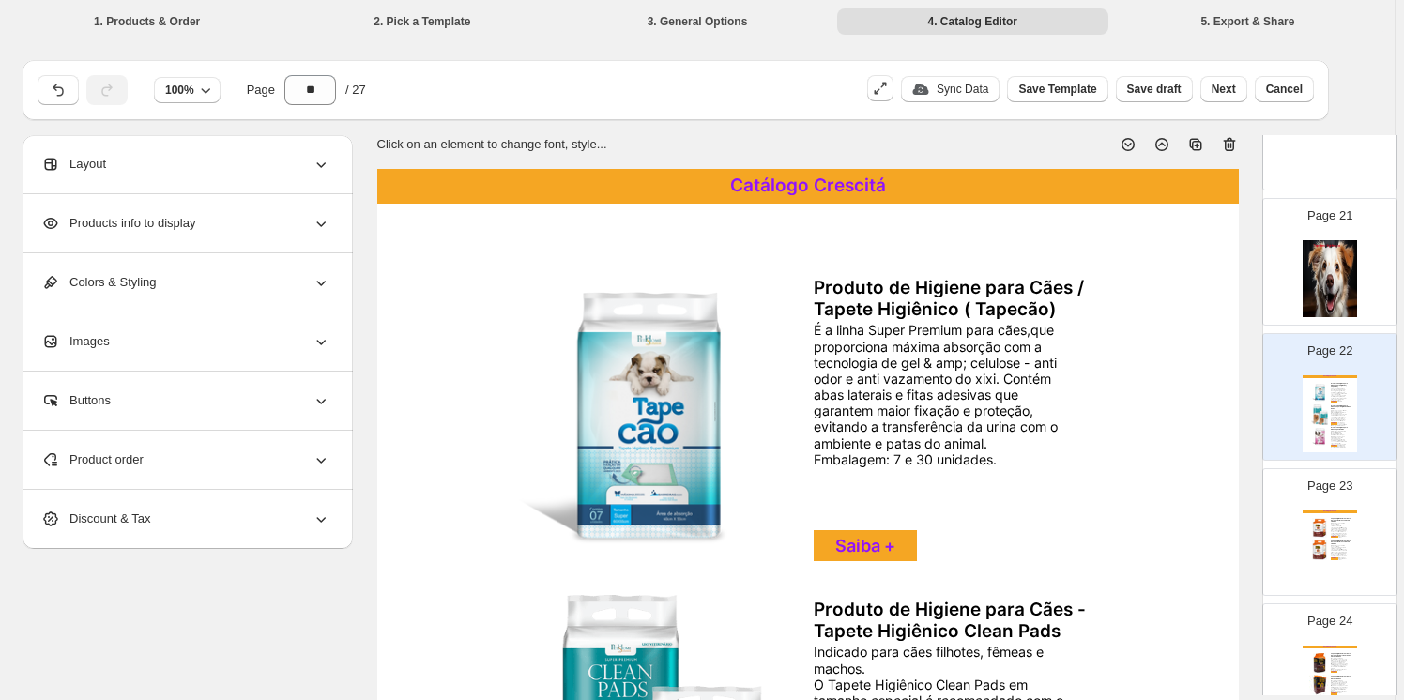
scroll to position [1, 0]
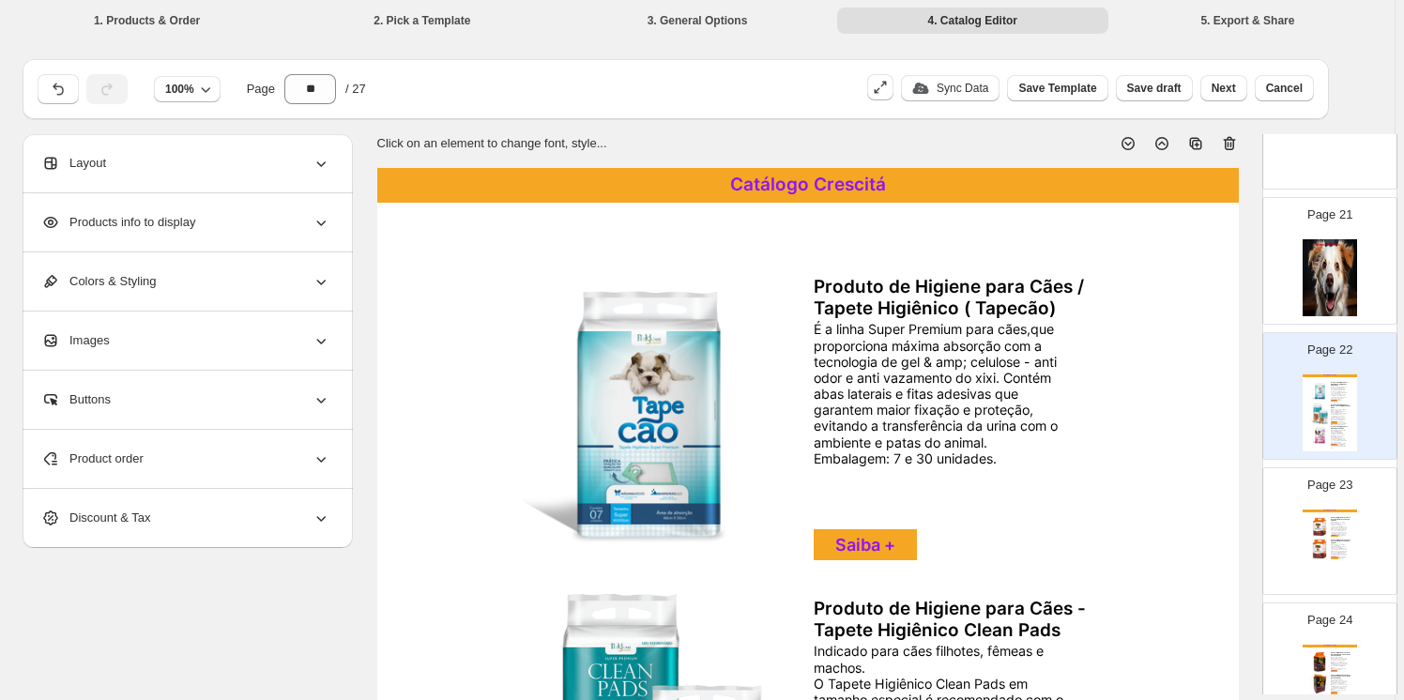
click at [1230, 141] on icon at bounding box center [1229, 143] width 19 height 19
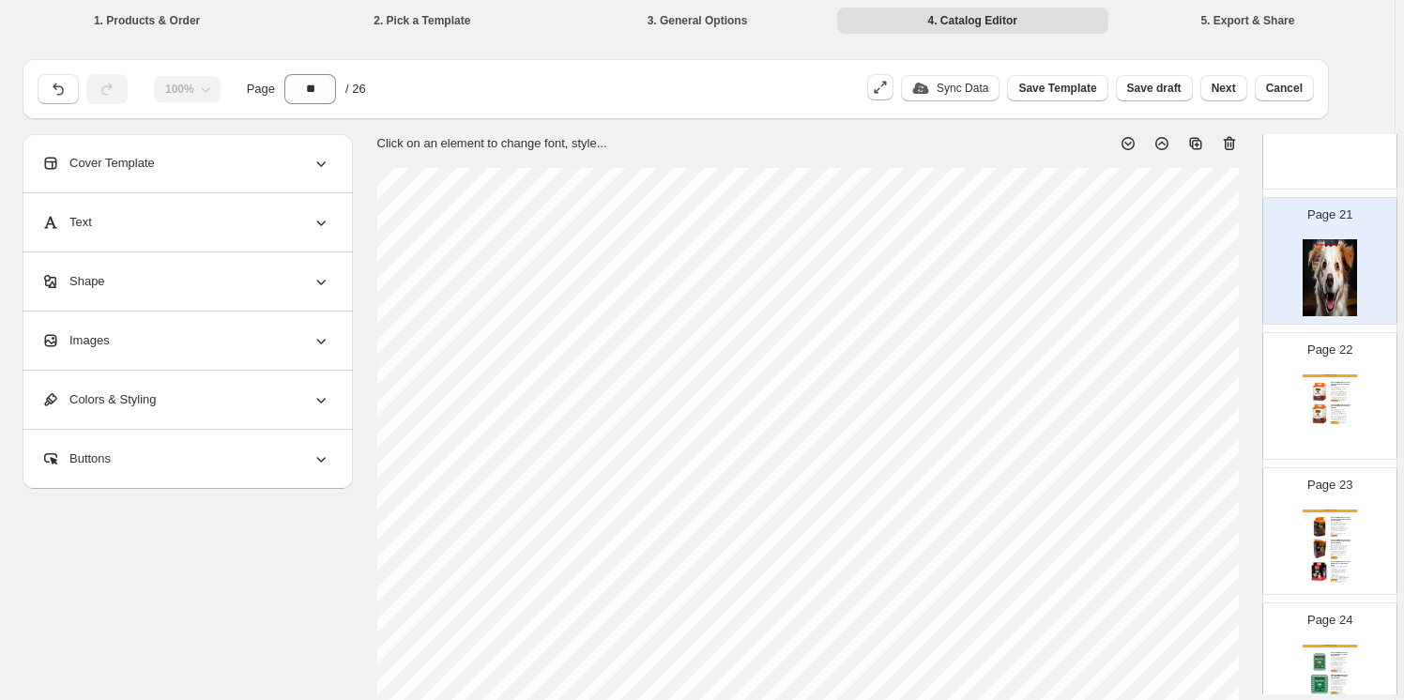
click at [1230, 141] on icon at bounding box center [1229, 143] width 19 height 19
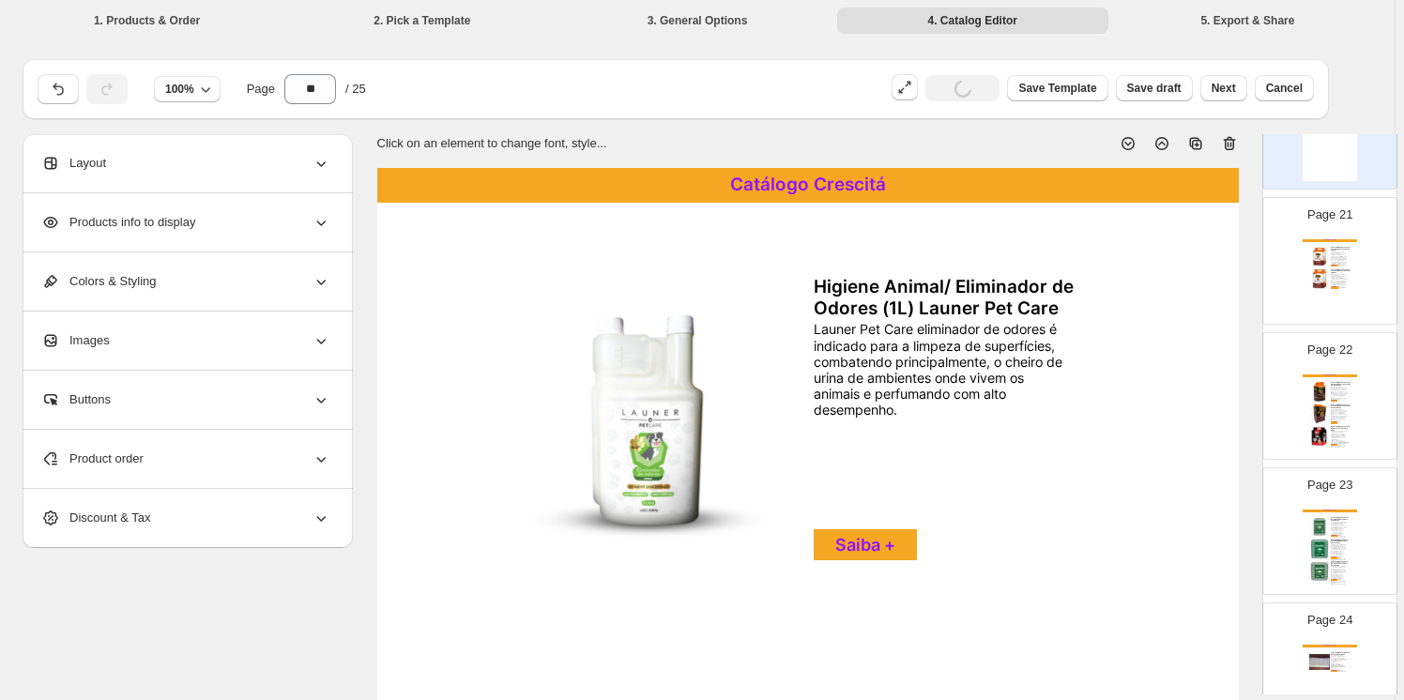
click at [1230, 141] on icon at bounding box center [1229, 143] width 19 height 19
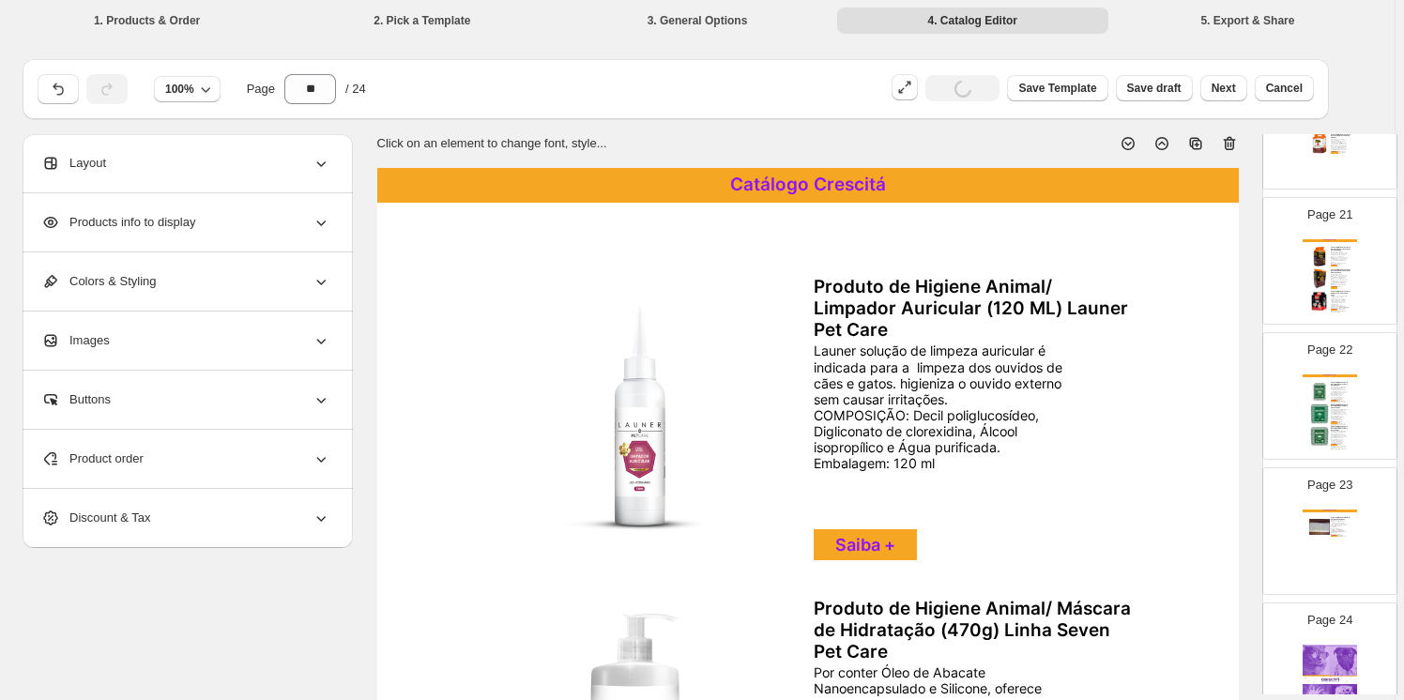
click at [1230, 141] on icon at bounding box center [1229, 143] width 19 height 19
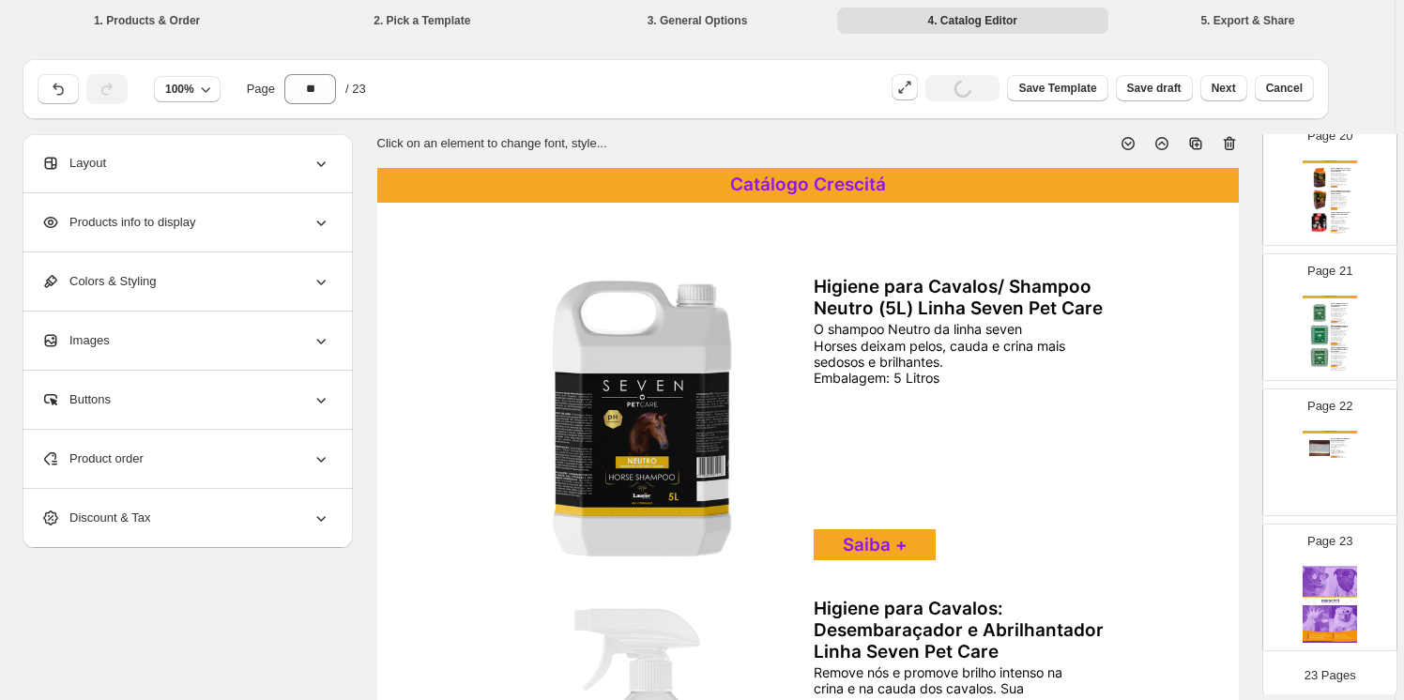
click at [1230, 141] on icon at bounding box center [1229, 143] width 19 height 19
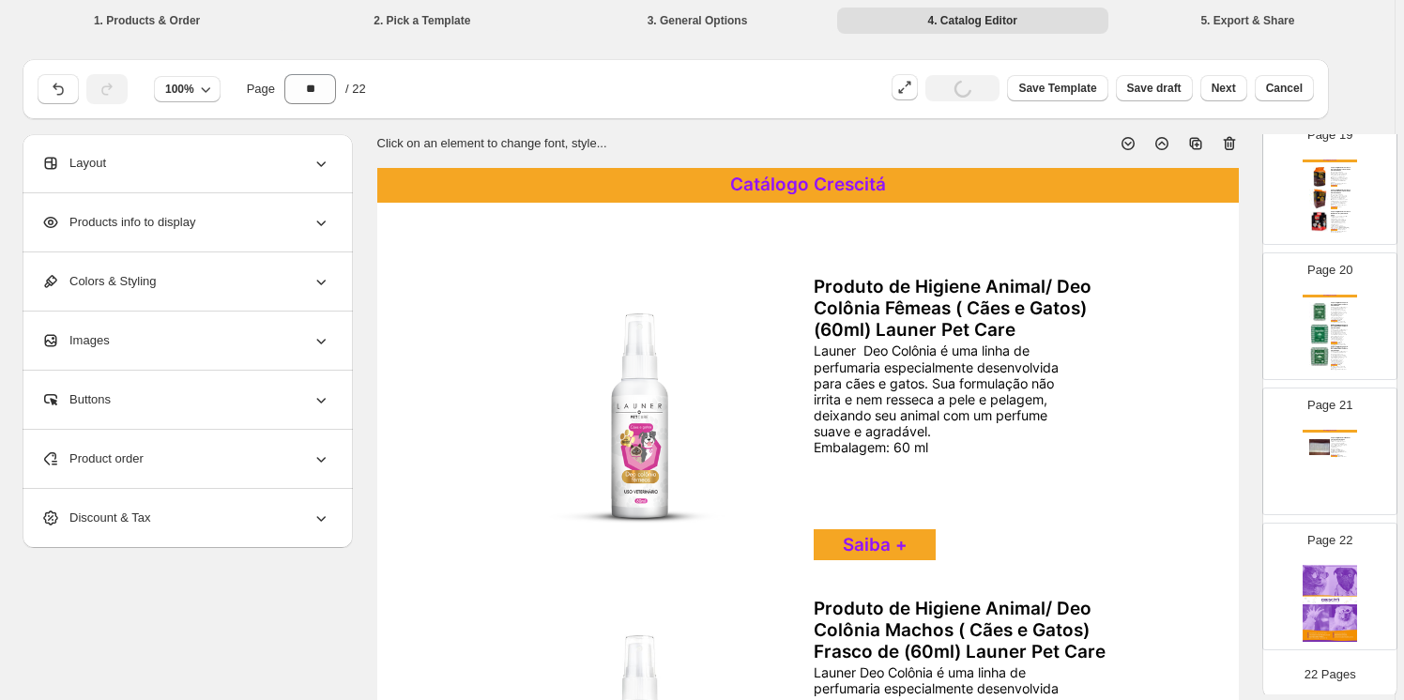
click at [1230, 141] on icon at bounding box center [1229, 143] width 19 height 19
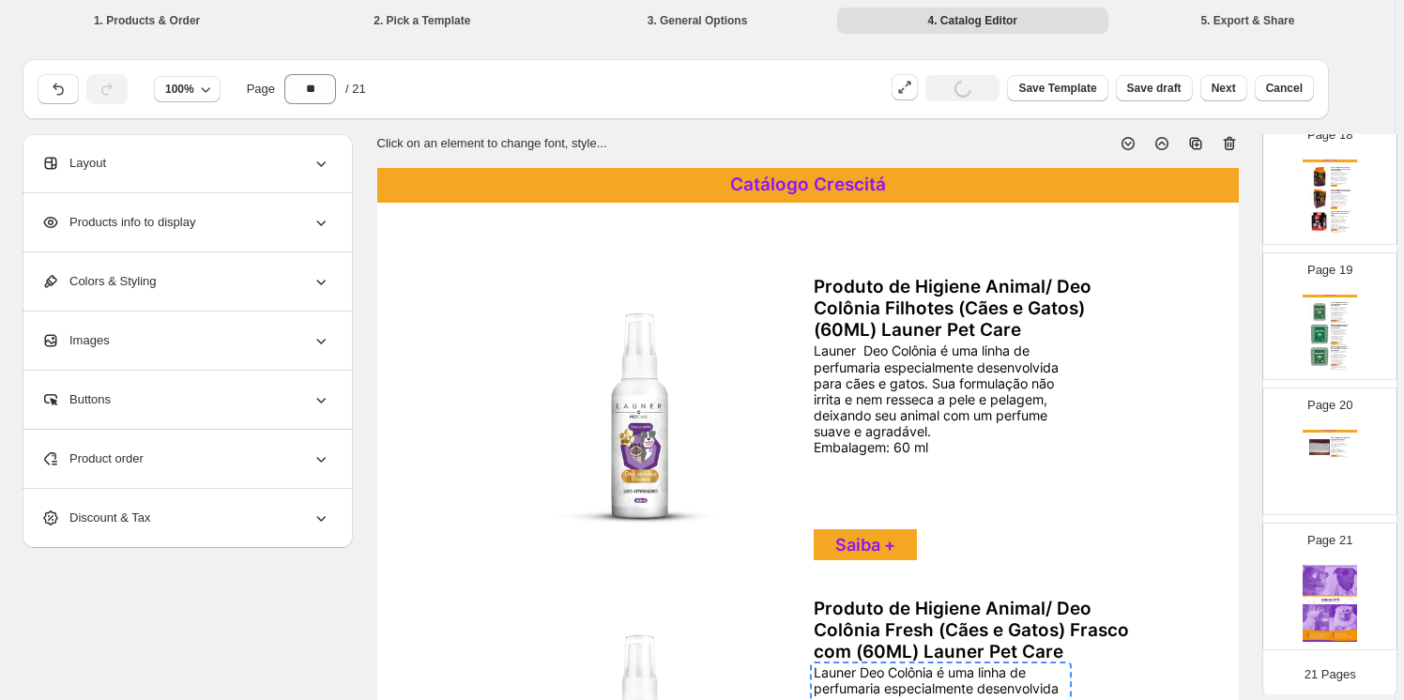
click at [1230, 141] on icon at bounding box center [1229, 143] width 19 height 19
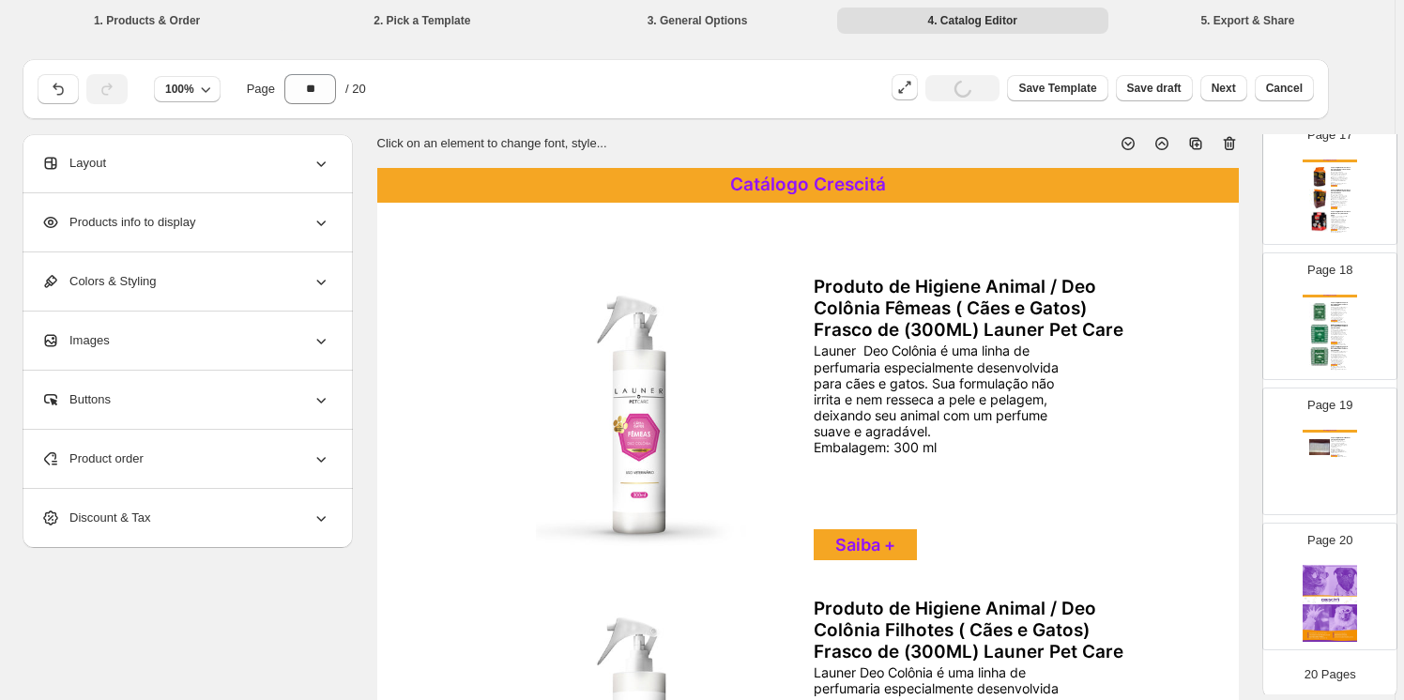
click at [1230, 141] on icon at bounding box center [1229, 143] width 19 height 19
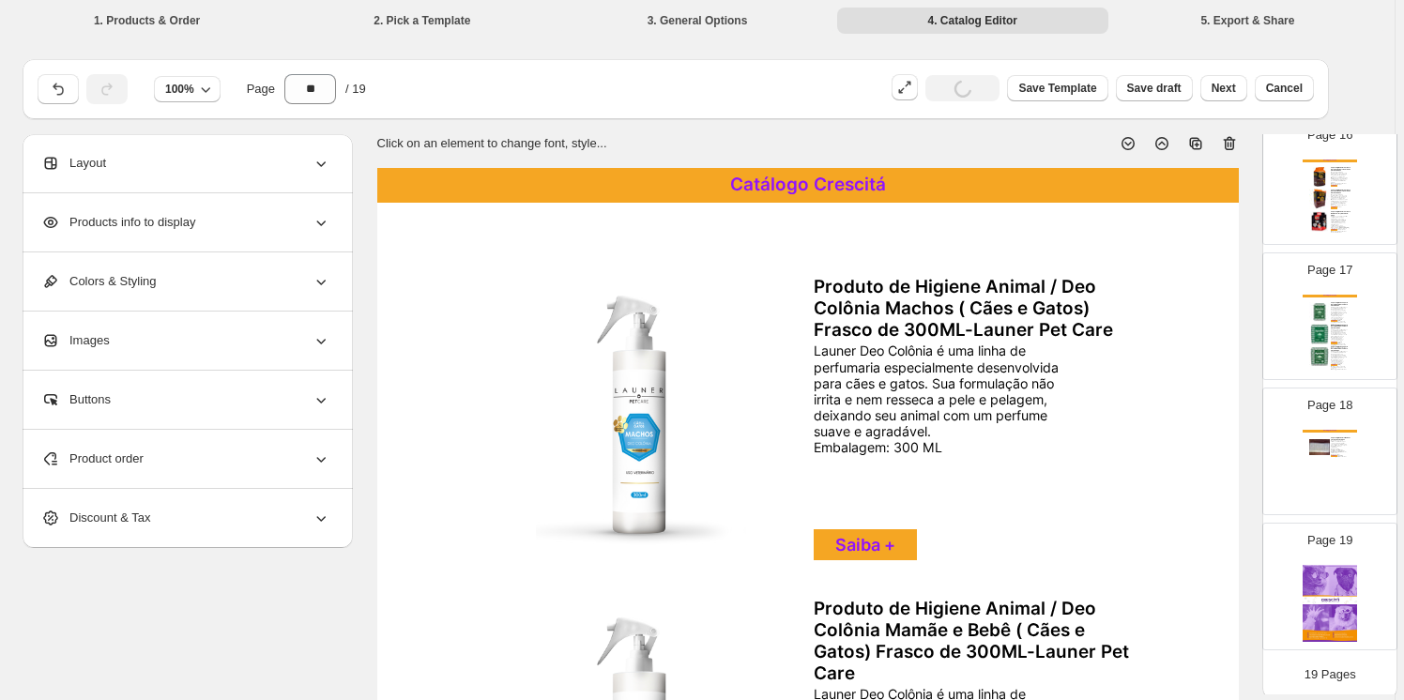
click at [1230, 141] on icon at bounding box center [1229, 143] width 19 height 19
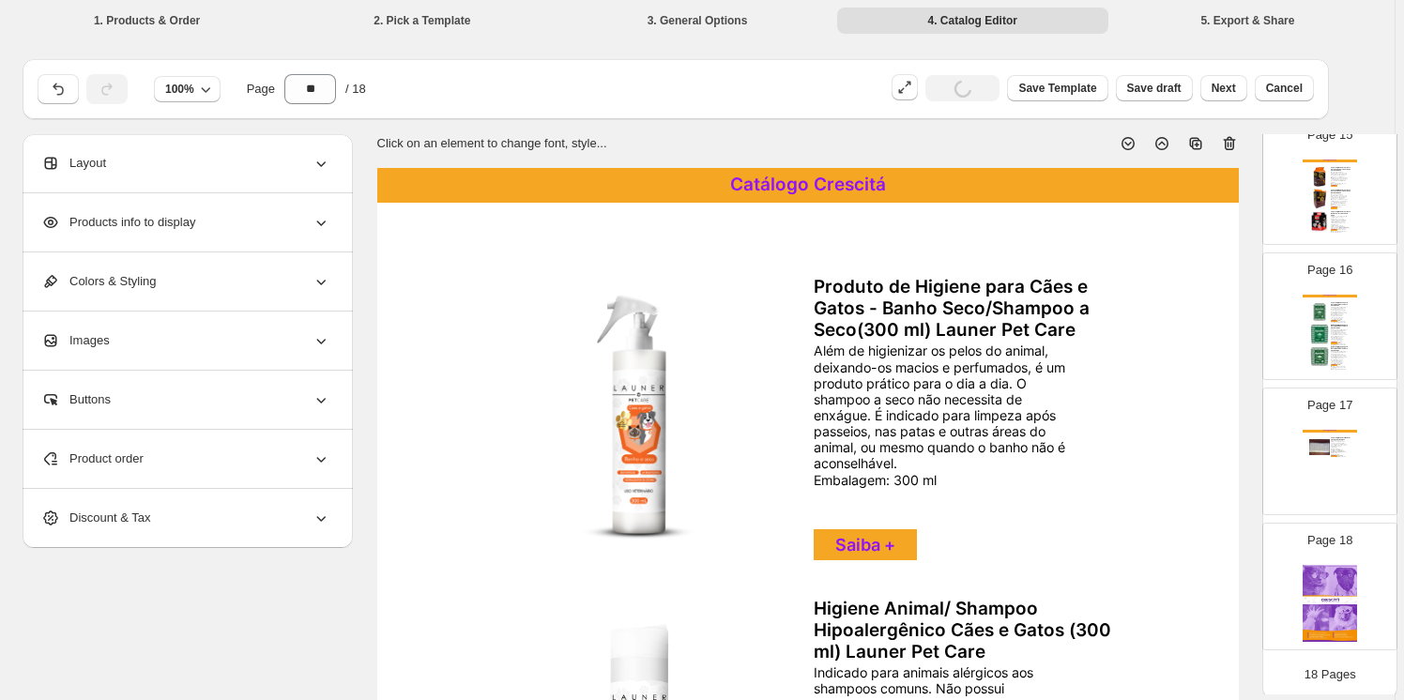
click at [1230, 141] on icon at bounding box center [1229, 143] width 19 height 19
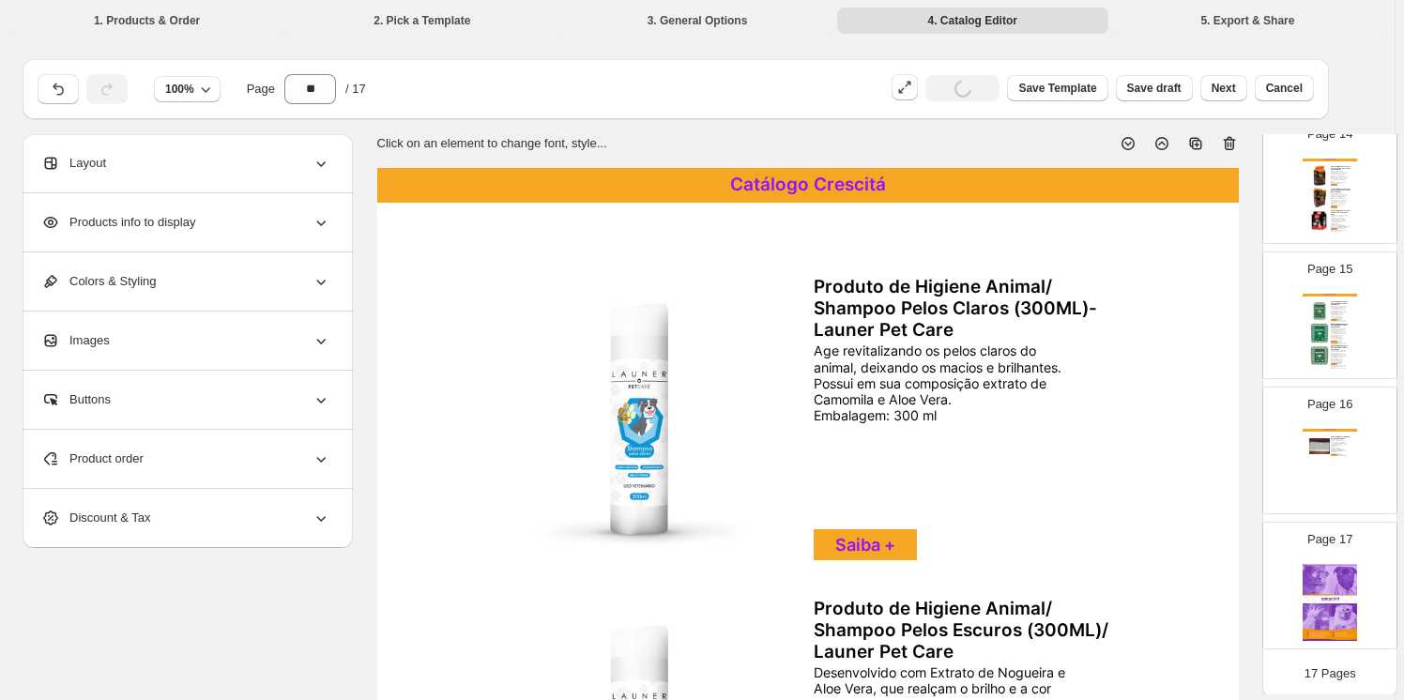
click at [1230, 141] on icon at bounding box center [1229, 143] width 19 height 19
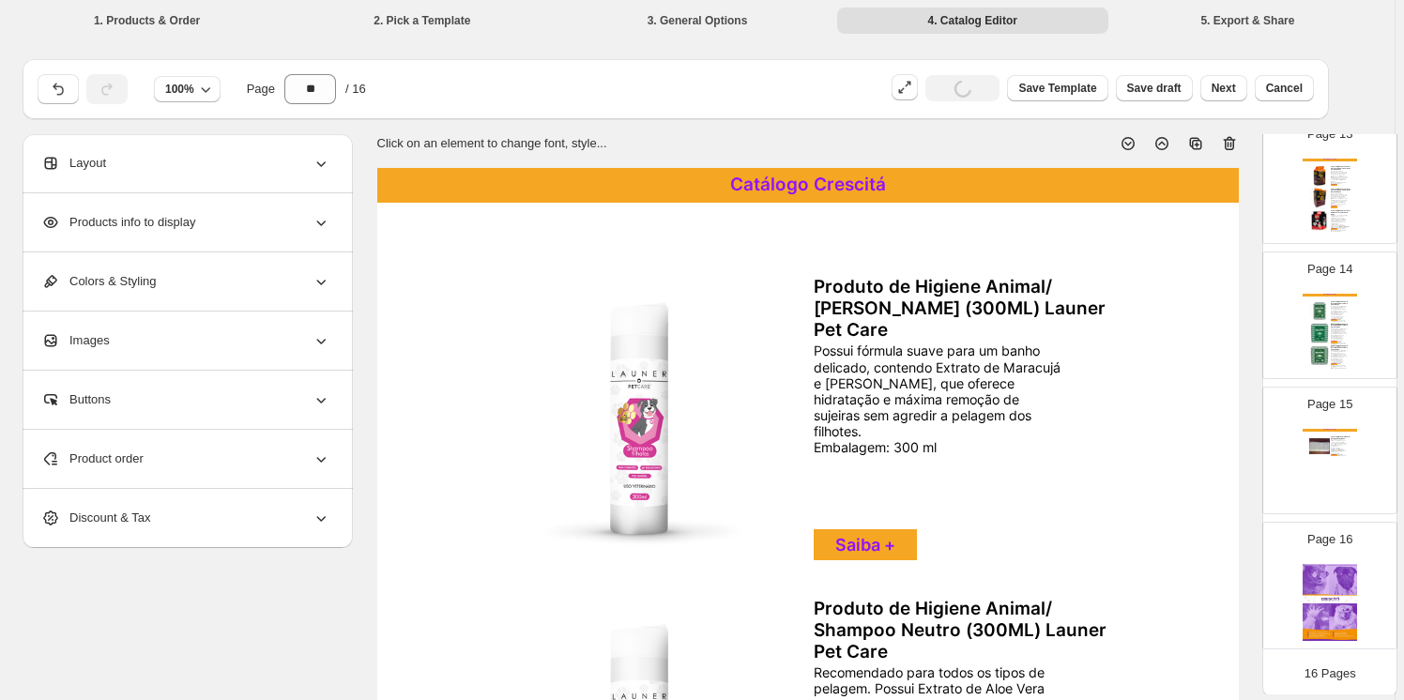
click at [1230, 141] on icon at bounding box center [1229, 143] width 19 height 19
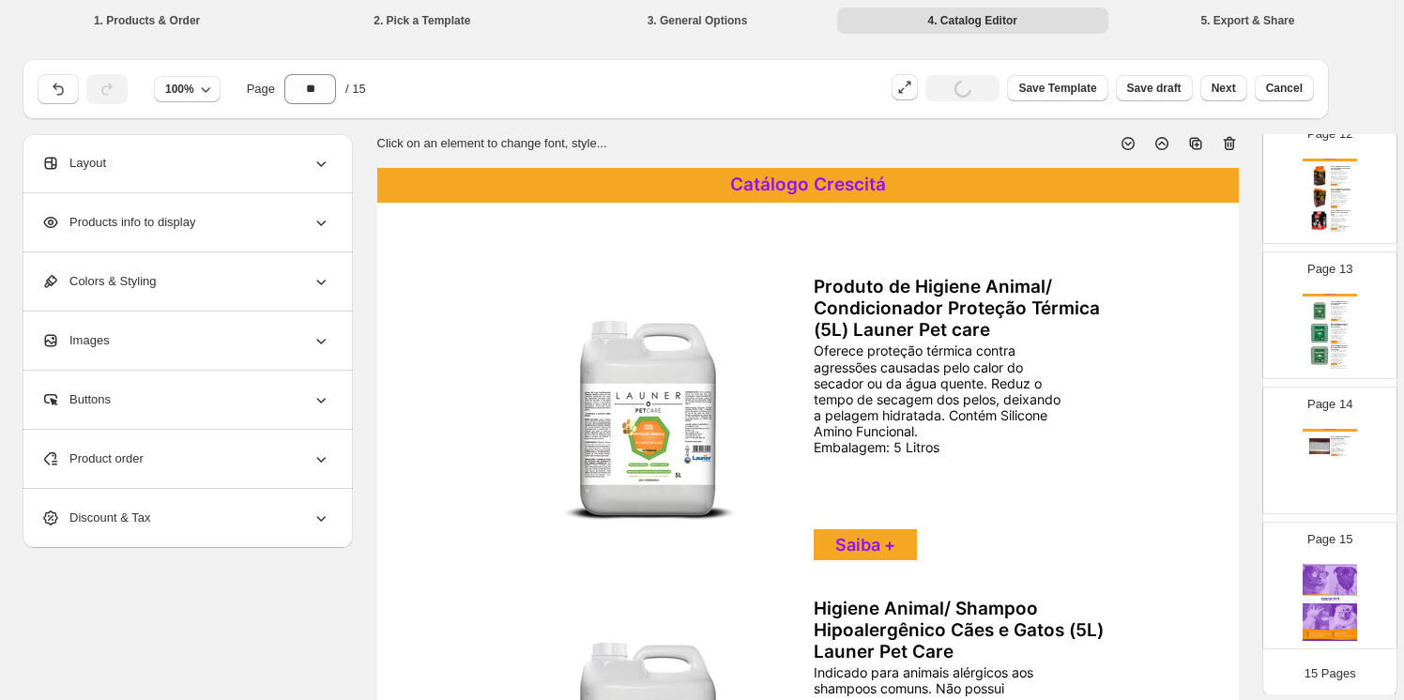
click at [1230, 144] on icon at bounding box center [1229, 143] width 19 height 19
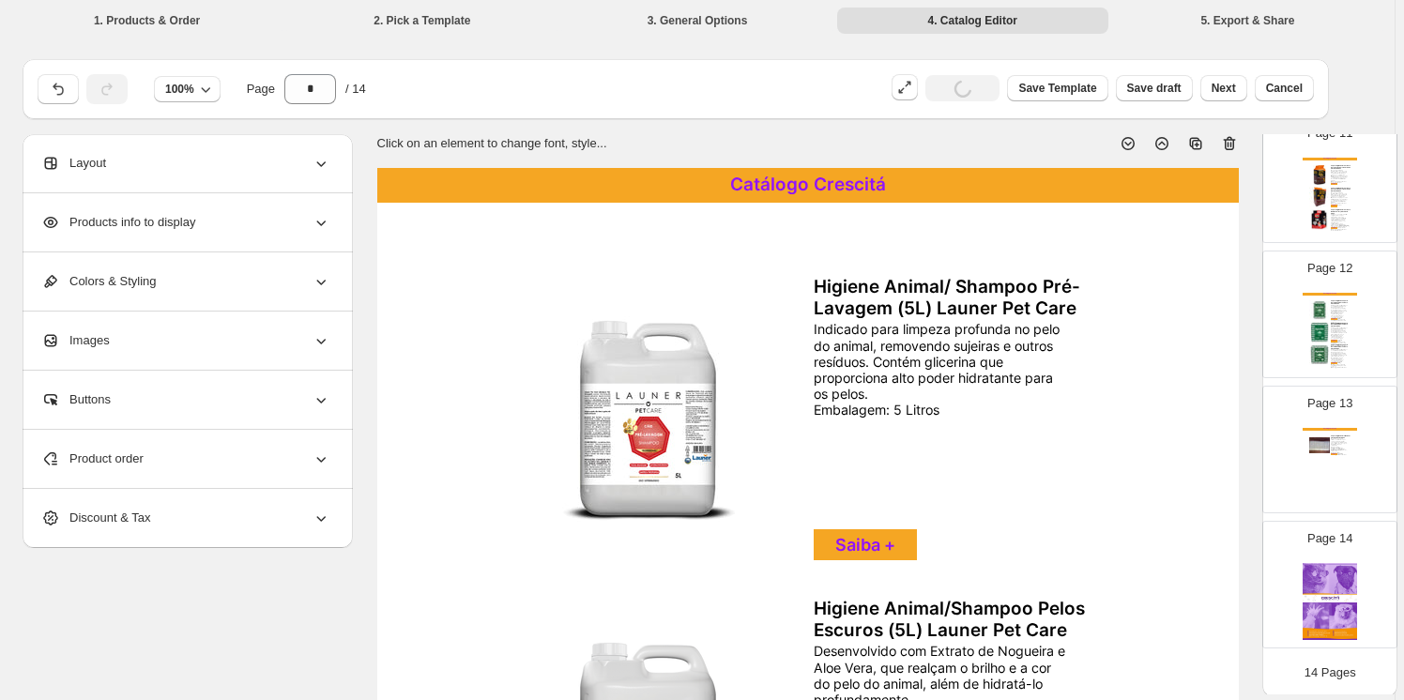
click at [1230, 144] on icon at bounding box center [1229, 143] width 19 height 19
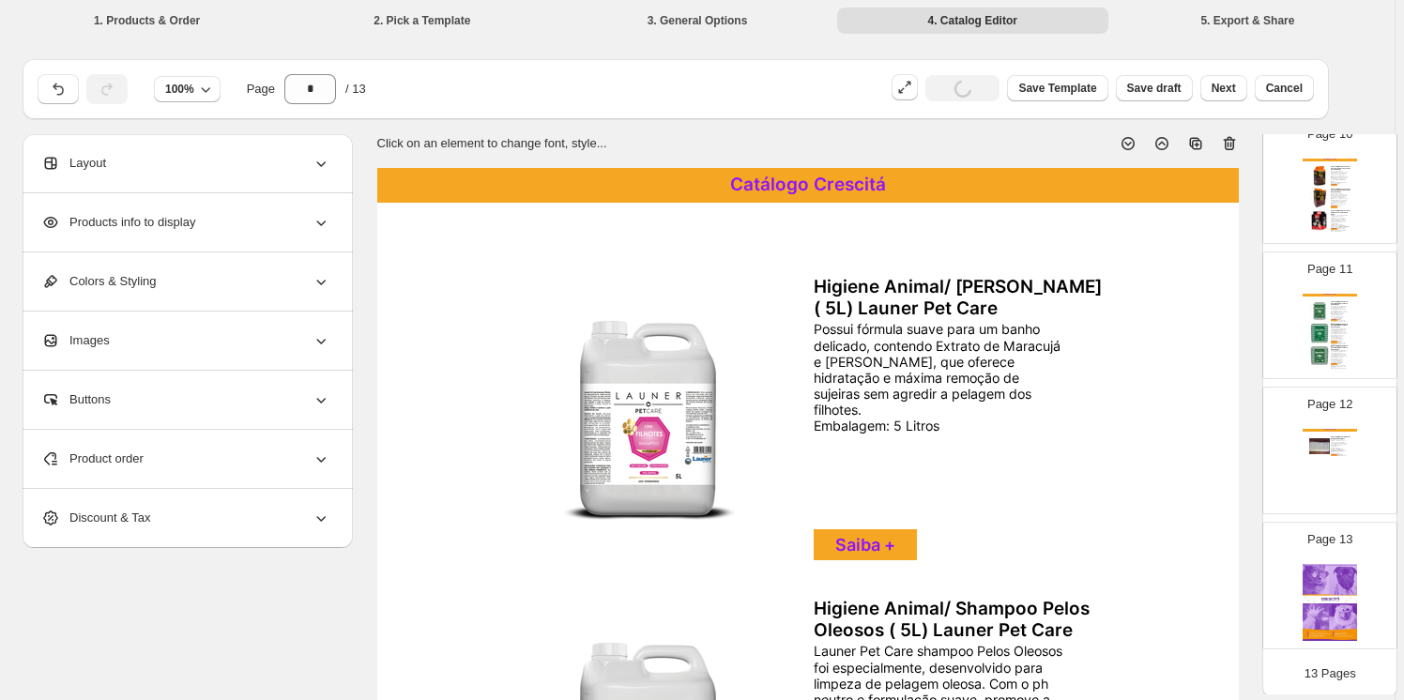
click at [1230, 144] on icon at bounding box center [1229, 143] width 19 height 19
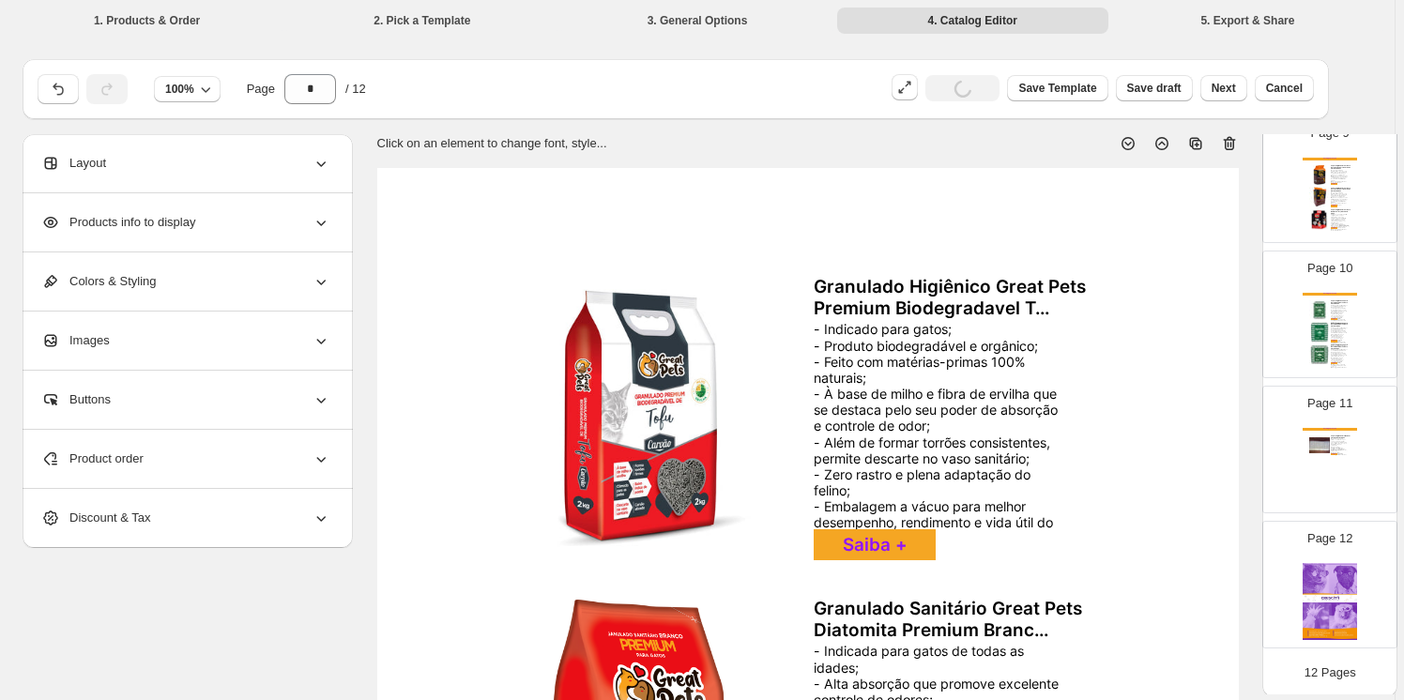
click at [1230, 144] on icon at bounding box center [1229, 143] width 19 height 19
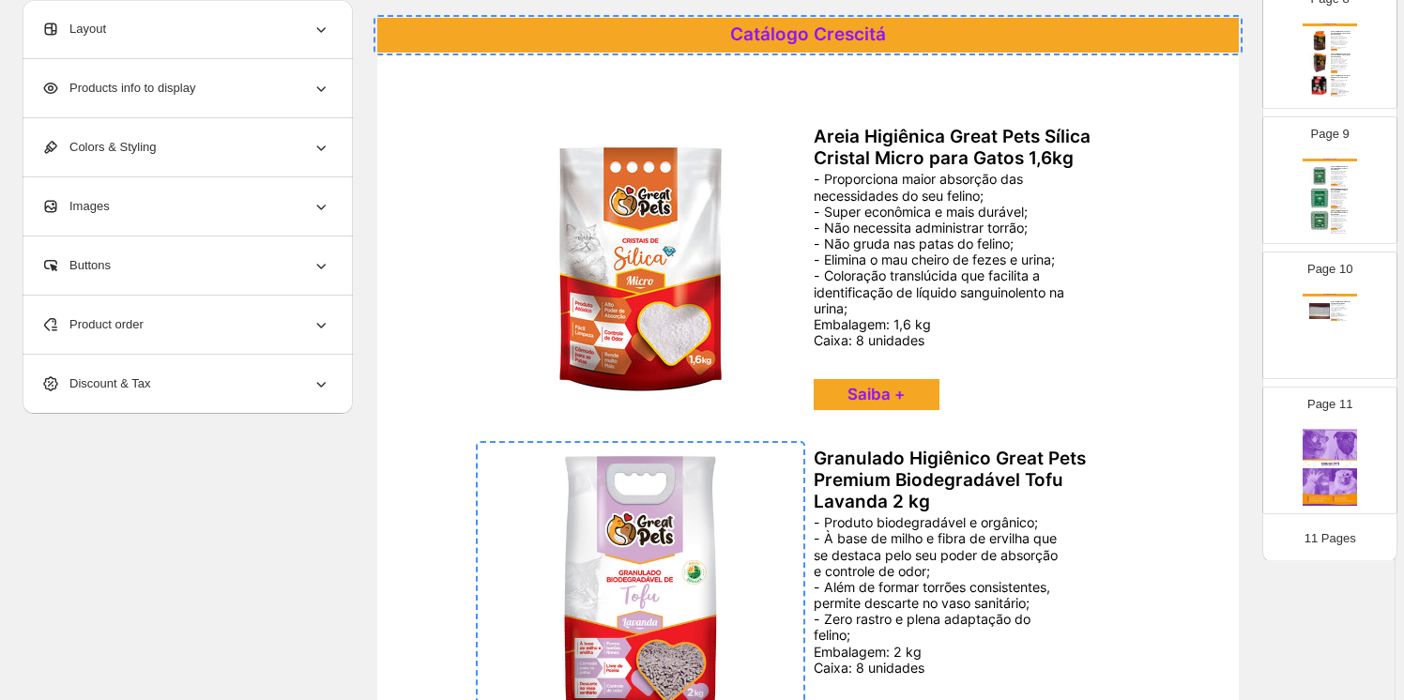
scroll to position [150, 0]
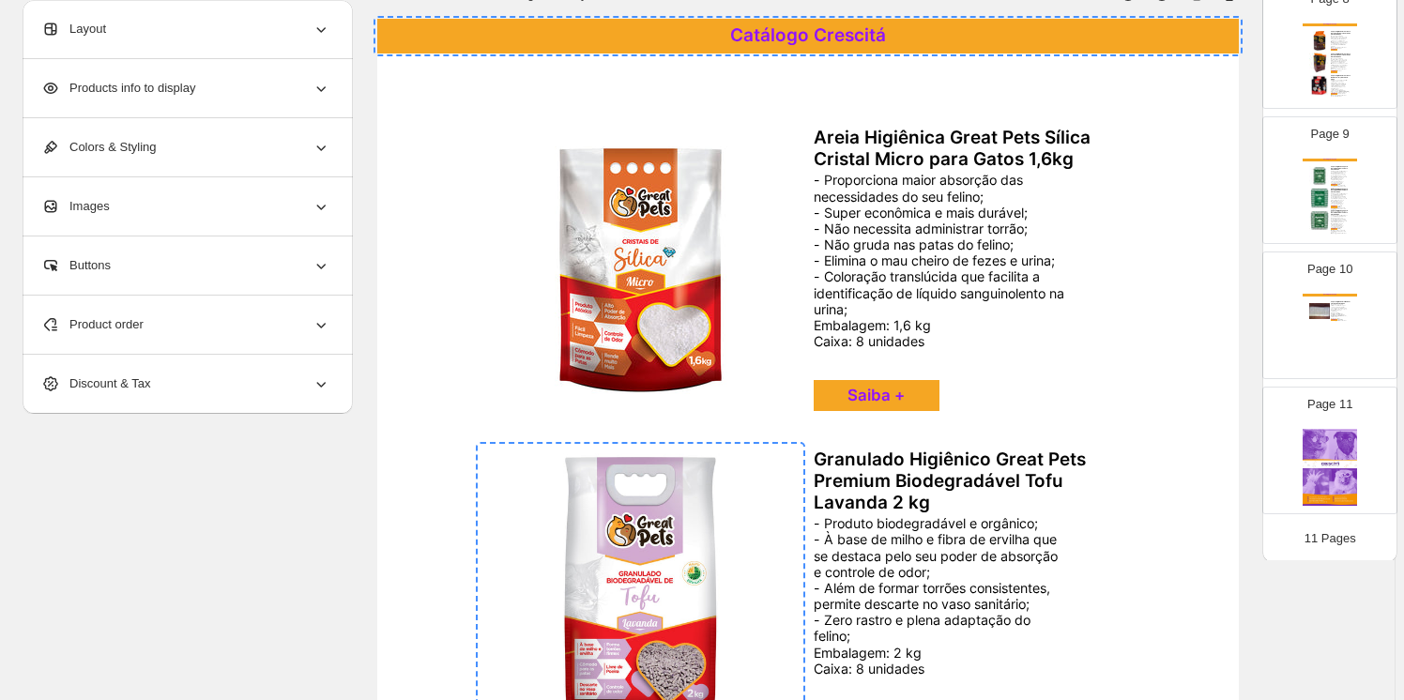
click at [1309, 289] on div "Page 10 Catálogo Crescitá Tapete Higiênico Profissional 70x60 cm com 100 un Tap…" at bounding box center [1322, 308] width 118 height 126
type input "**"
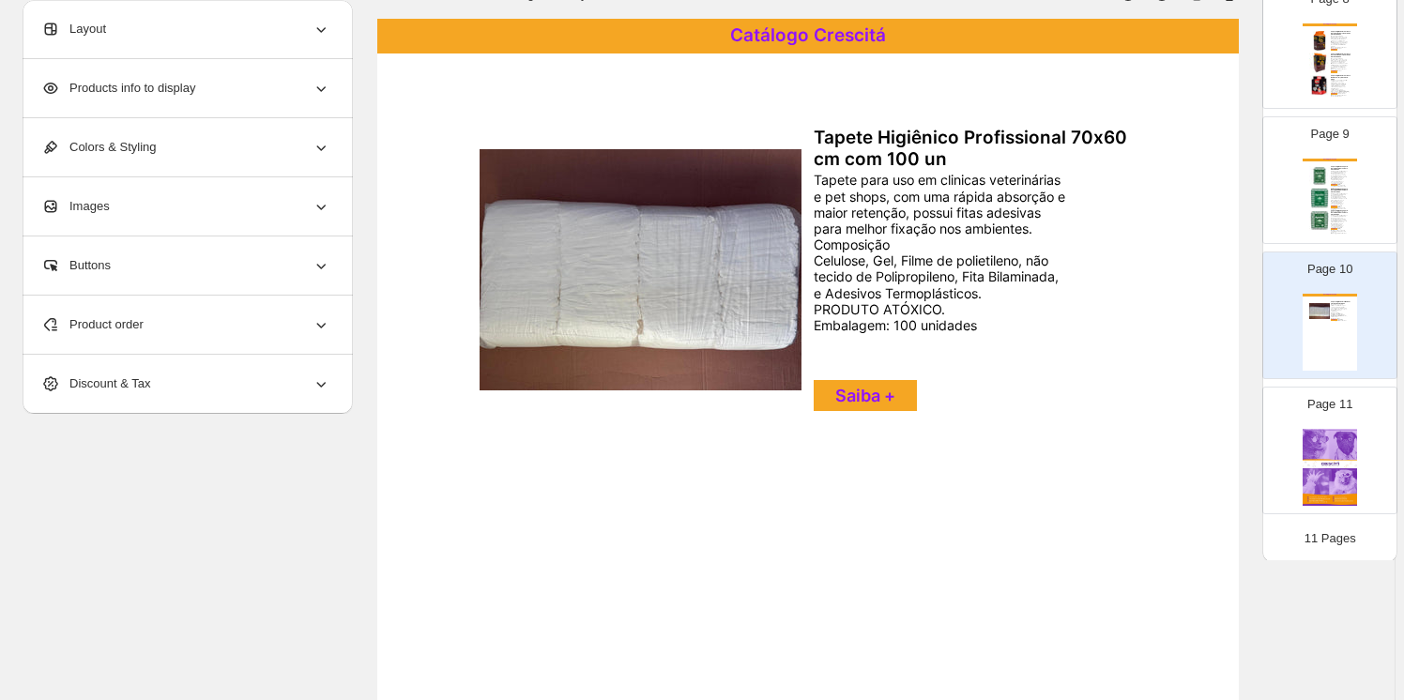
click at [326, 323] on icon at bounding box center [321, 324] width 19 height 19
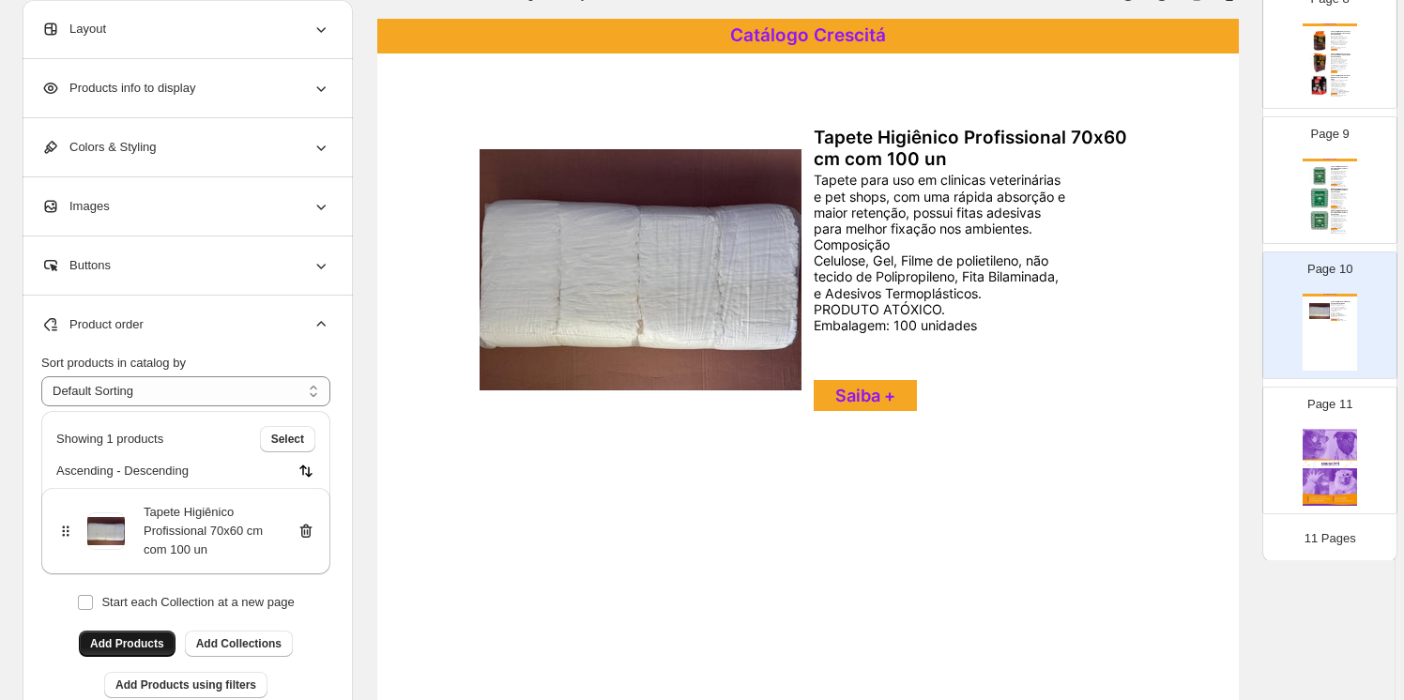
click at [115, 639] on span "Add Products" at bounding box center [127, 643] width 74 height 15
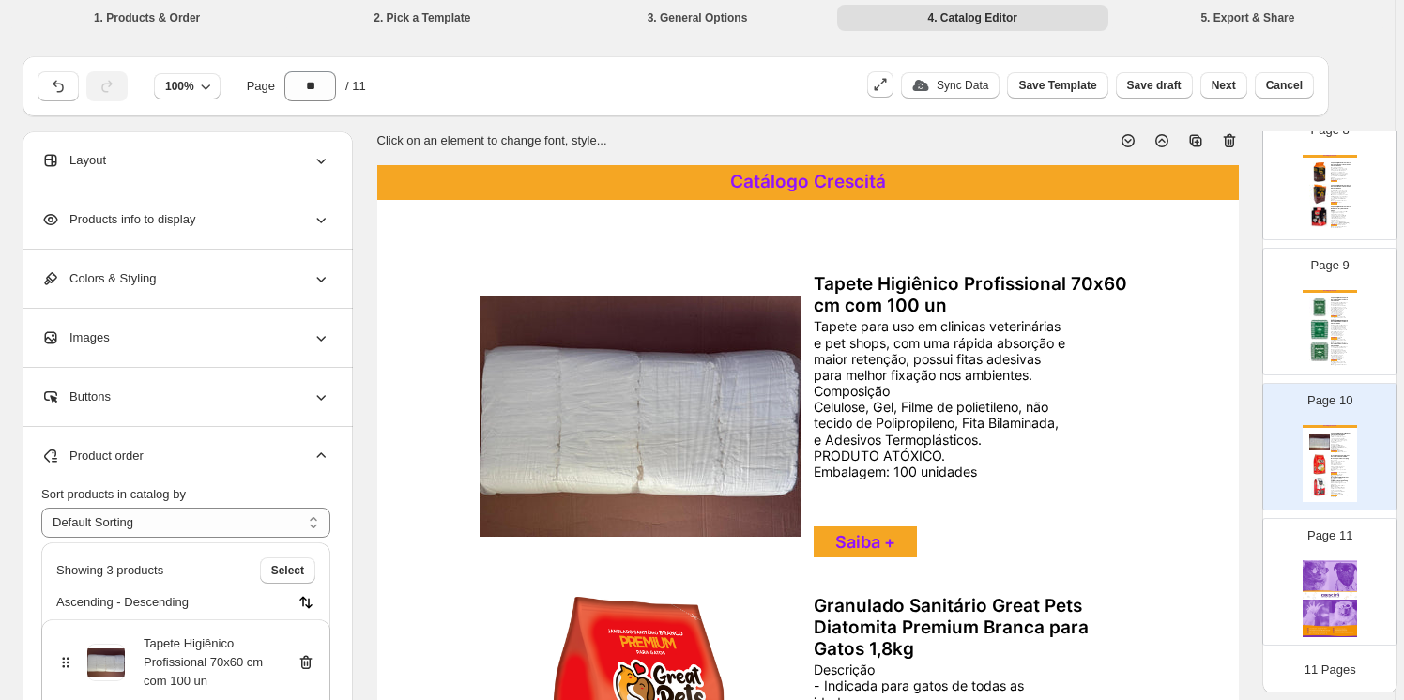
scroll to position [0, 0]
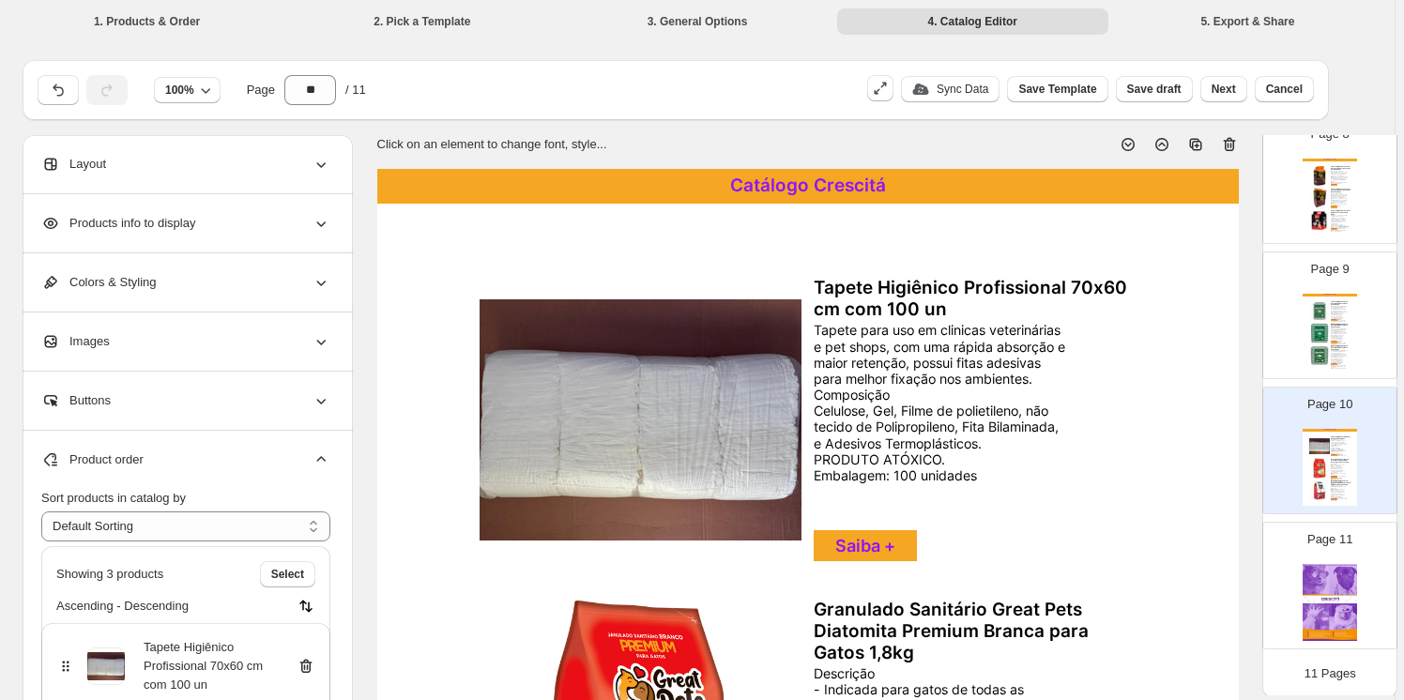
click at [308, 664] on icon at bounding box center [306, 666] width 19 height 19
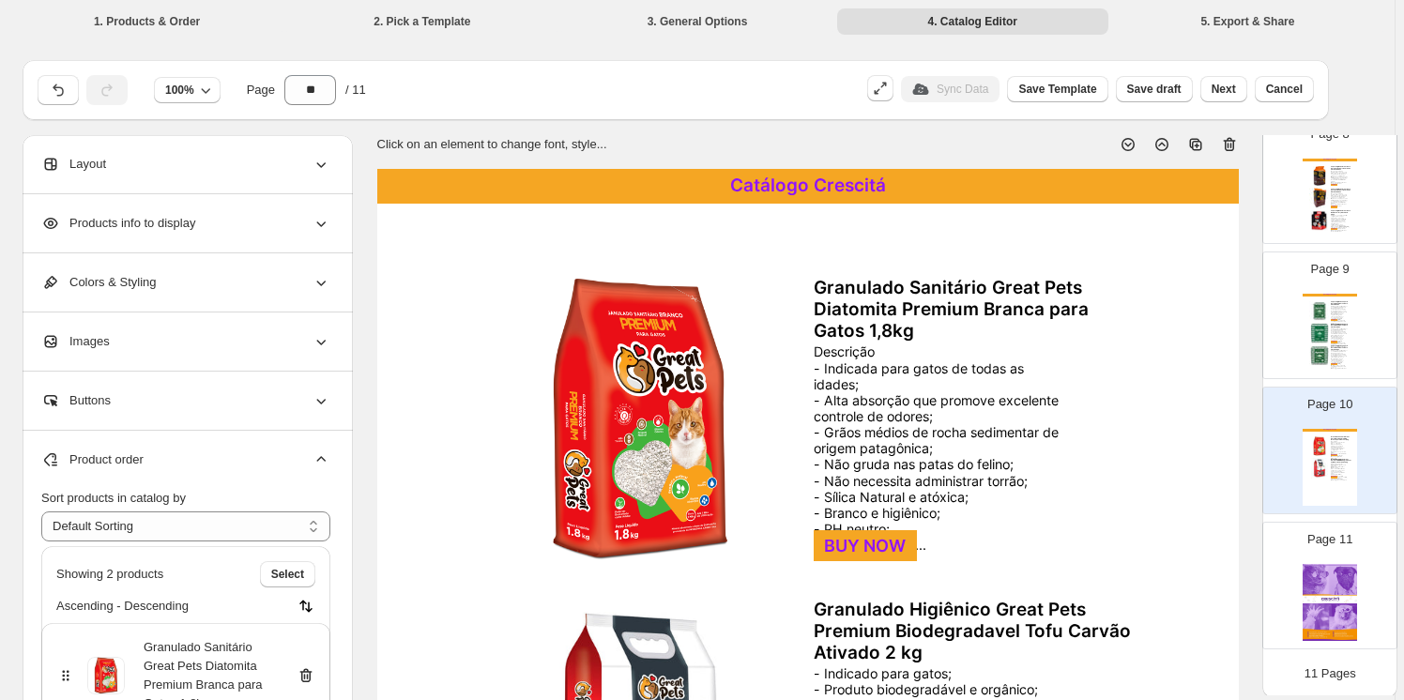
click at [865, 543] on div "BUY NOW" at bounding box center [865, 545] width 103 height 31
select select "**********"
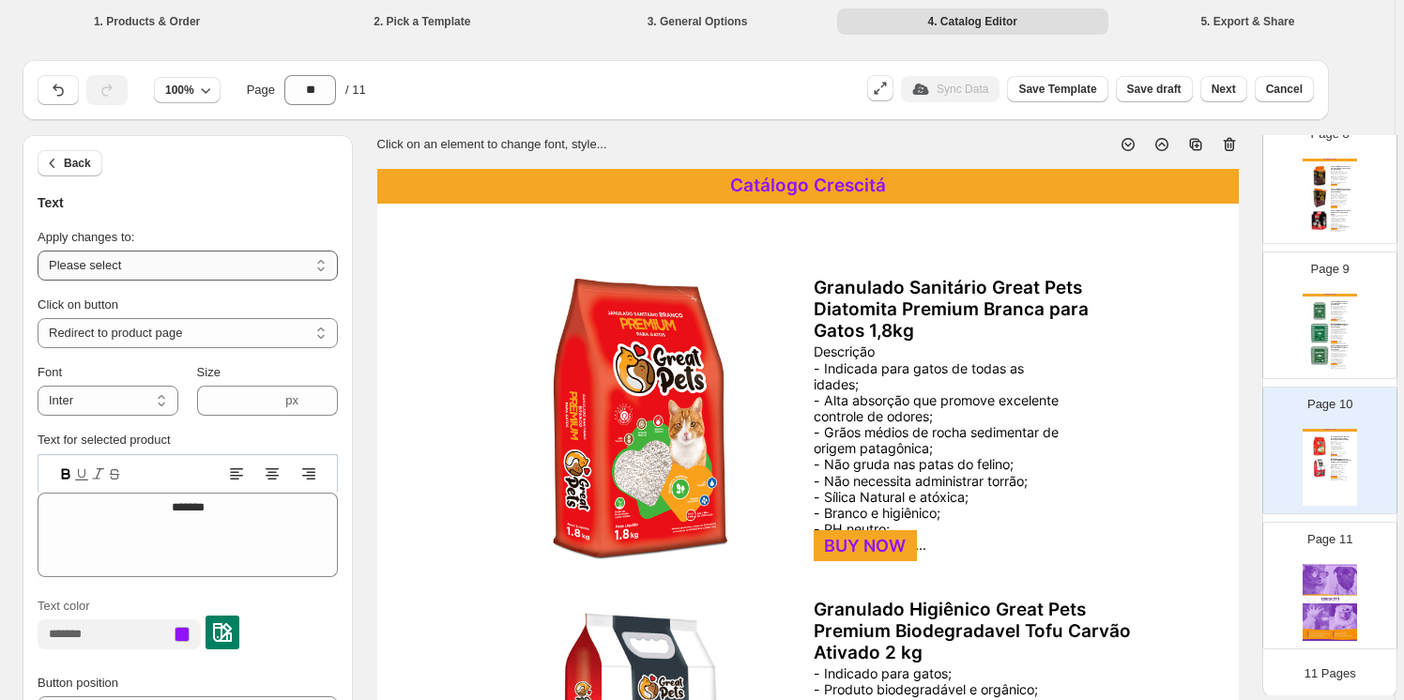
click at [106, 259] on select "**********" at bounding box center [188, 266] width 300 height 30
select select "**********"
click at [40, 251] on select "**********" at bounding box center [188, 266] width 300 height 30
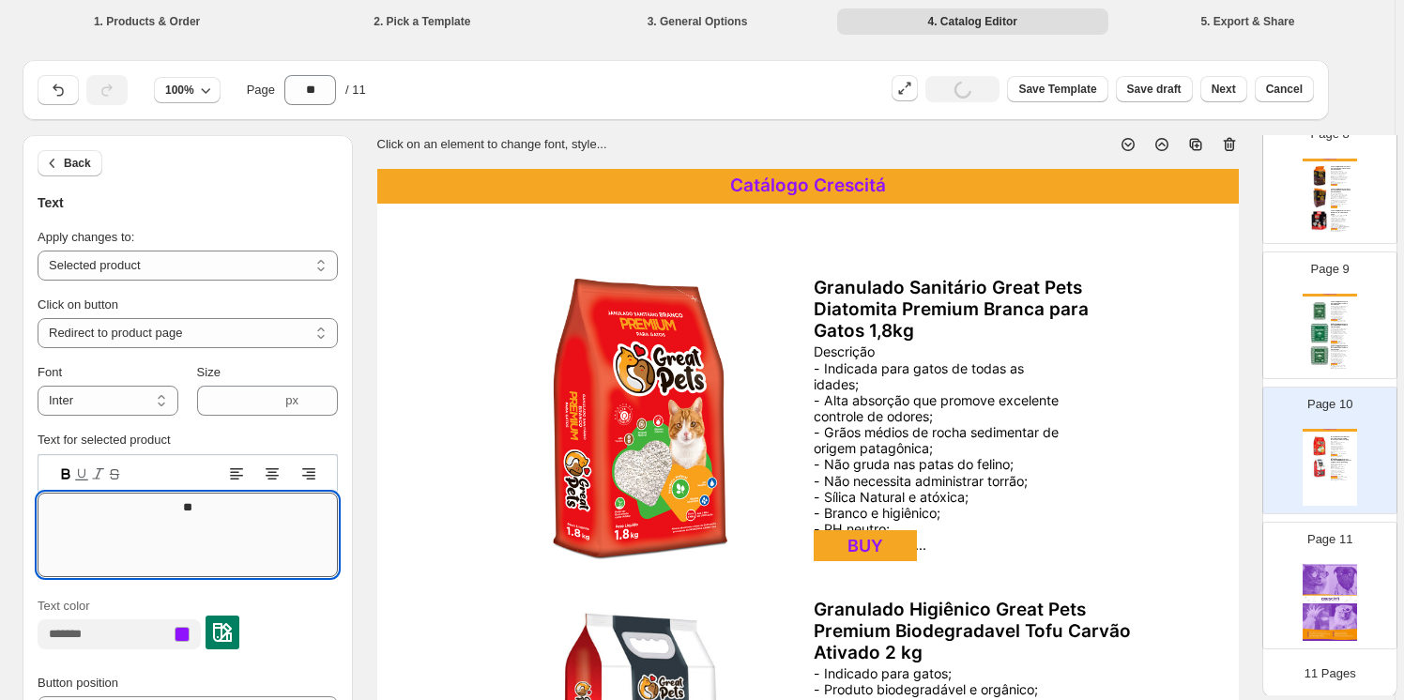
type textarea "*"
click at [178, 510] on textarea "*******" at bounding box center [188, 535] width 300 height 84
type textarea "*******"
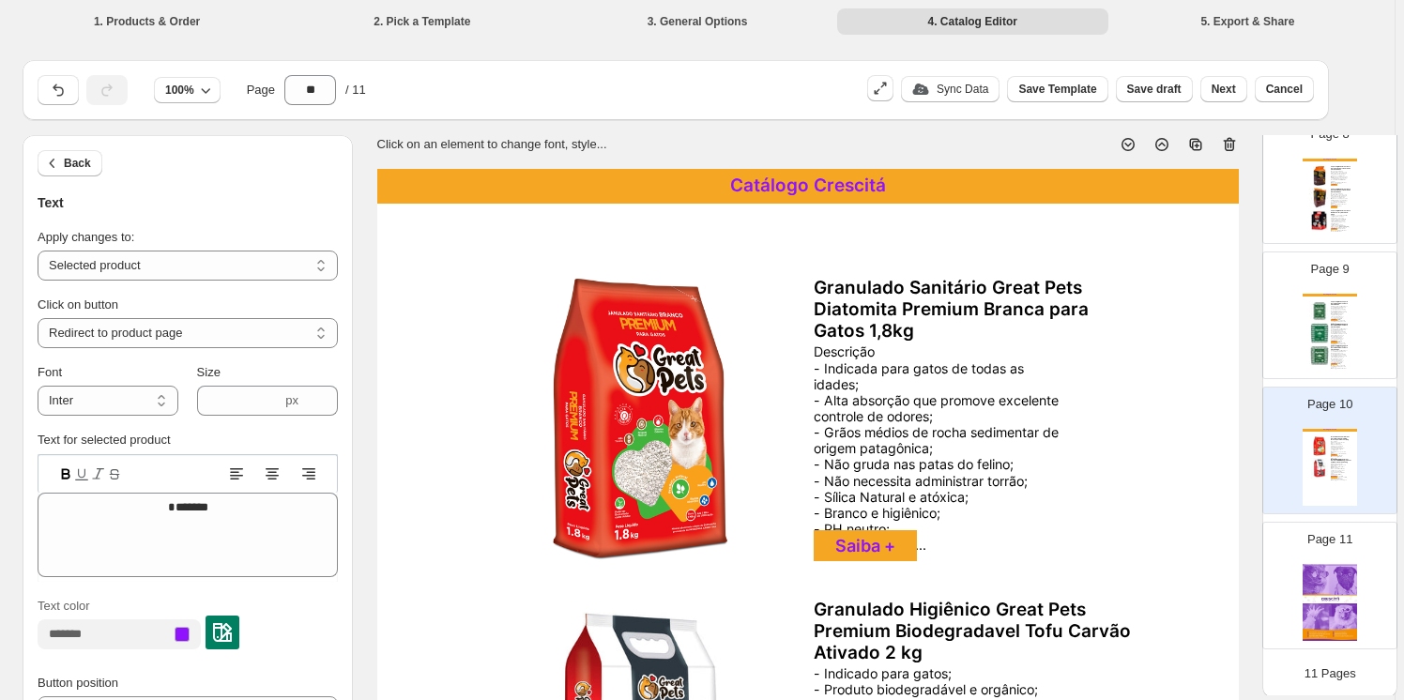
click at [872, 414] on div "Descrição - Indicada para gatos de todas as idades; - Alta absorção que promove…" at bounding box center [941, 448] width 254 height 209
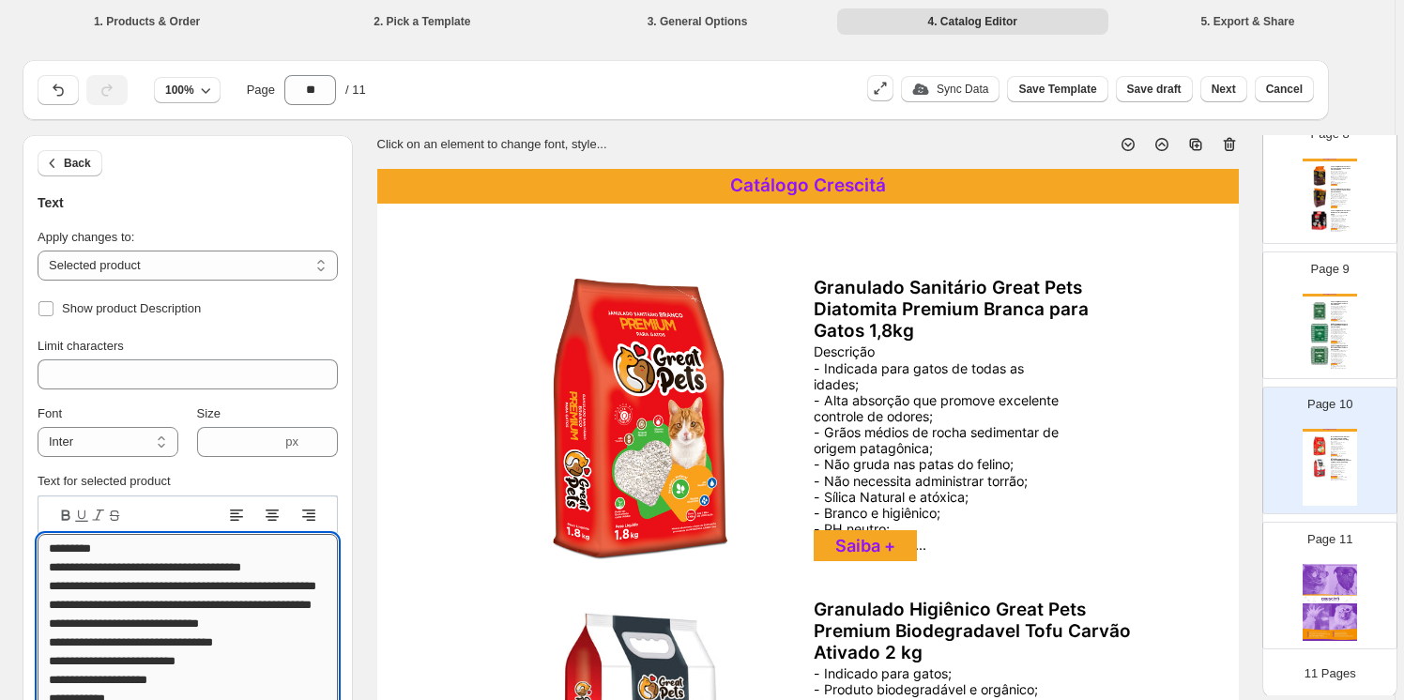
drag, startPoint x: 108, startPoint y: 554, endPoint x: 49, endPoint y: 562, distance: 59.7
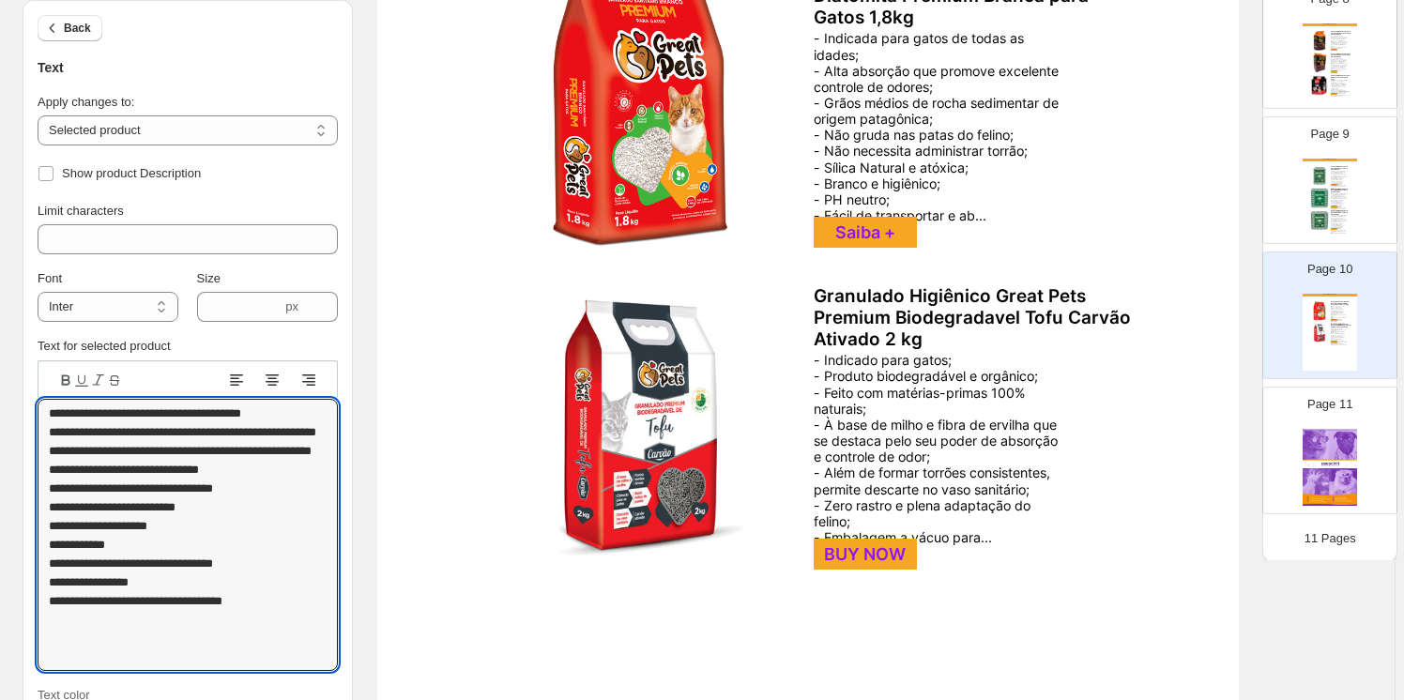
type textarea "**********"
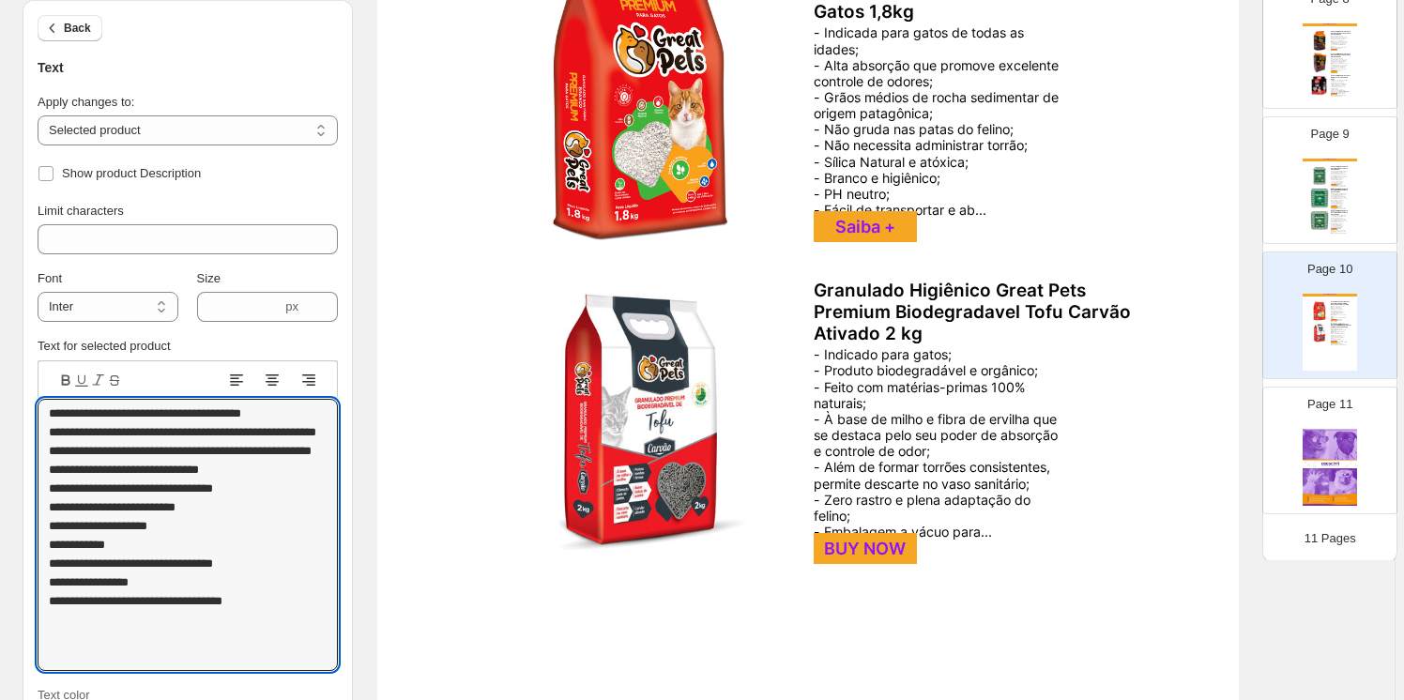
click at [896, 451] on div "- Indicado para gatos; - Produto biodegradável e orgânico; - Feito com matérias…" at bounding box center [941, 442] width 254 height 193
type input "***"
type textarea "**********"
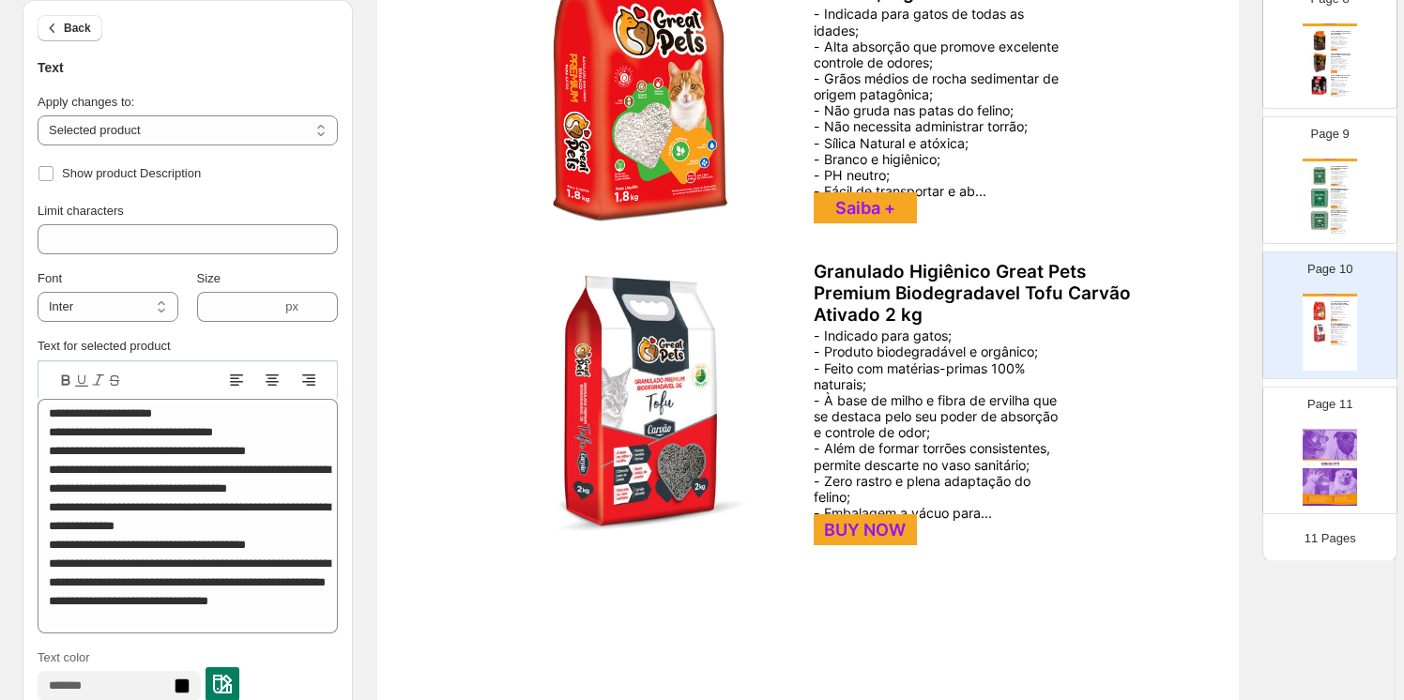
scroll to position [339, 0]
drag, startPoint x: 865, startPoint y: 524, endPoint x: 789, endPoint y: 528, distance: 76.2
click at [864, 524] on div "BUY NOW" at bounding box center [865, 528] width 103 height 31
select select "**********"
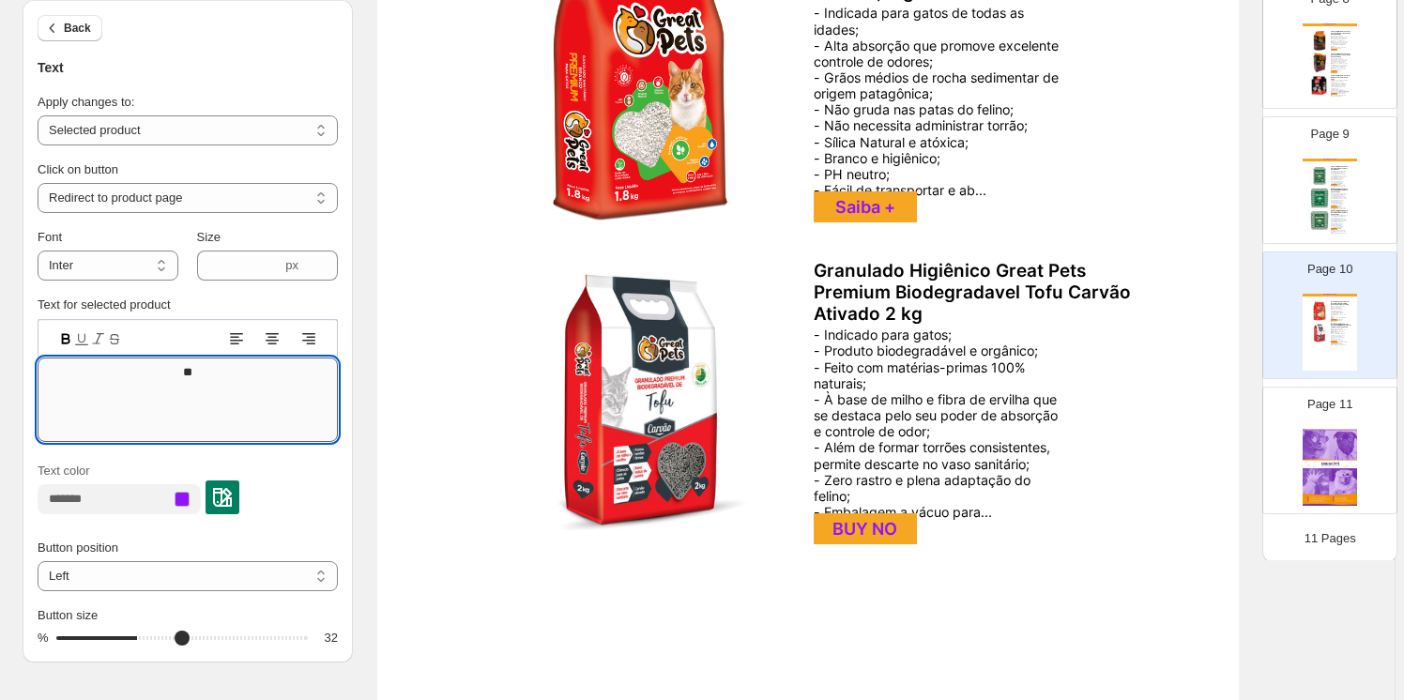
type textarea "*"
type textarea "*******"
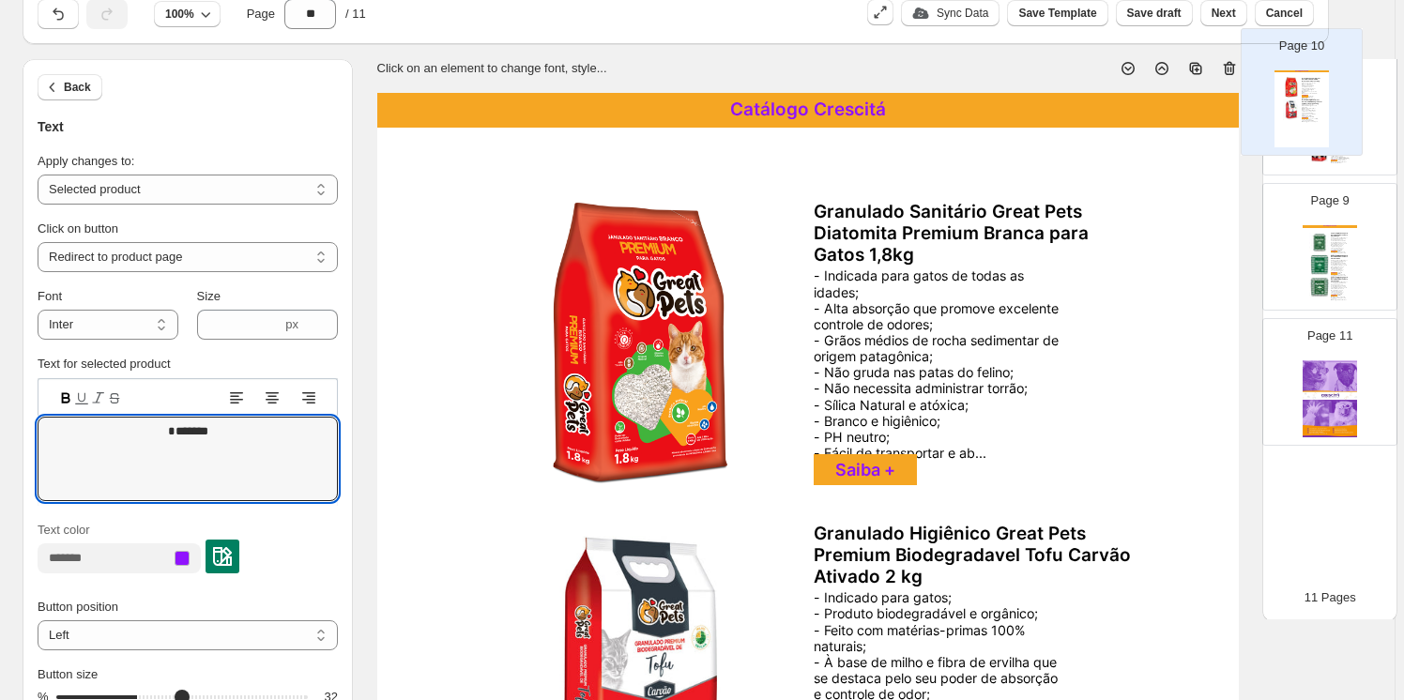
scroll to position [0, 0]
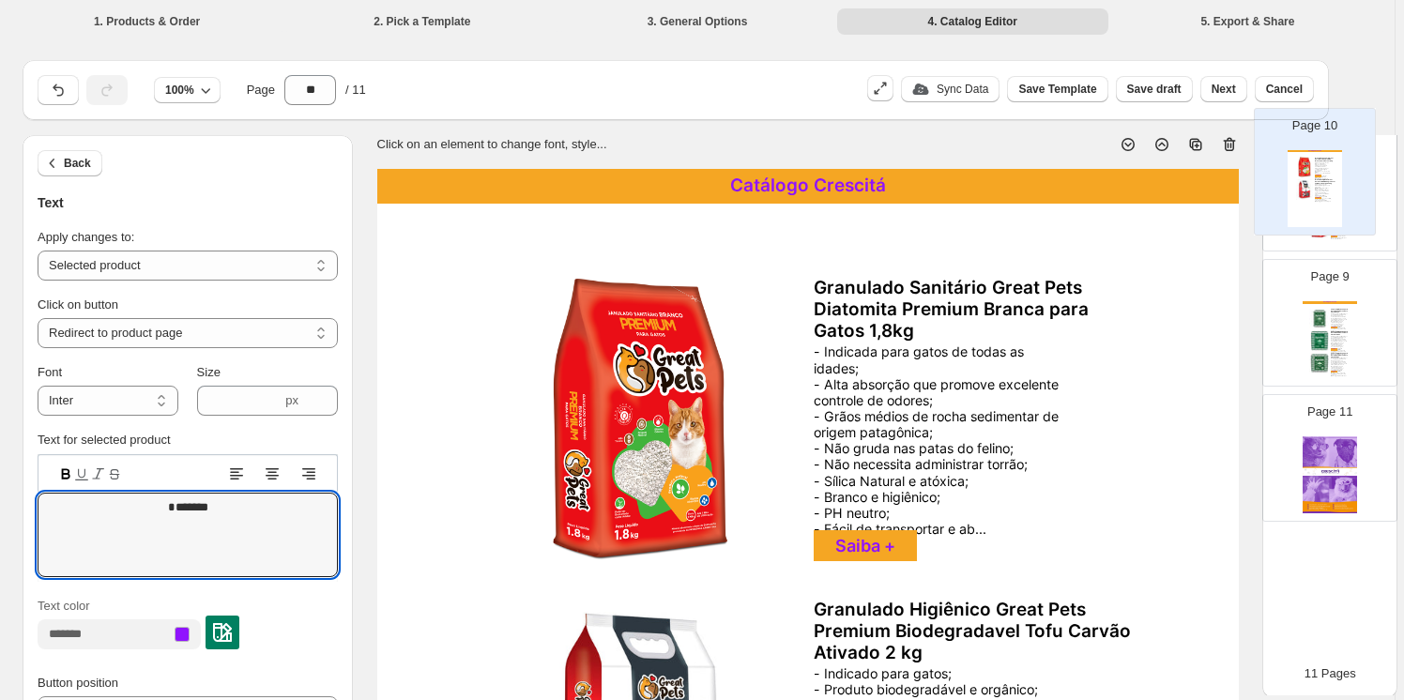
drag, startPoint x: 1320, startPoint y: 303, endPoint x: 1304, endPoint y: 159, distance: 145.4
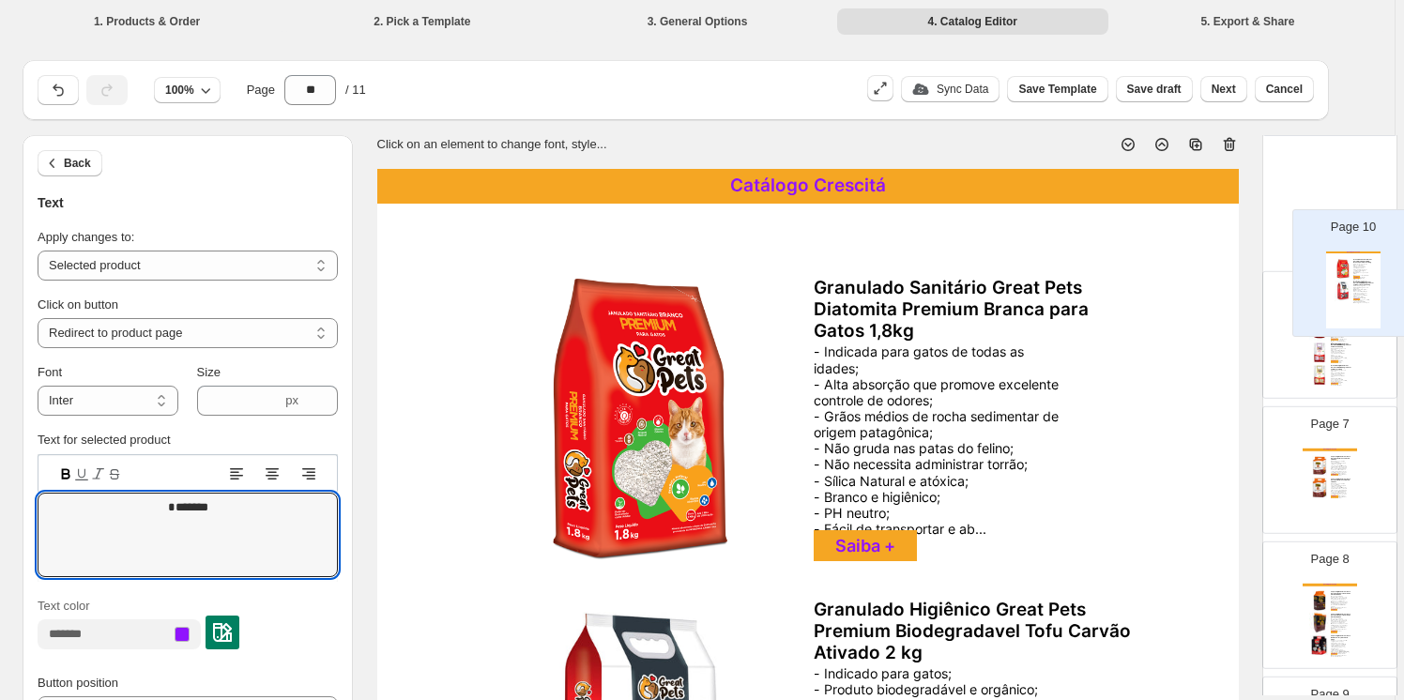
scroll to position [743, 0]
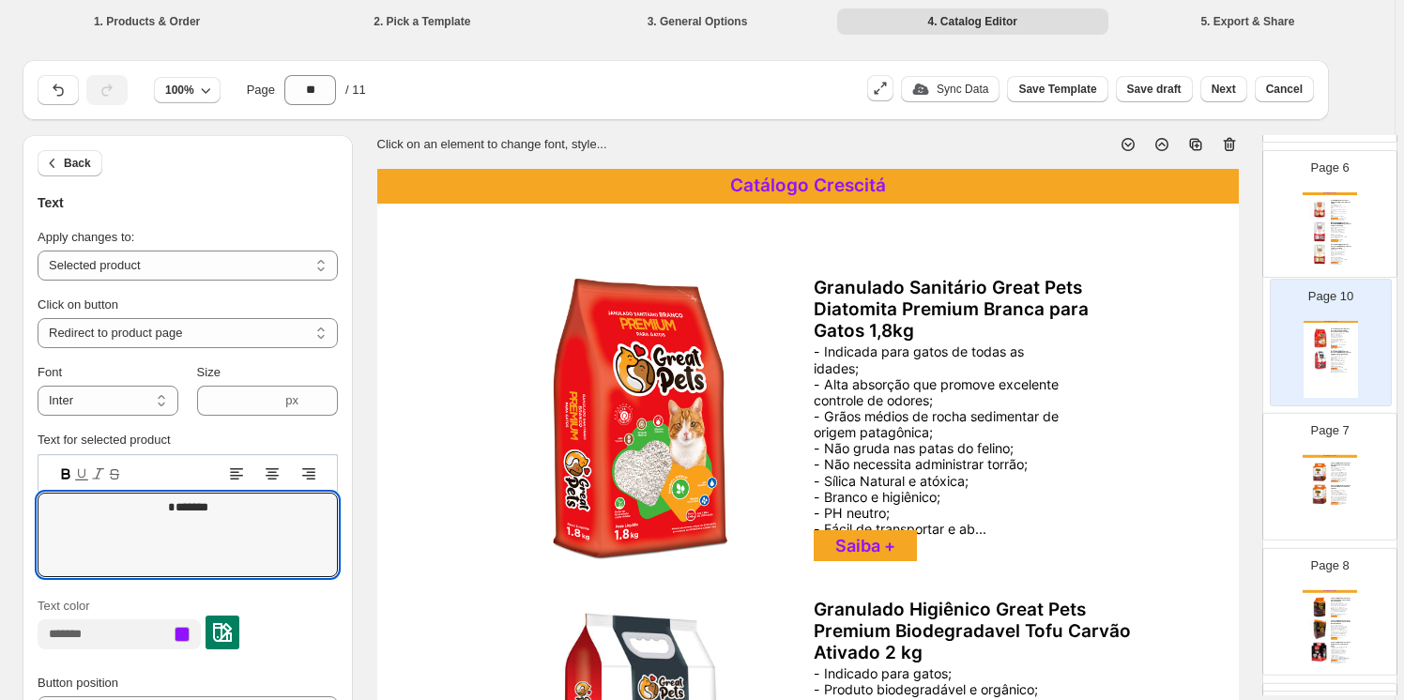
drag, startPoint x: 1322, startPoint y: 463, endPoint x: 1317, endPoint y: 339, distance: 124.0
click at [1317, 340] on div "Page 1 Page 2 Page 3 Catálogo Crescitá Areia Higiênica Great Pets Bentonita Pre…" at bounding box center [1330, 213] width 135 height 1479
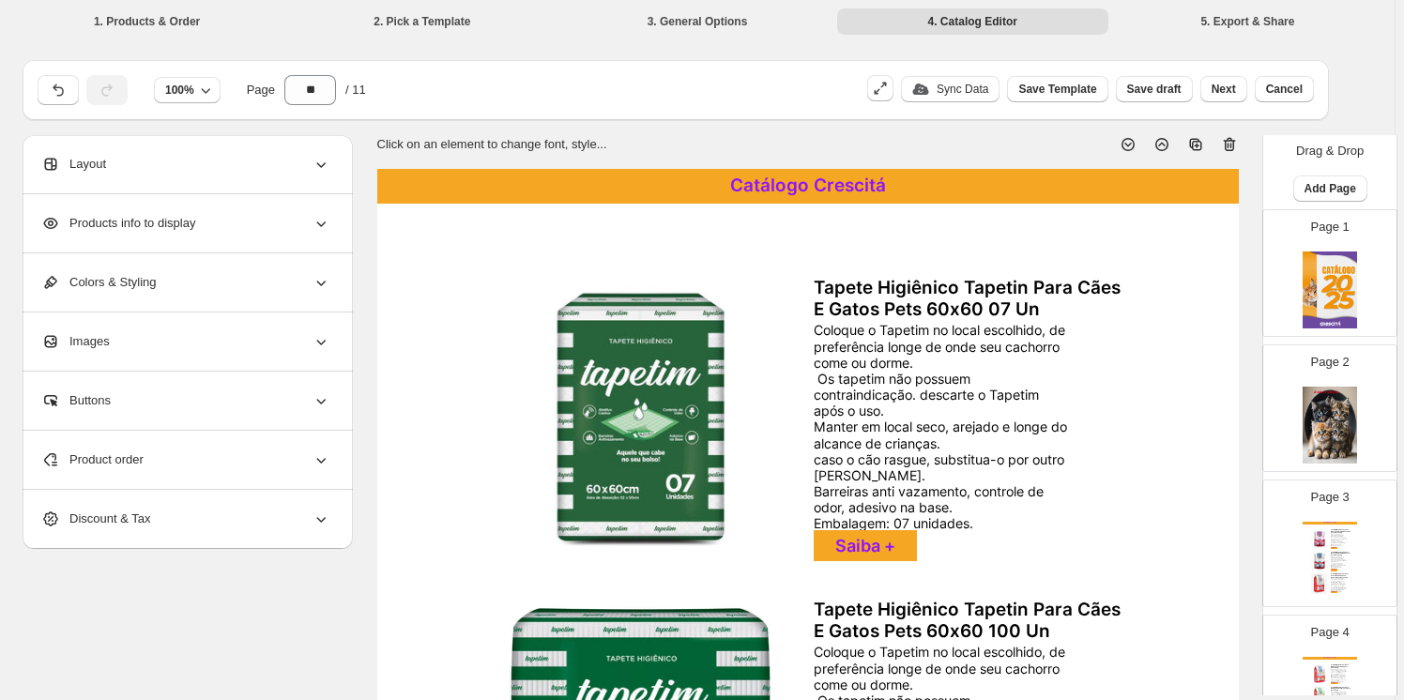
scroll to position [0, 0]
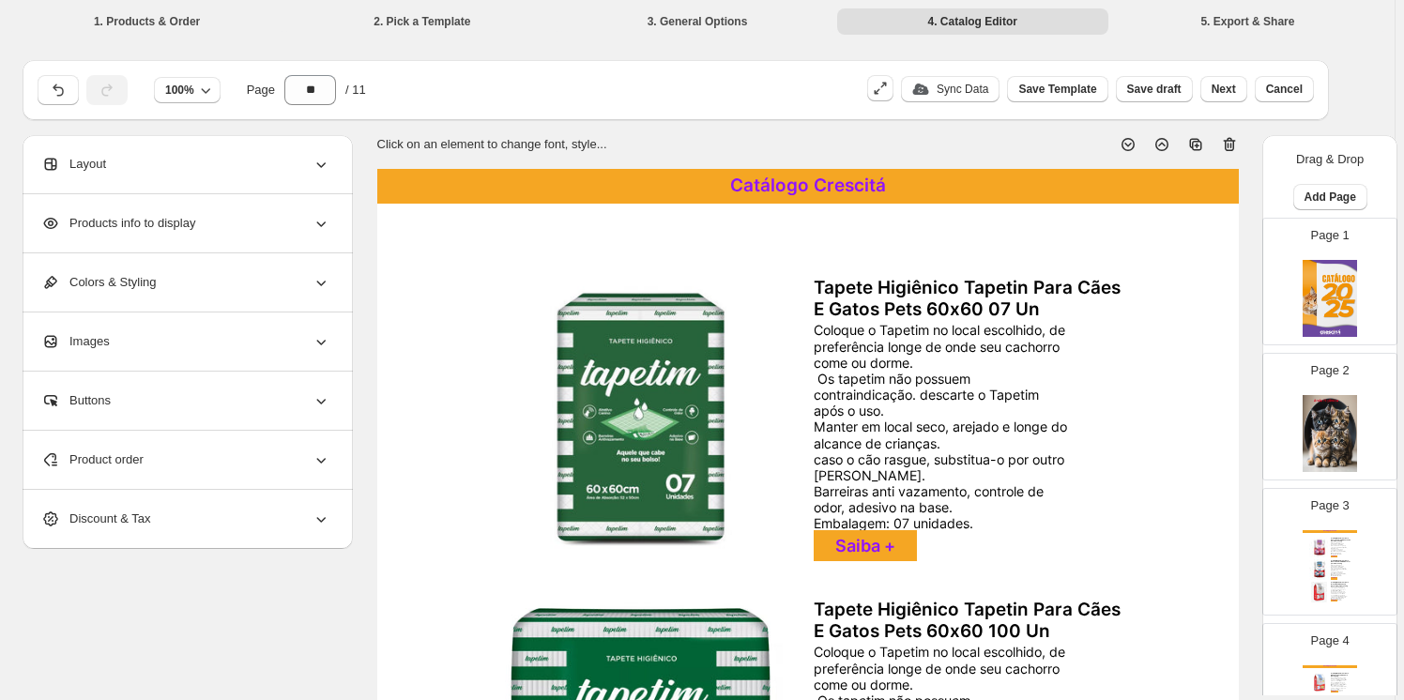
click at [1321, 409] on img at bounding box center [1330, 433] width 54 height 77
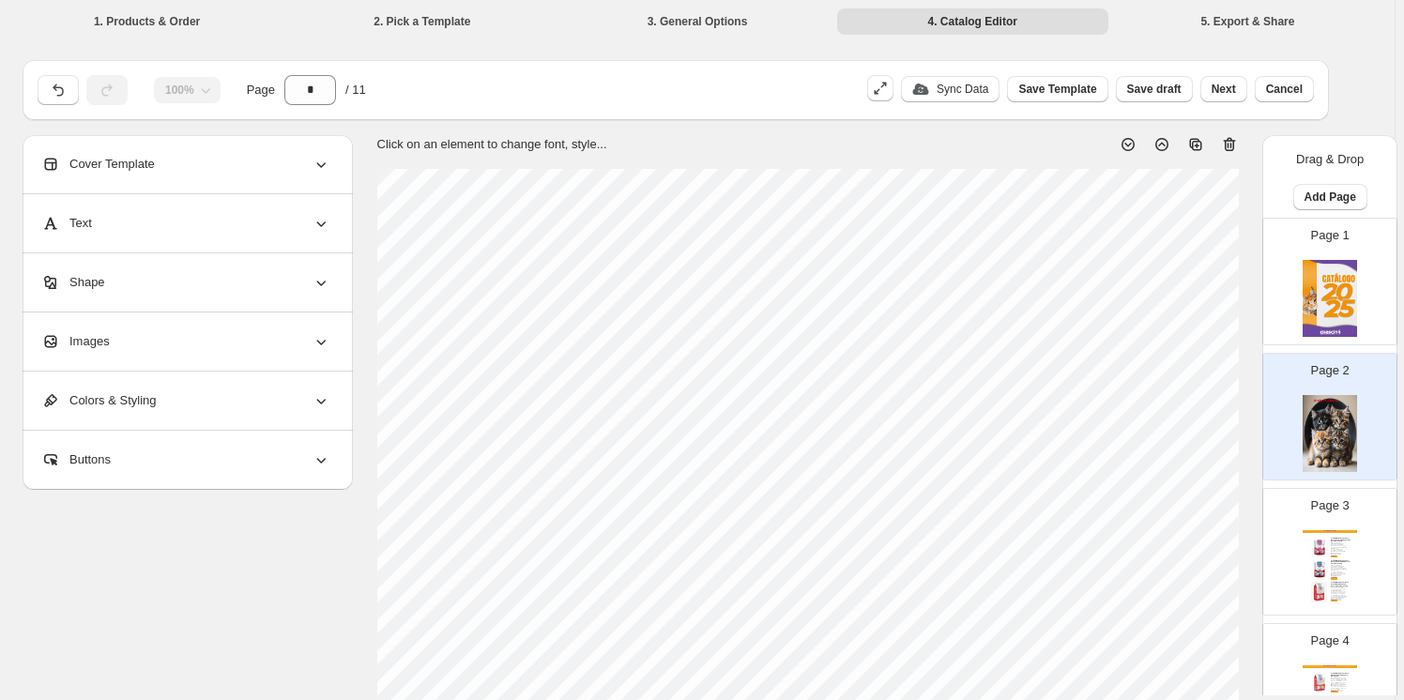
drag, startPoint x: 1230, startPoint y: 141, endPoint x: 1223, endPoint y: 149, distance: 10.7
click at [1232, 140] on icon at bounding box center [1229, 144] width 19 height 19
type input "*"
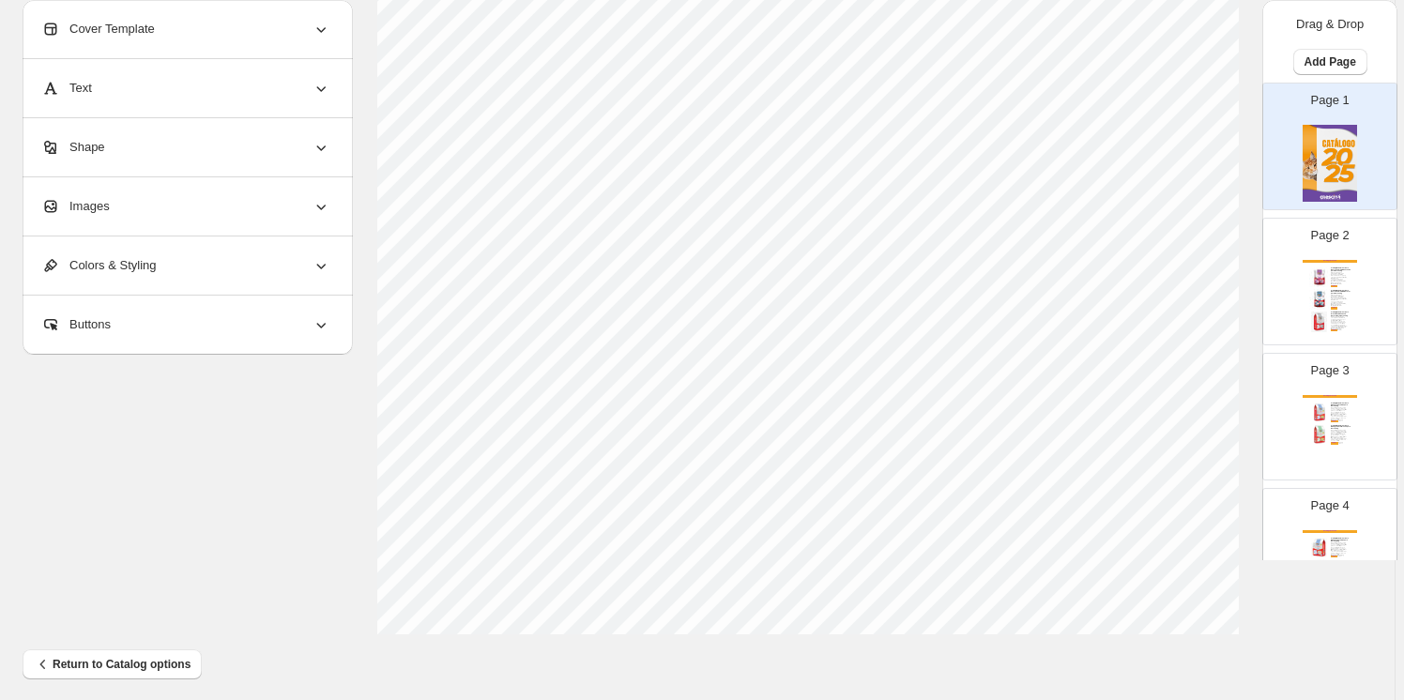
scroll to position [659, 0]
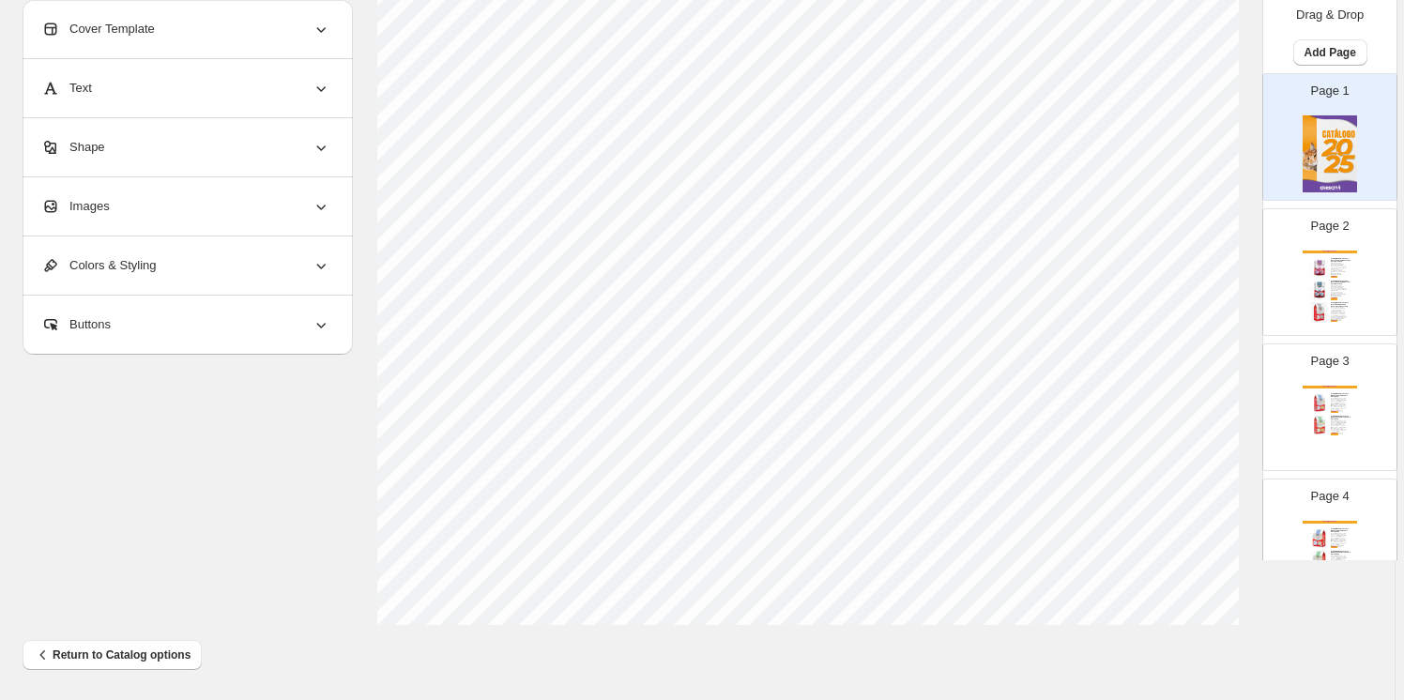
click at [1386, 167] on div "Page 1" at bounding box center [1329, 137] width 133 height 126
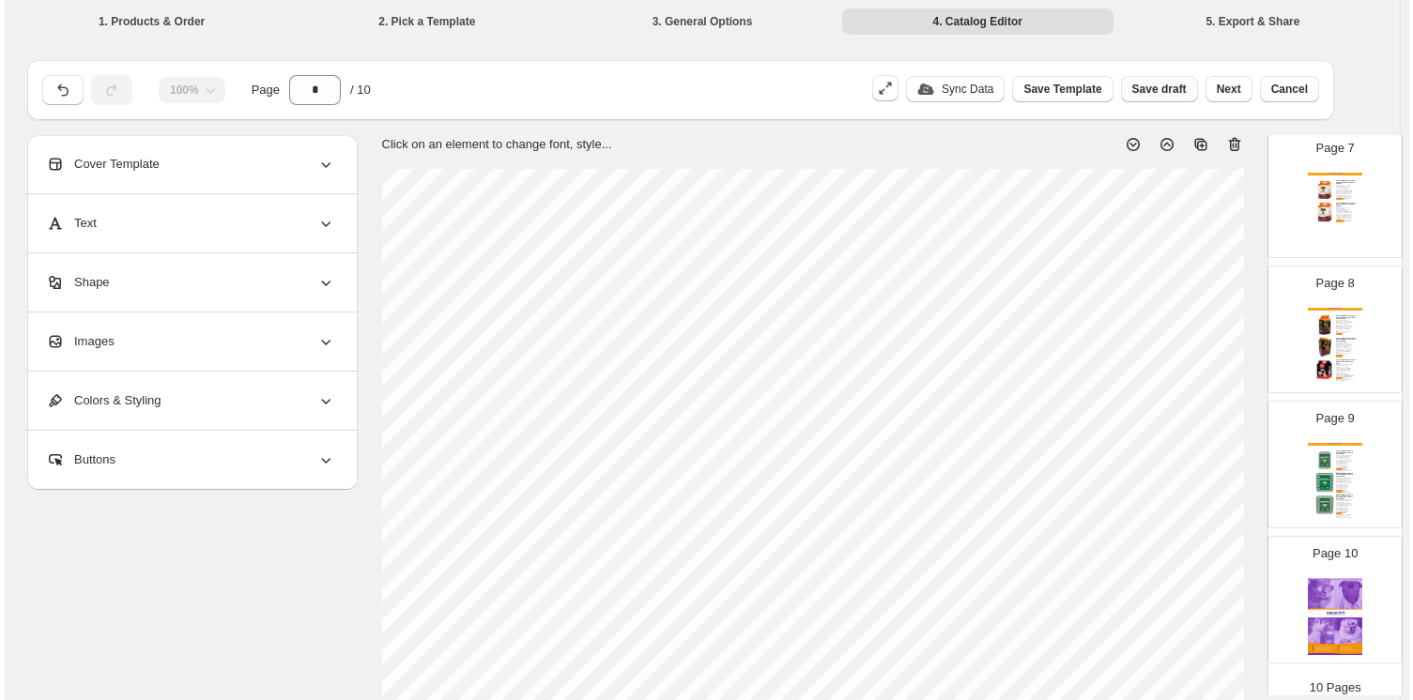
scroll to position [897, 0]
drag, startPoint x: 1158, startPoint y: 84, endPoint x: 1155, endPoint y: 94, distance: 10.1
click at [1160, 84] on span "Save draft" at bounding box center [1154, 89] width 54 height 15
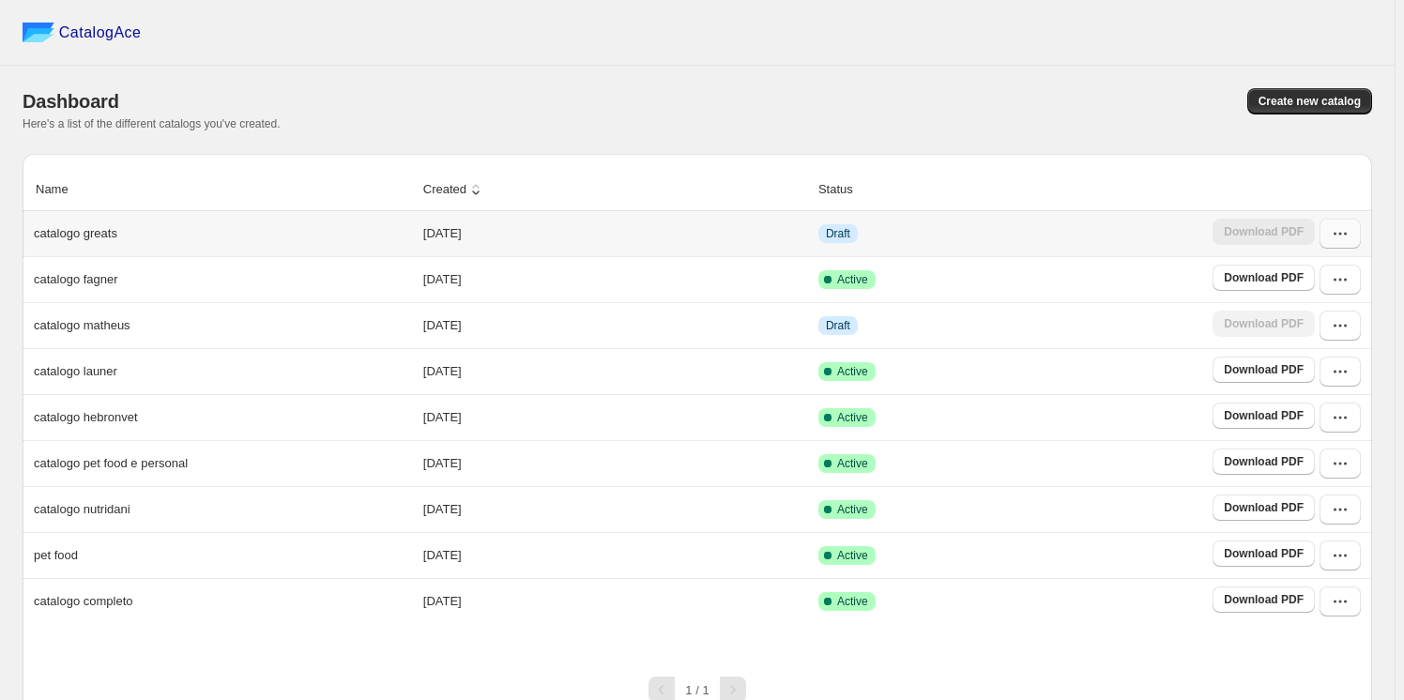
click at [1347, 233] on icon "button" at bounding box center [1340, 233] width 19 height 19
click at [1326, 393] on span "Edit" at bounding box center [1338, 402] width 96 height 19
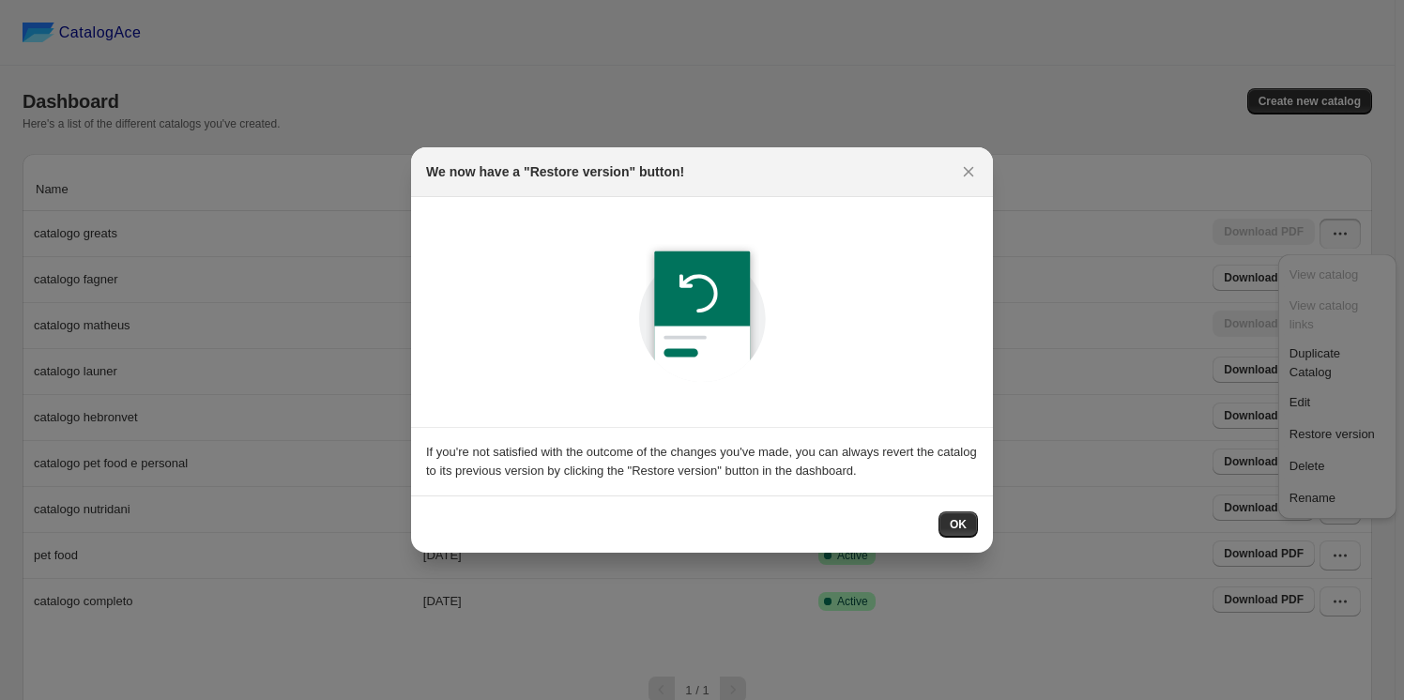
click at [954, 522] on span "OK" at bounding box center [958, 524] width 17 height 15
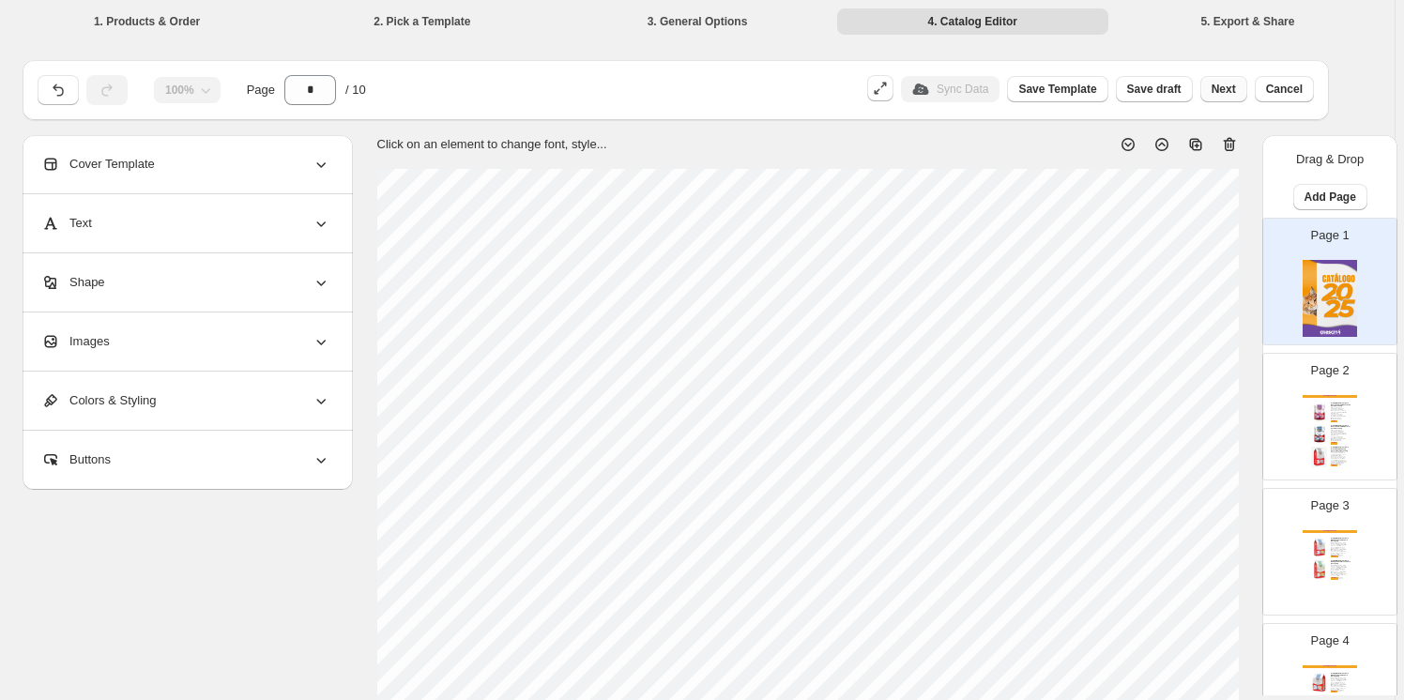
click at [1230, 88] on span "Next" at bounding box center [1224, 89] width 24 height 15
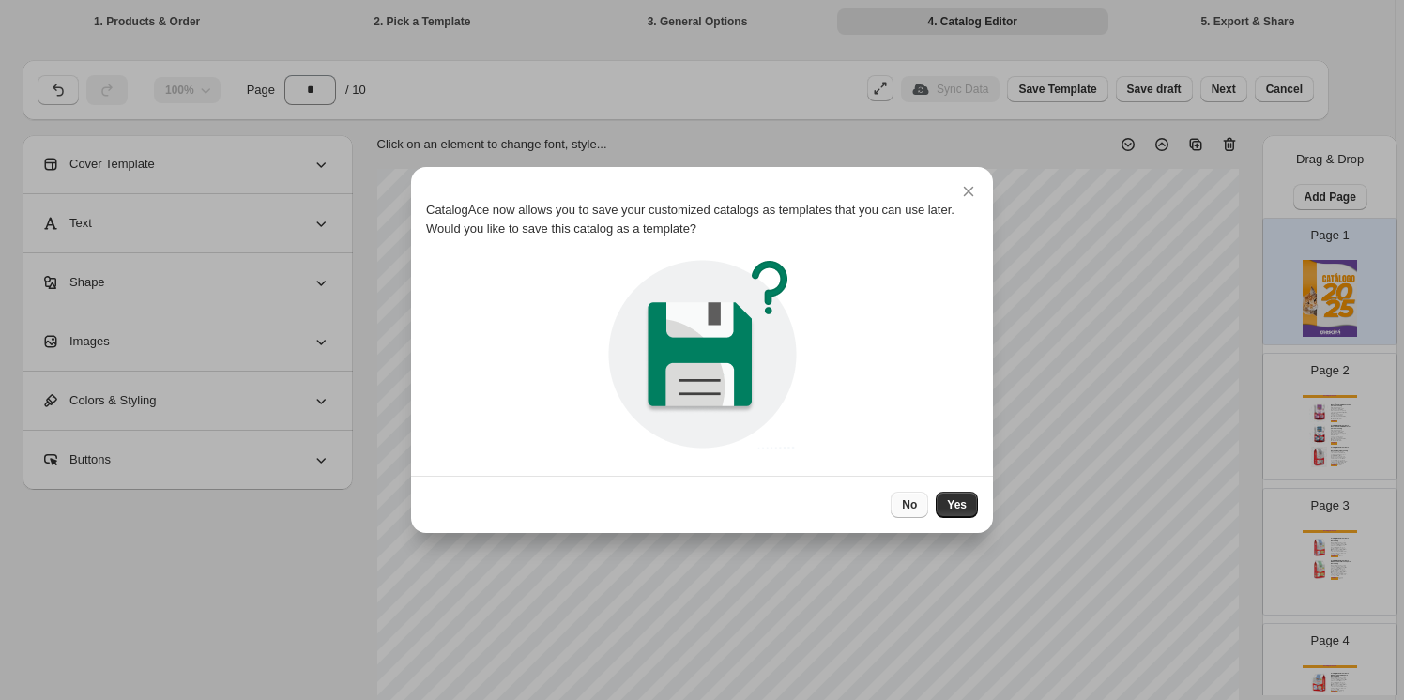
click at [906, 505] on span "No" at bounding box center [909, 505] width 15 height 15
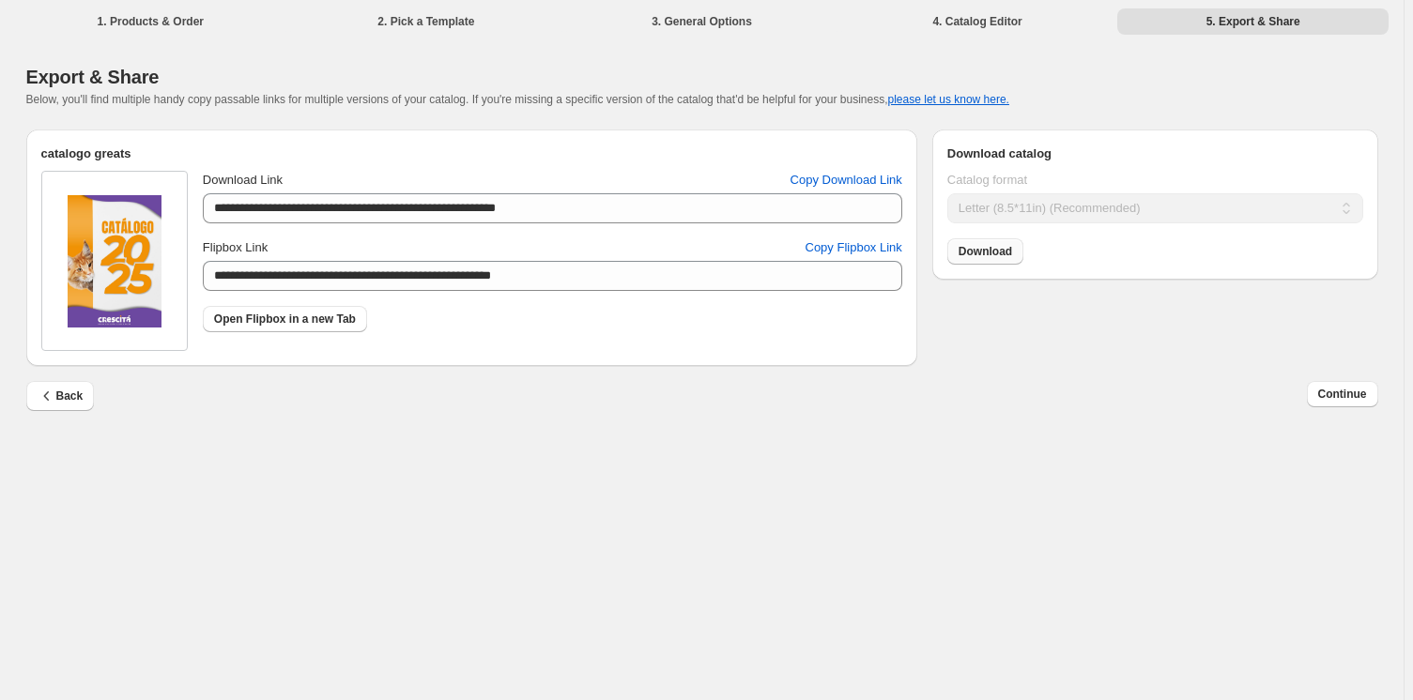
click at [975, 252] on span "Download" at bounding box center [985, 251] width 54 height 15
click at [1351, 388] on span "Continue" at bounding box center [1342, 394] width 49 height 15
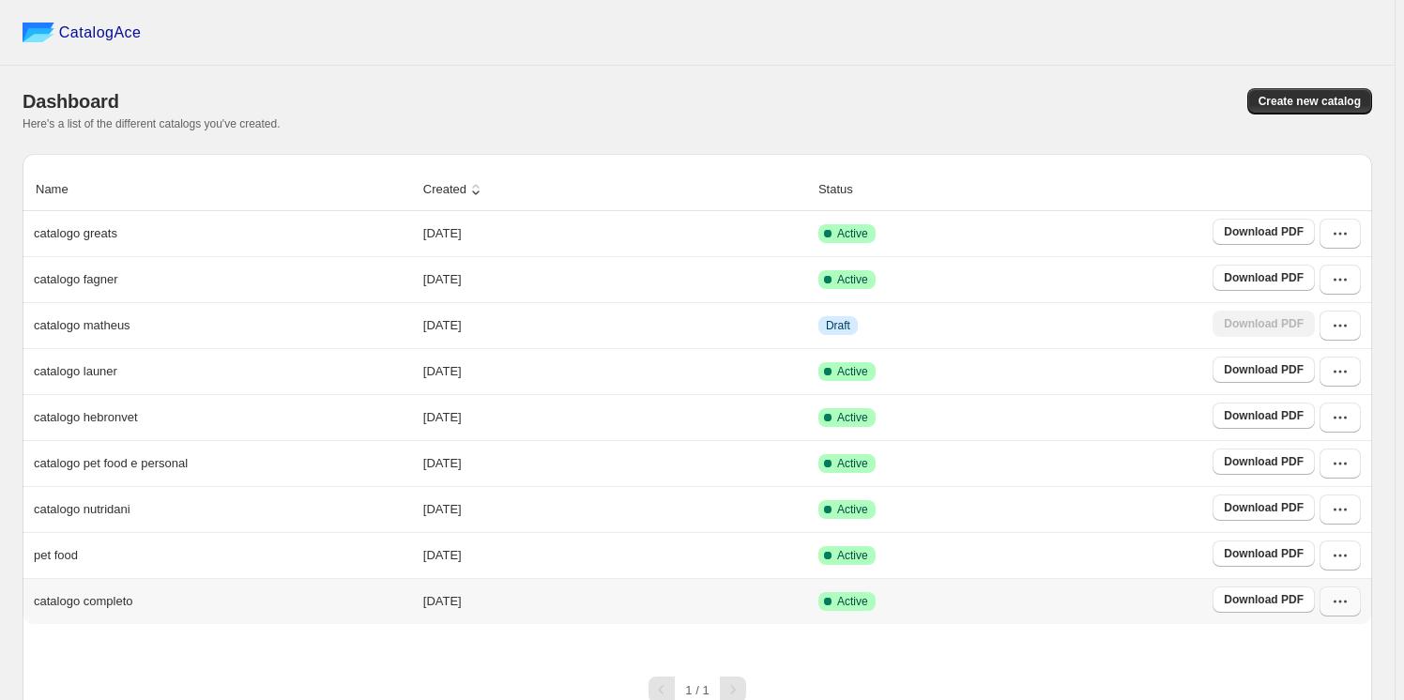
click at [1350, 601] on icon "button" at bounding box center [1340, 601] width 19 height 19
click at [1301, 459] on span "Edit" at bounding box center [1300, 466] width 21 height 14
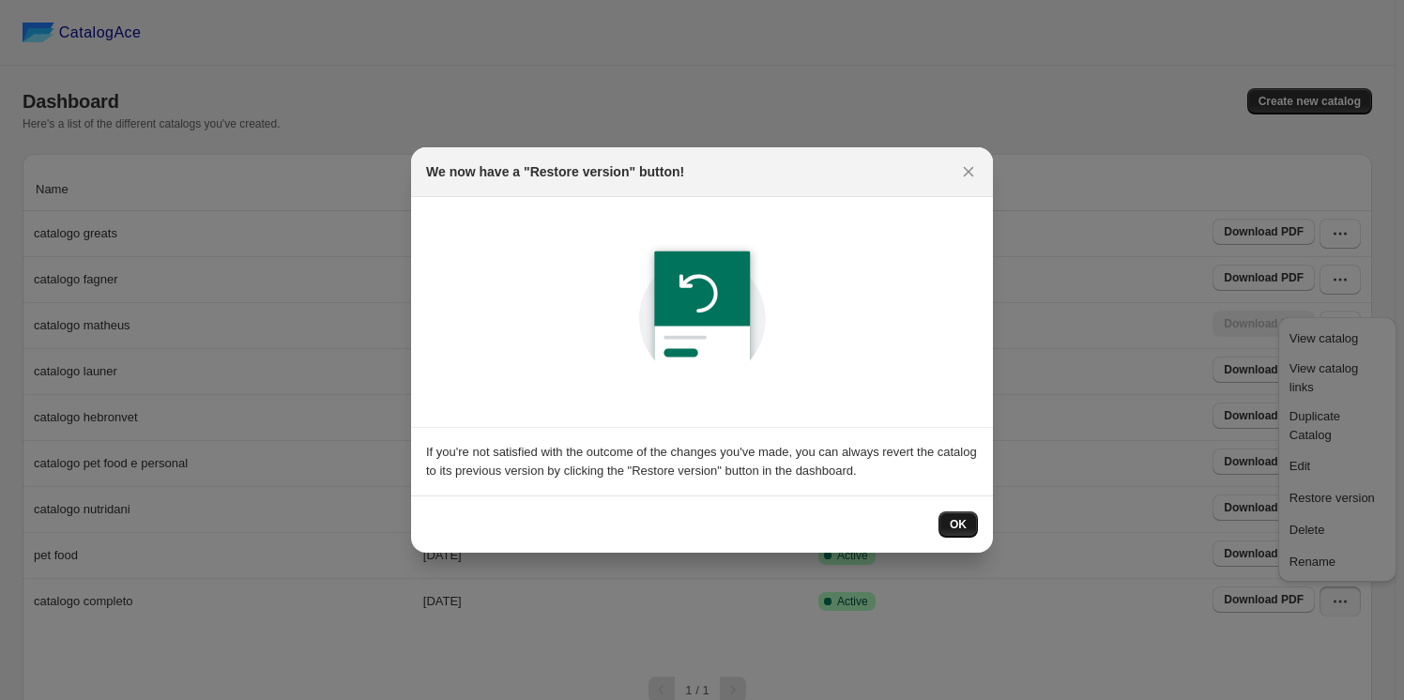
click at [957, 523] on span "OK" at bounding box center [958, 524] width 17 height 15
